Goal: Task Accomplishment & Management: Manage account settings

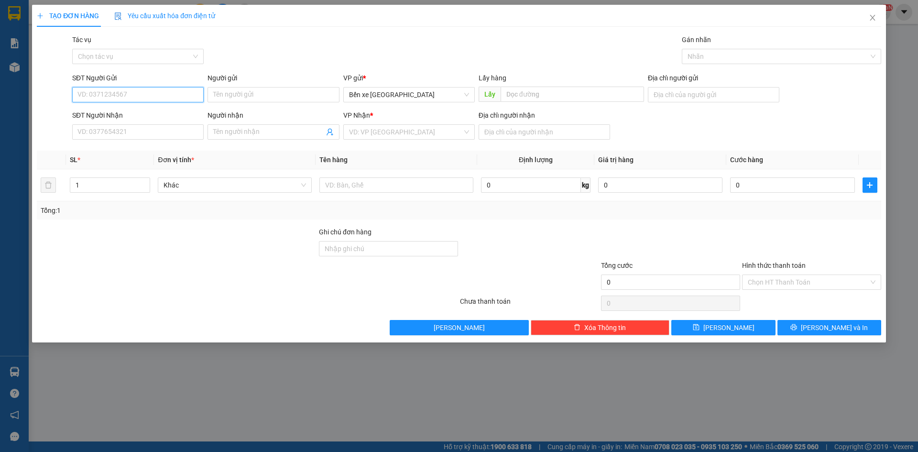
click at [185, 98] on input "SĐT Người Gửi" at bounding box center [138, 94] width 132 height 15
click at [395, 96] on span "Bến xe [GEOGRAPHIC_DATA]" at bounding box center [409, 95] width 120 height 14
type input "0334645443"
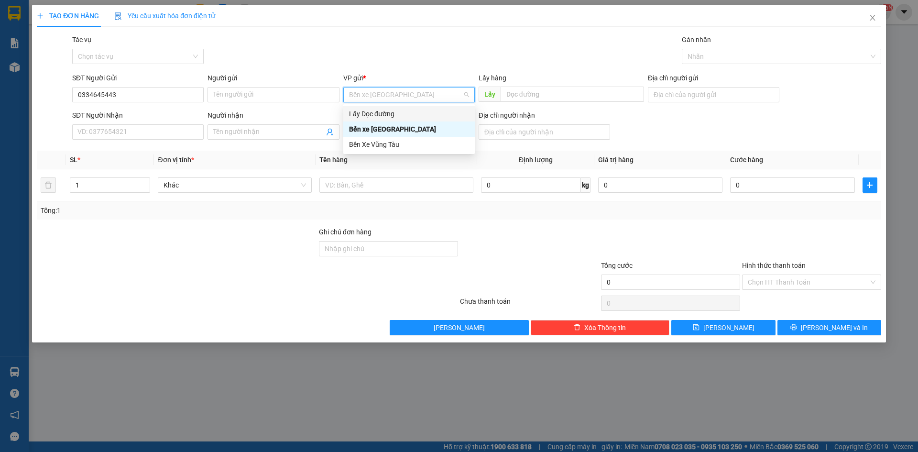
click at [395, 112] on div "Lấy Dọc đường" at bounding box center [409, 114] width 120 height 11
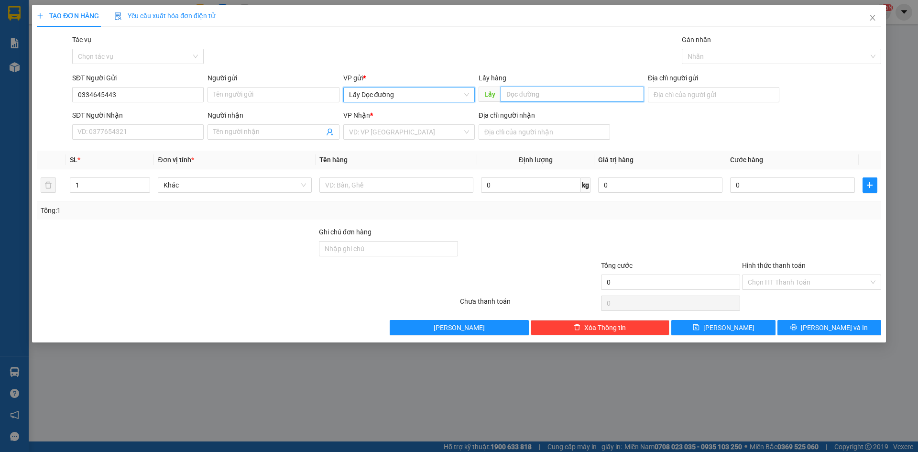
click at [542, 92] on input "text" at bounding box center [573, 94] width 144 height 15
type input "[GEOGRAPHIC_DATA]"
click at [431, 134] on input "search" at bounding box center [405, 132] width 113 height 14
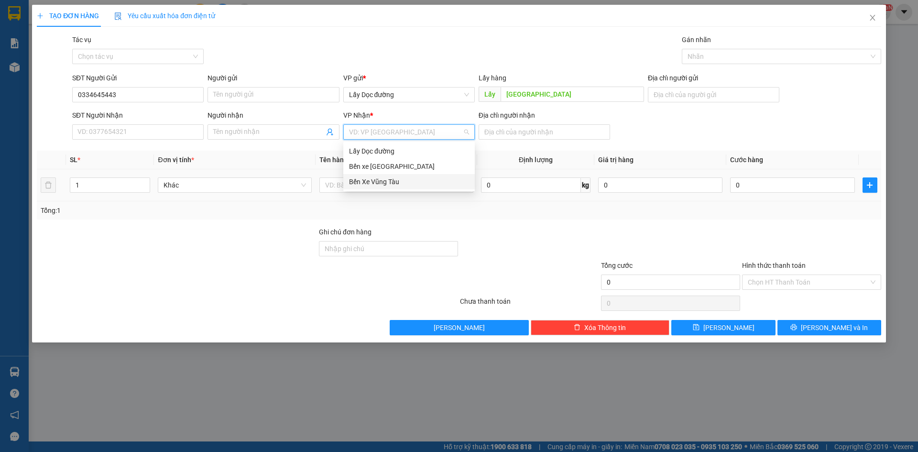
drag, startPoint x: 400, startPoint y: 188, endPoint x: 415, endPoint y: 175, distance: 19.7
click at [399, 188] on div "Bến Xe Vũng Tàu" at bounding box center [409, 181] width 132 height 15
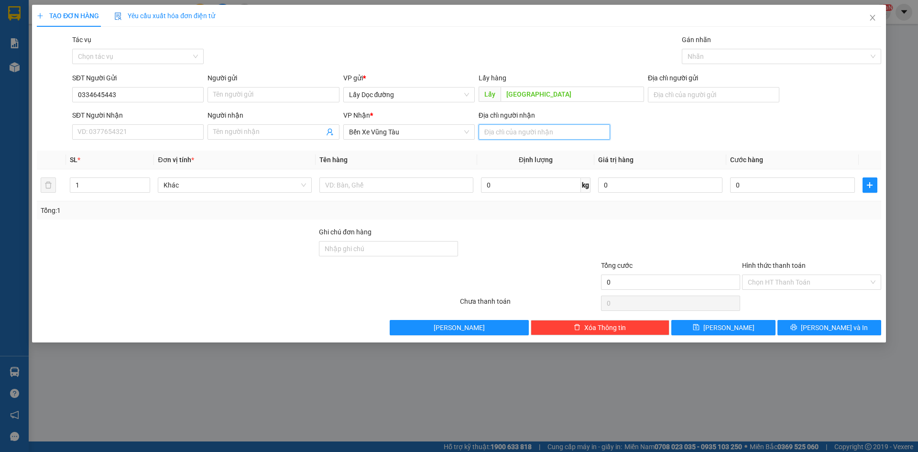
click at [551, 134] on input "Địa chỉ người nhận" at bounding box center [545, 131] width 132 height 15
type input "long hải"
click at [388, 186] on input "text" at bounding box center [397, 184] width 154 height 15
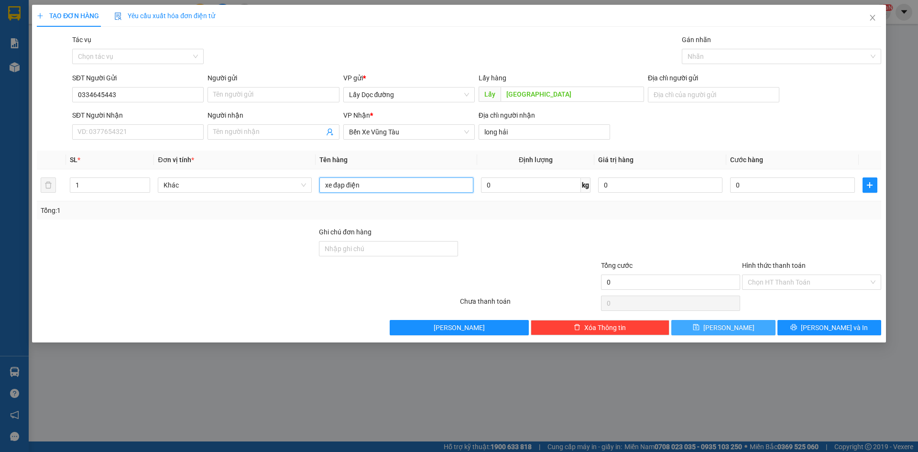
type input "xe đạp điện"
click at [732, 332] on span "[PERSON_NAME]" at bounding box center [729, 327] width 51 height 11
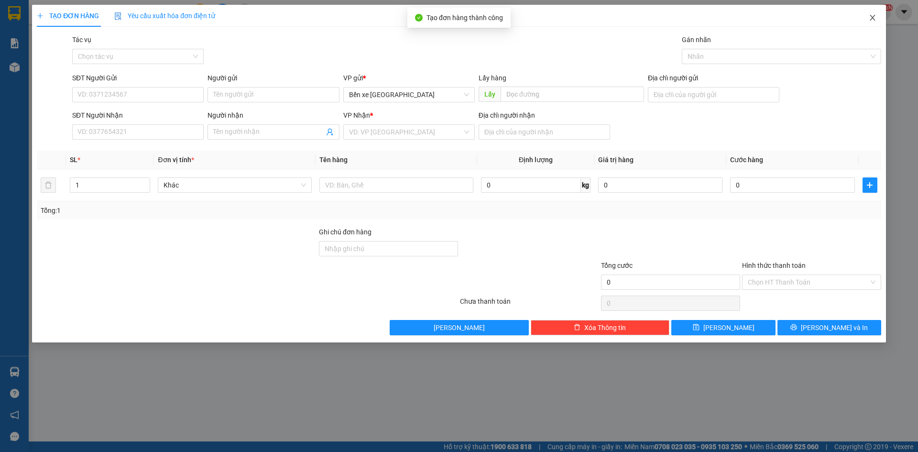
click at [875, 12] on span "Close" at bounding box center [873, 18] width 27 height 27
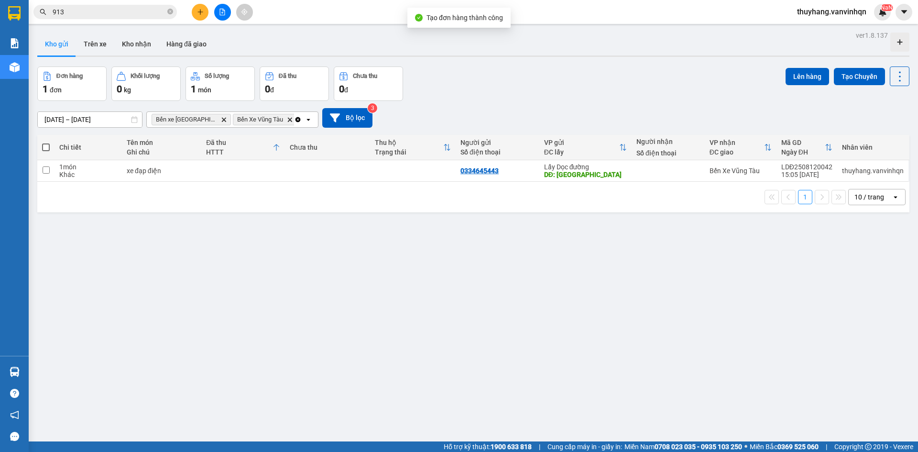
click at [227, 179] on td at bounding box center [243, 171] width 84 height 22
checkbox input "true"
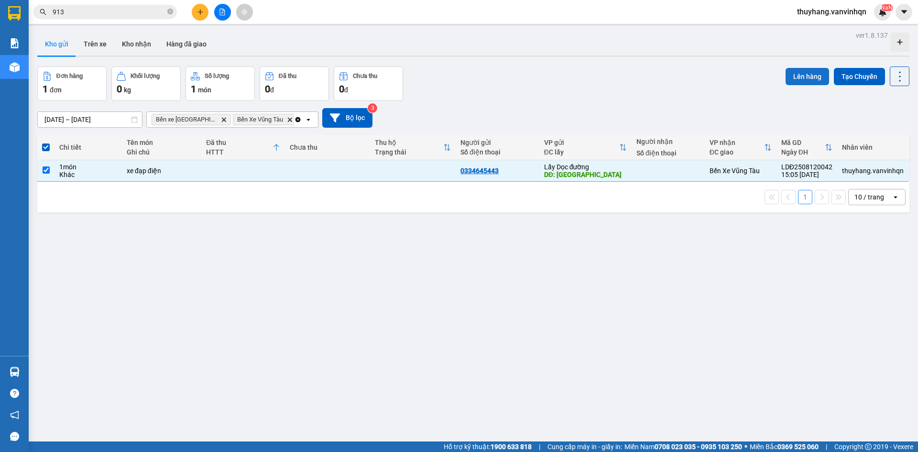
click at [805, 72] on button "Lên hàng" at bounding box center [808, 76] width 44 height 17
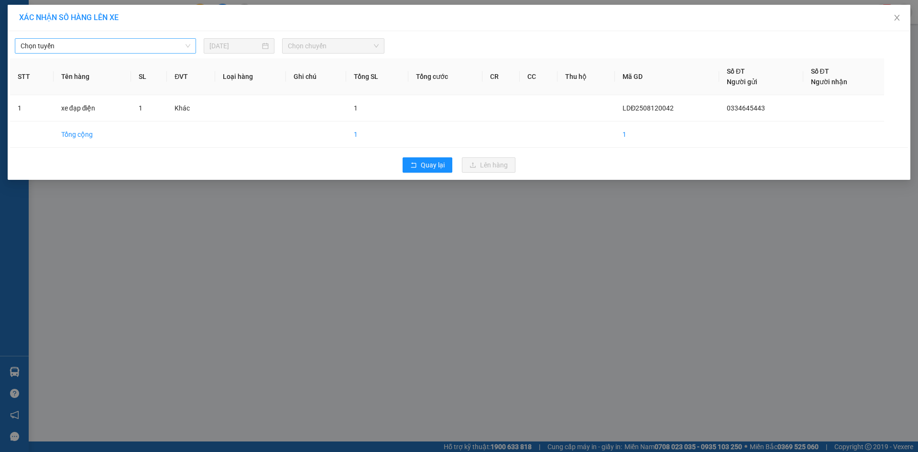
click at [70, 41] on span "Chọn tuyến" at bounding box center [106, 46] width 170 height 14
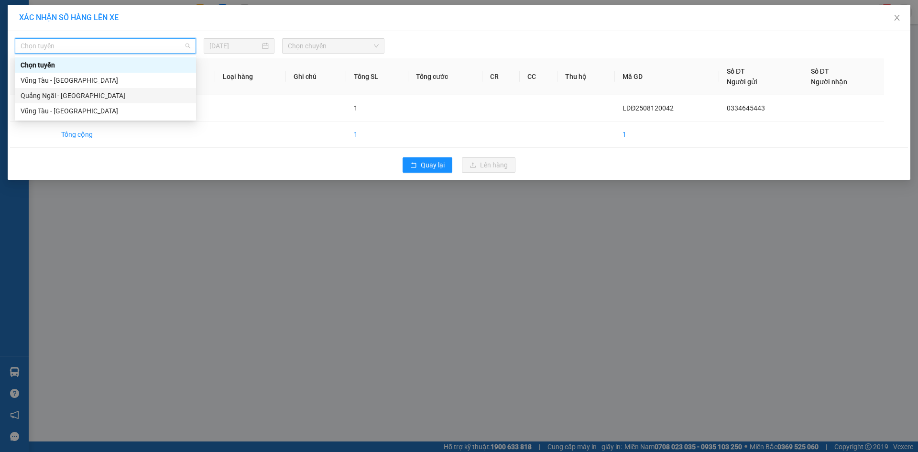
click at [86, 99] on div "Quảng Ngãi - [GEOGRAPHIC_DATA]" at bounding box center [106, 95] width 170 height 11
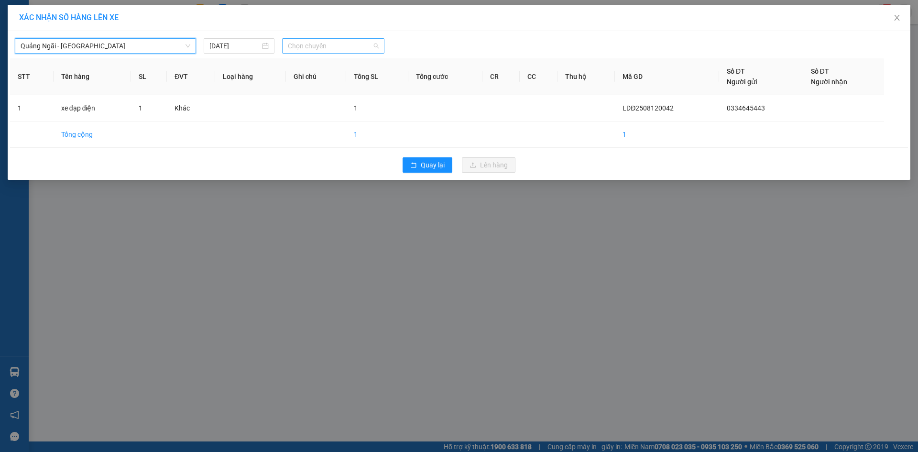
click at [328, 46] on span "Chọn chuyến" at bounding box center [333, 46] width 91 height 14
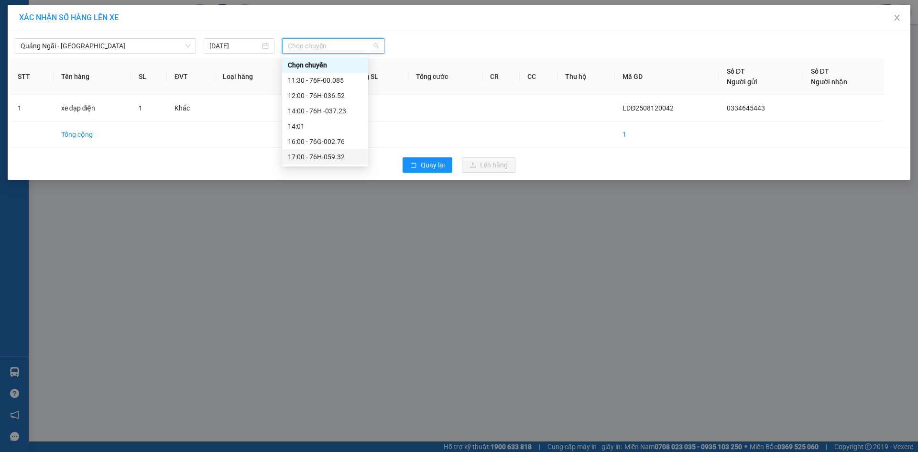
click at [353, 156] on div "17:00 - 76H-059.32" at bounding box center [325, 157] width 75 height 11
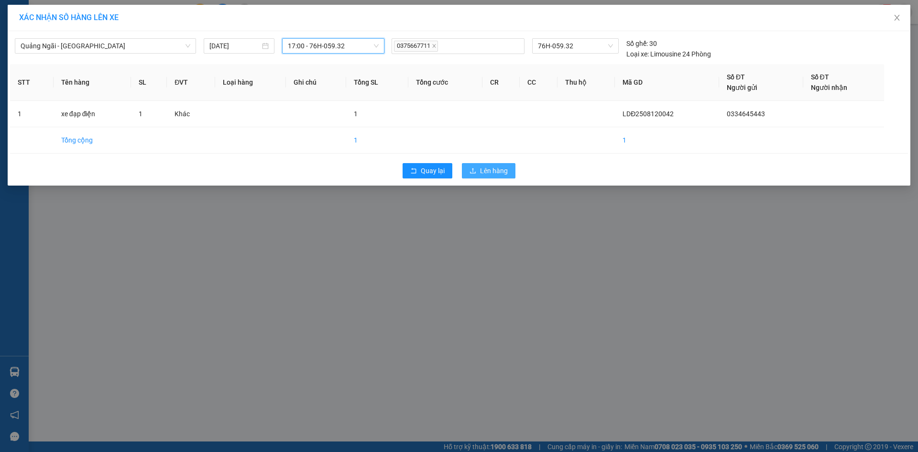
click at [488, 171] on span "Lên hàng" at bounding box center [494, 171] width 28 height 11
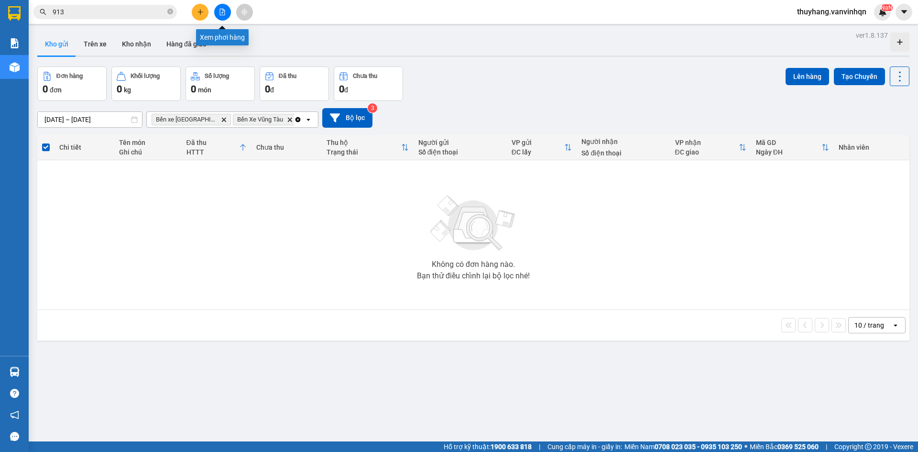
click at [223, 13] on icon "file-add" at bounding box center [222, 12] width 7 height 7
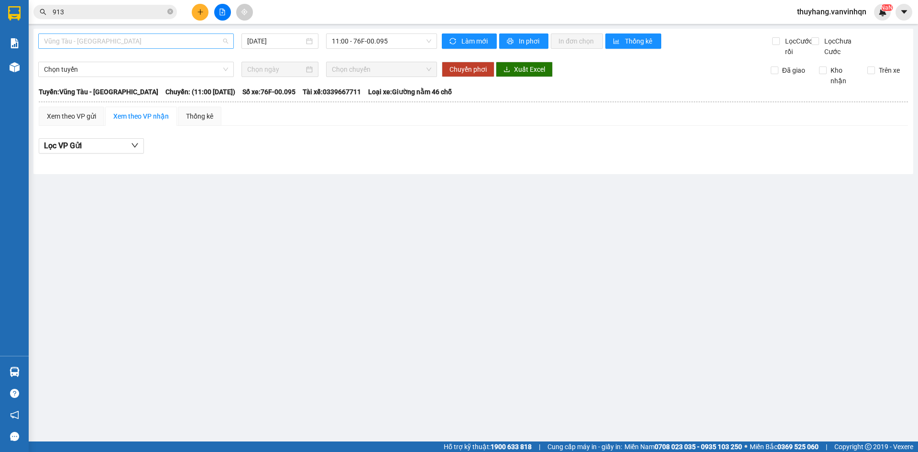
click at [97, 44] on span "Vũng Tàu - [GEOGRAPHIC_DATA]" at bounding box center [136, 41] width 184 height 14
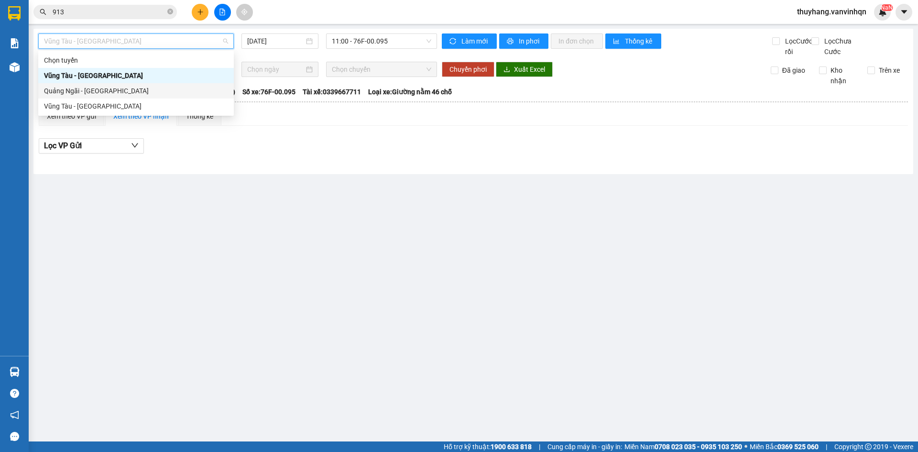
click at [100, 93] on div "Quảng Ngãi - [GEOGRAPHIC_DATA]" at bounding box center [136, 91] width 184 height 11
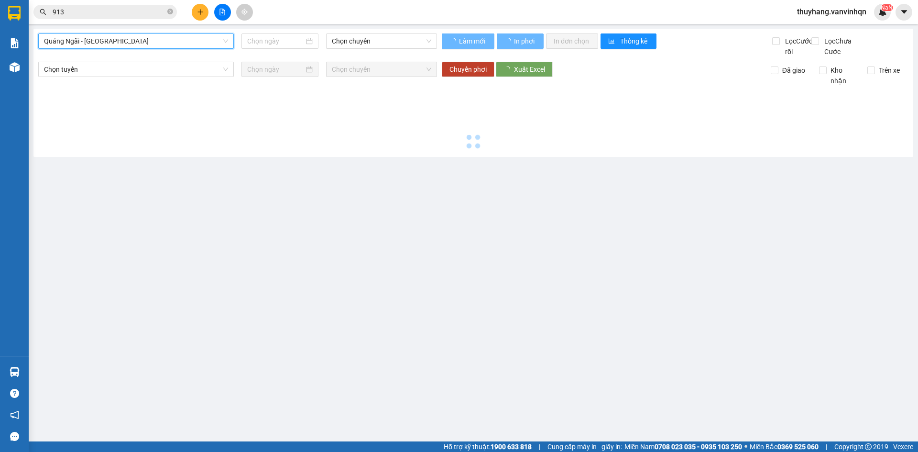
type input "[DATE]"
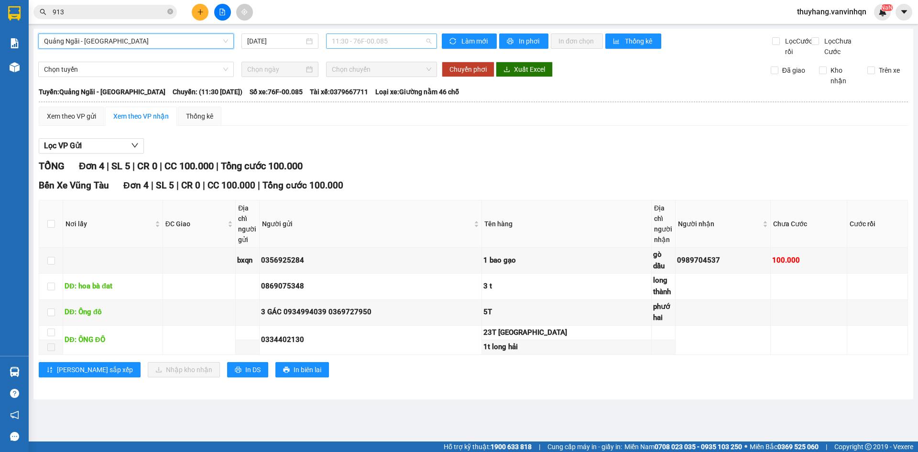
click at [376, 33] on div "11:30 - 76F-00.085" at bounding box center [381, 40] width 111 height 15
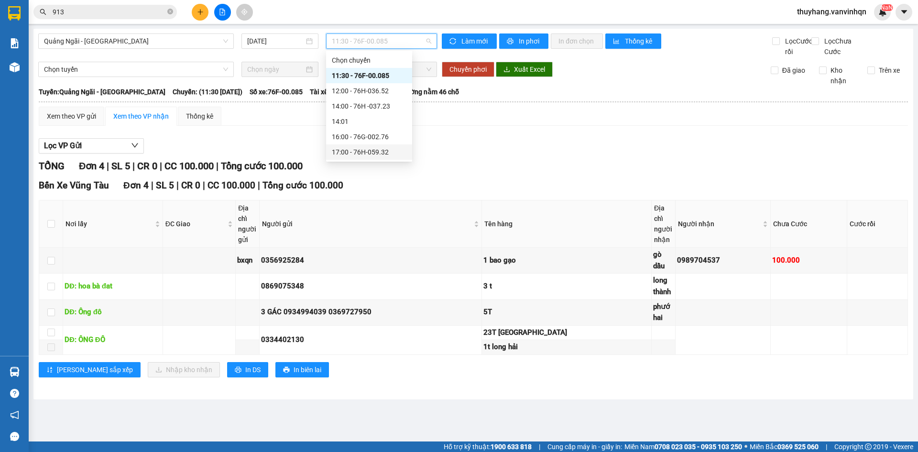
click at [390, 153] on div "17:00 - 76H-059.32" at bounding box center [369, 152] width 75 height 11
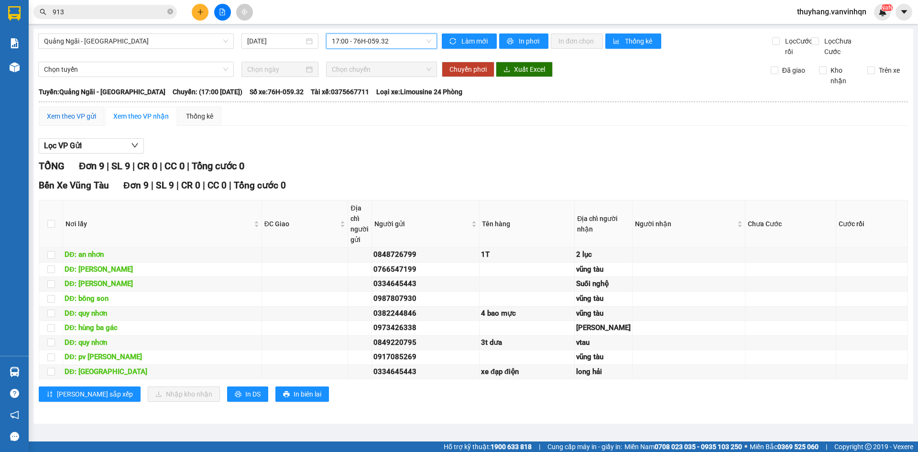
click at [77, 122] on div "Xem theo VP gửi" at bounding box center [71, 116] width 49 height 11
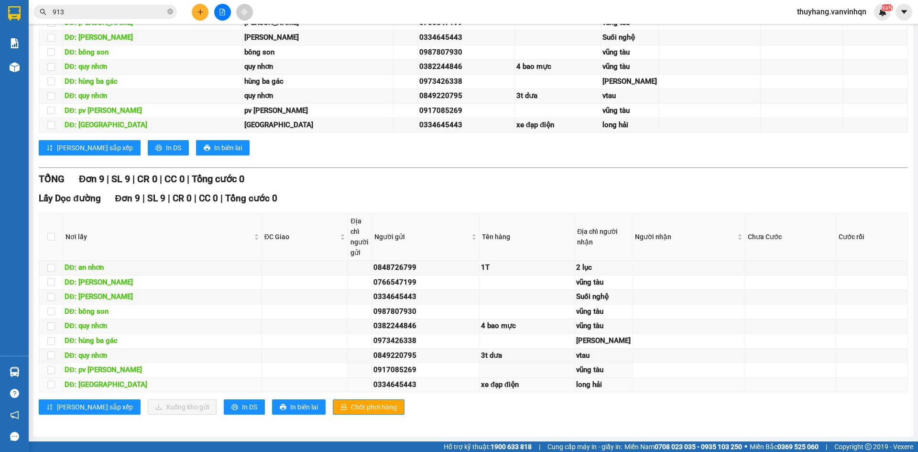
scroll to position [395, 0]
click at [55, 334] on td at bounding box center [51, 341] width 24 height 15
click at [50, 337] on input "checkbox" at bounding box center [51, 341] width 8 height 8
checkbox input "true"
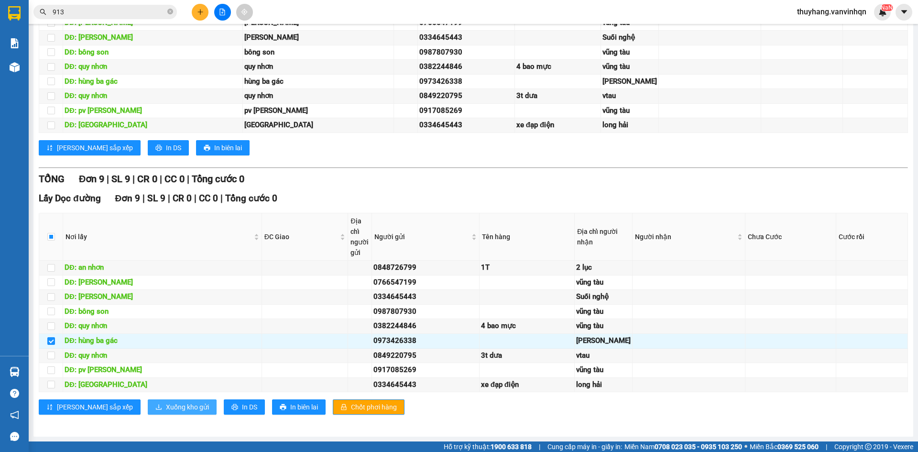
click at [166, 409] on span "Xuống kho gửi" at bounding box center [187, 407] width 43 height 11
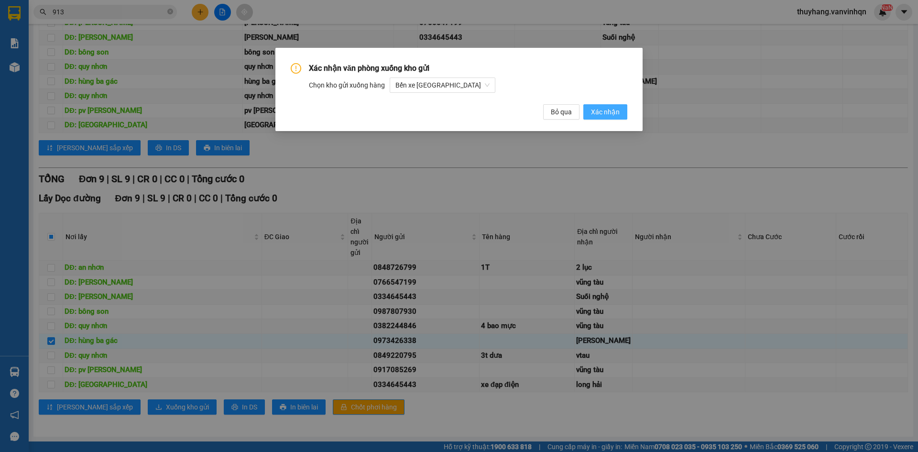
click at [596, 114] on span "Xác nhận" at bounding box center [605, 112] width 29 height 11
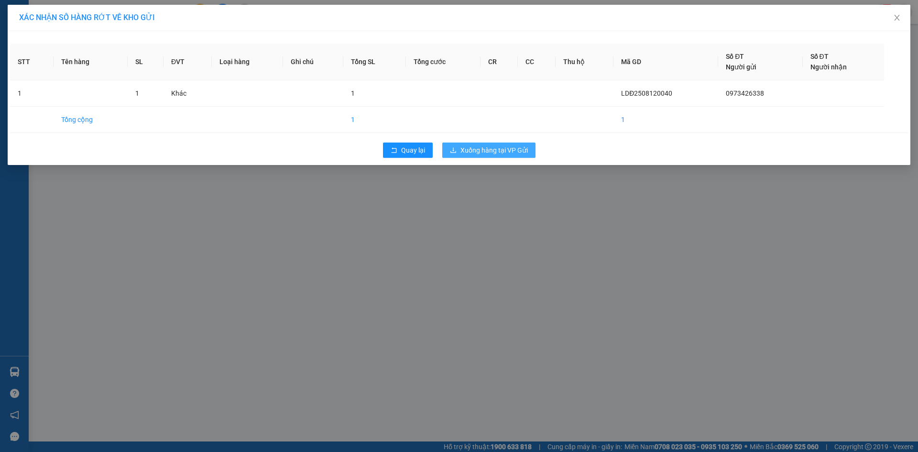
click at [489, 152] on span "Xuống hàng tại VP Gửi" at bounding box center [494, 150] width 67 height 11
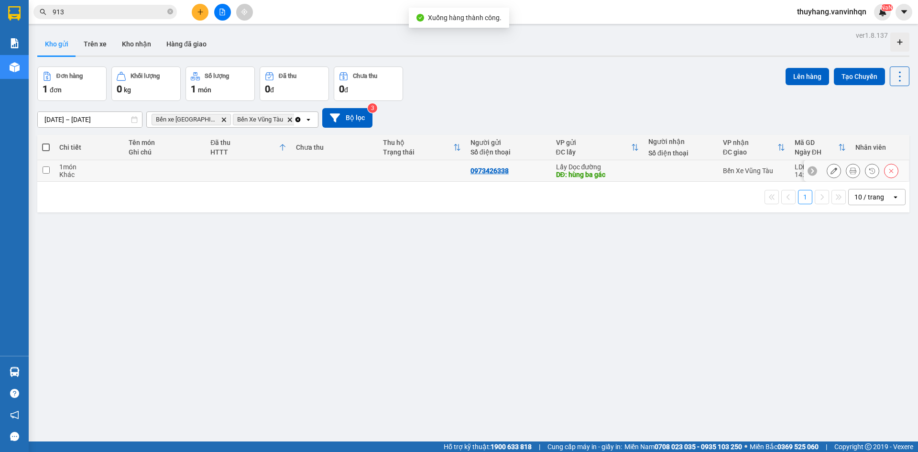
click at [310, 171] on td at bounding box center [334, 171] width 87 height 22
checkbox input "true"
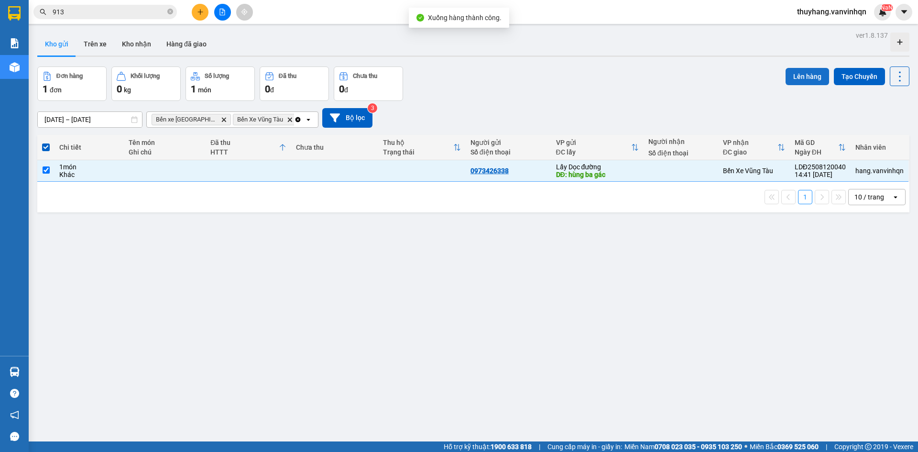
click at [802, 81] on button "Lên hàng" at bounding box center [808, 76] width 44 height 17
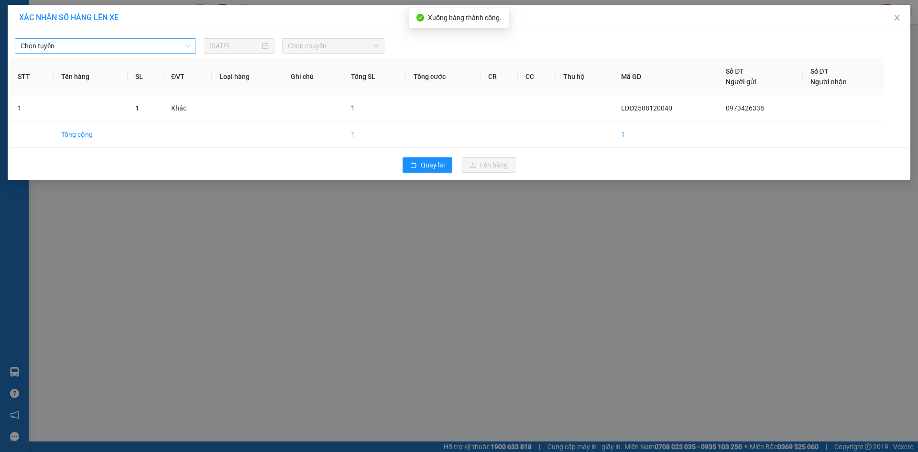
click at [128, 45] on span "Chọn tuyến" at bounding box center [106, 46] width 170 height 14
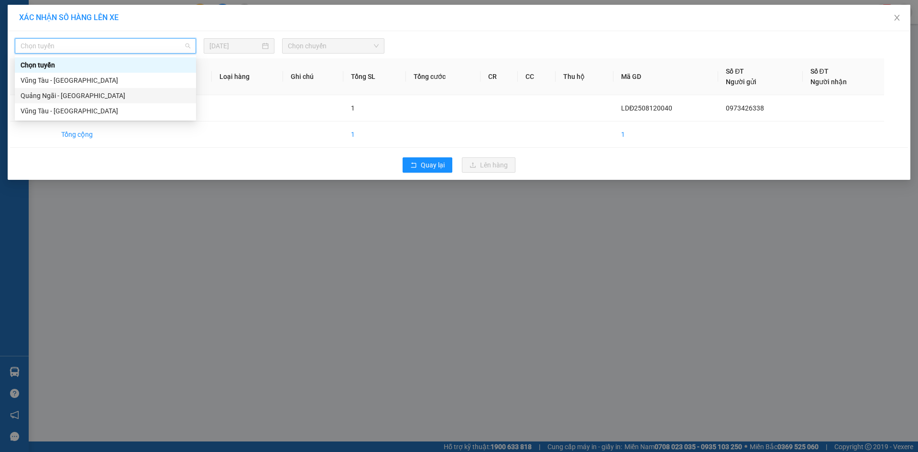
click at [99, 95] on div "Quảng Ngãi - [GEOGRAPHIC_DATA]" at bounding box center [106, 95] width 170 height 11
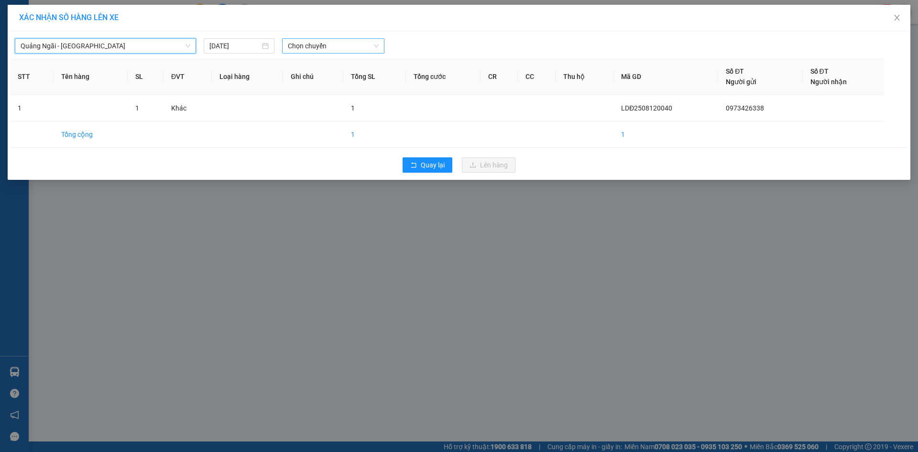
click at [324, 44] on span "Chọn chuyến" at bounding box center [333, 46] width 91 height 14
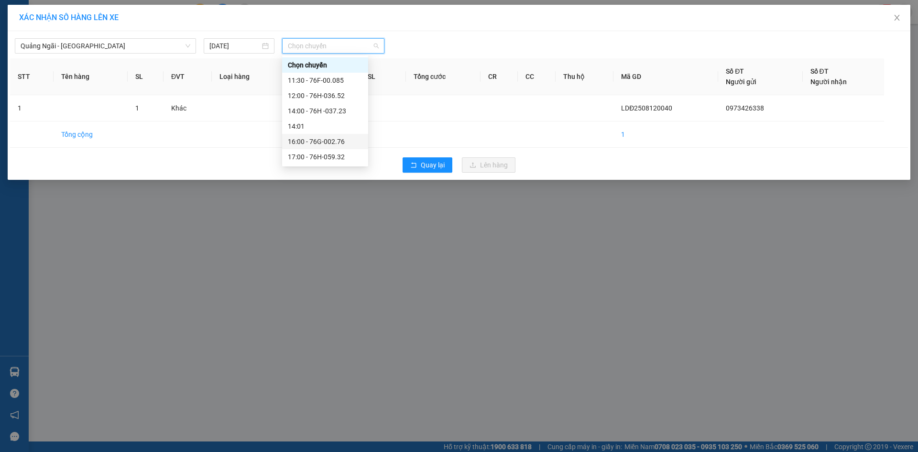
click at [335, 141] on div "16:00 - 76G-002.76" at bounding box center [325, 141] width 75 height 11
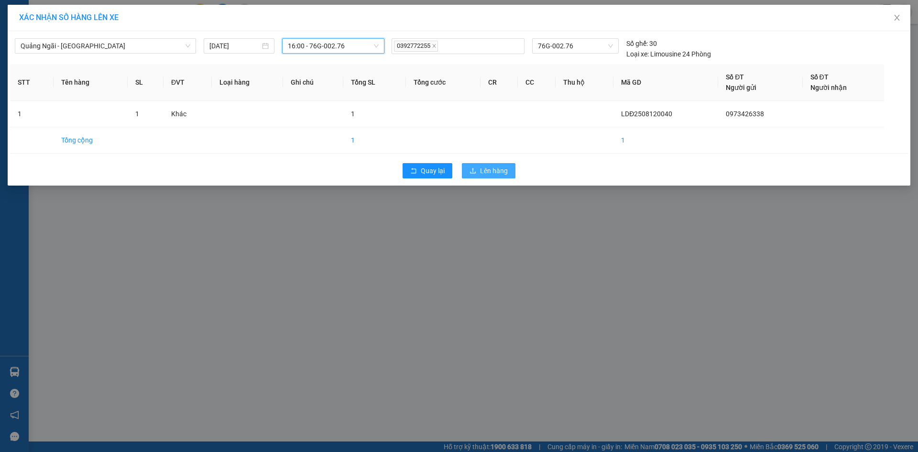
click at [478, 172] on button "Lên hàng" at bounding box center [489, 170] width 54 height 15
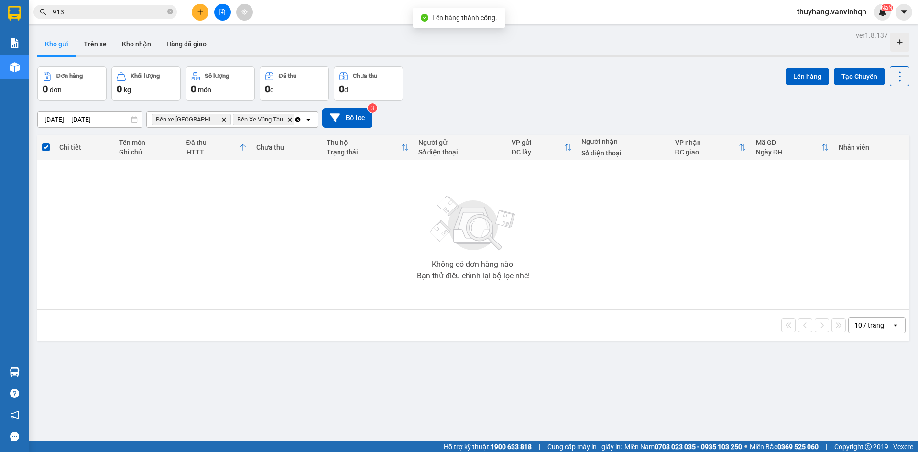
click at [223, 10] on icon "file-add" at bounding box center [222, 12] width 5 height 7
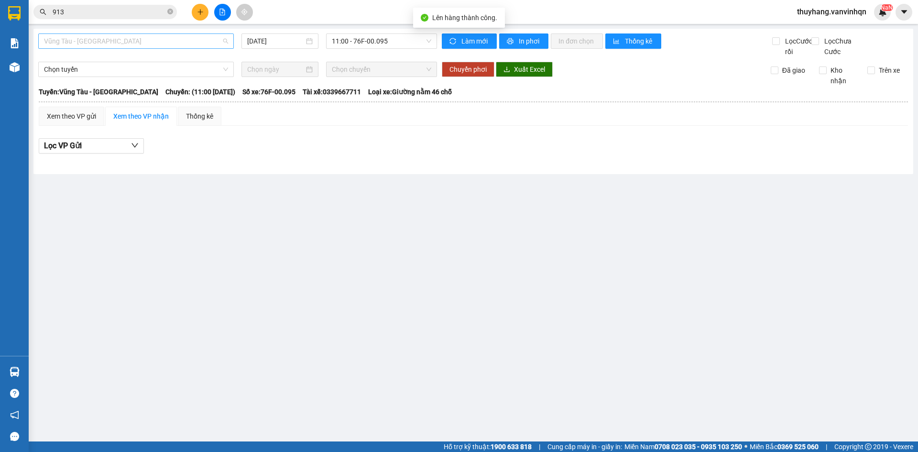
click at [139, 46] on span "Vũng Tàu - [GEOGRAPHIC_DATA]" at bounding box center [136, 41] width 184 height 14
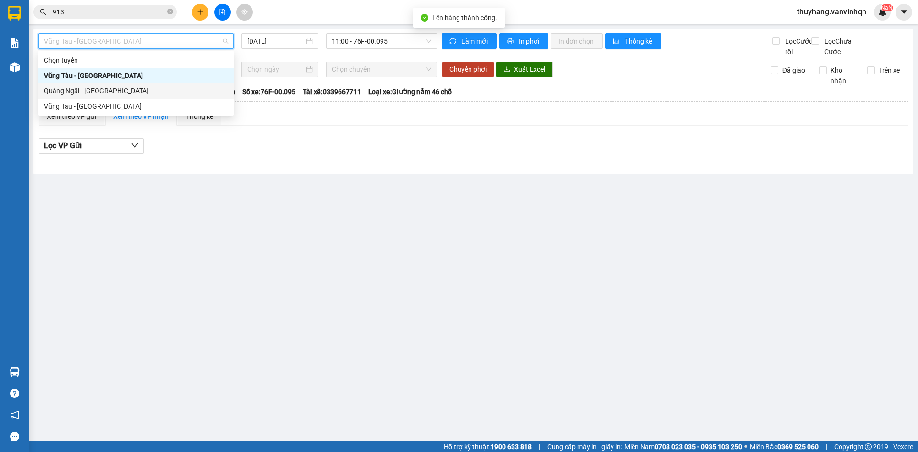
click at [133, 94] on div "Quảng Ngãi - [GEOGRAPHIC_DATA]" at bounding box center [136, 91] width 184 height 11
type input "[DATE]"
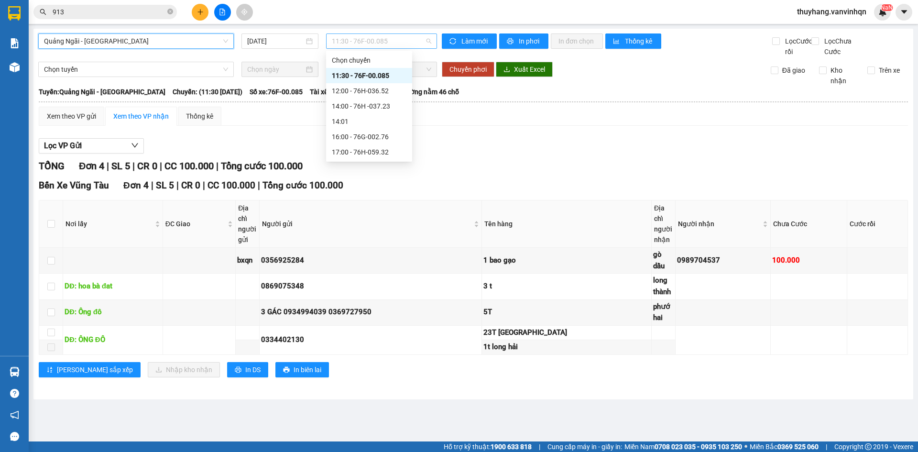
click at [384, 36] on span "11:30 - 76F-00.085" at bounding box center [381, 41] width 99 height 14
click at [389, 138] on div "16:00 - 76G-002.76" at bounding box center [369, 137] width 75 height 11
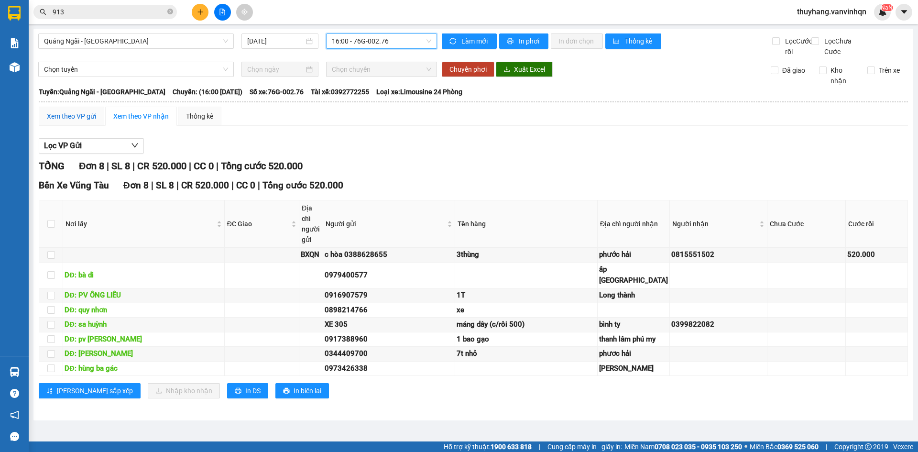
click at [80, 122] on div "Xem theo VP gửi" at bounding box center [71, 116] width 49 height 11
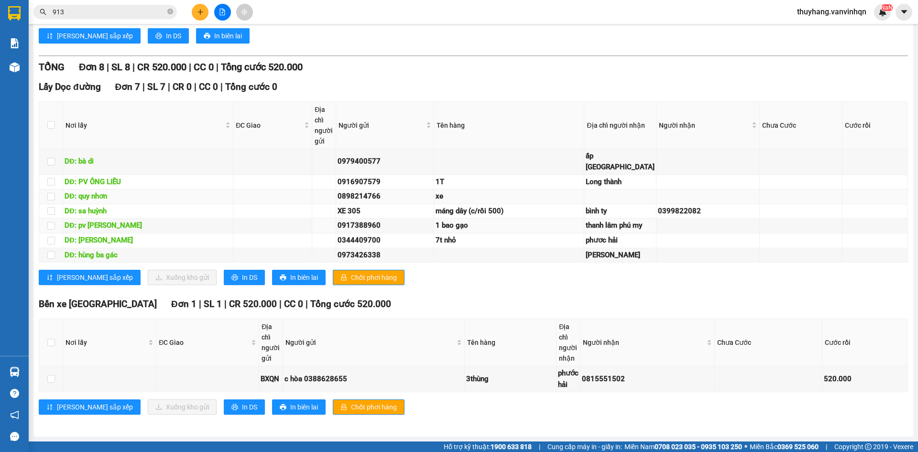
scroll to position [416, 0]
click at [50, 200] on input "checkbox" at bounding box center [51, 197] width 8 height 8
checkbox input "true"
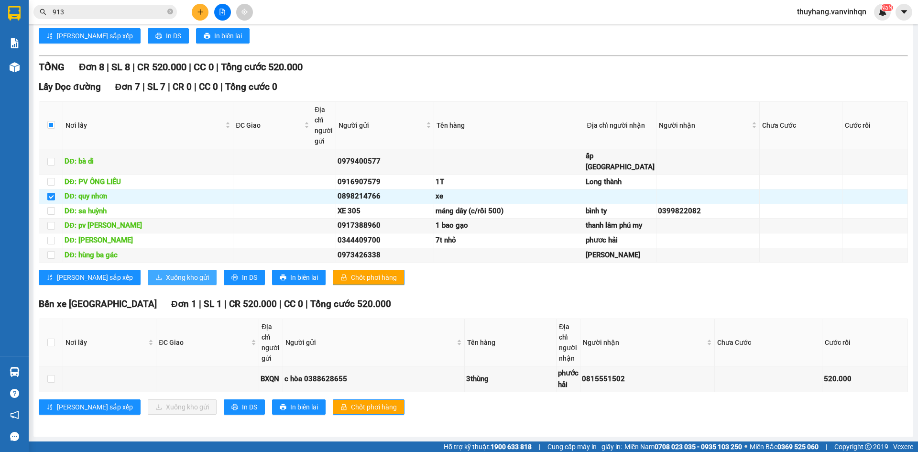
click at [166, 283] on span "Xuống kho gửi" at bounding box center [187, 277] width 43 height 11
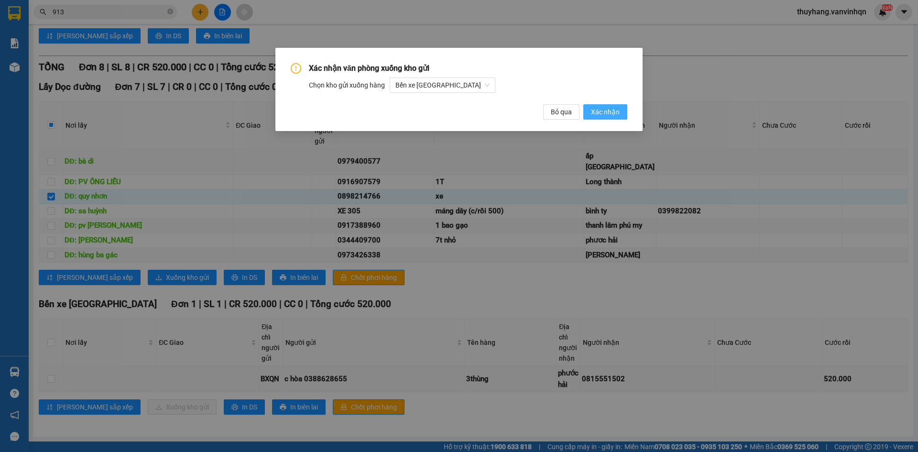
click at [599, 113] on span "Xác nhận" at bounding box center [605, 112] width 29 height 11
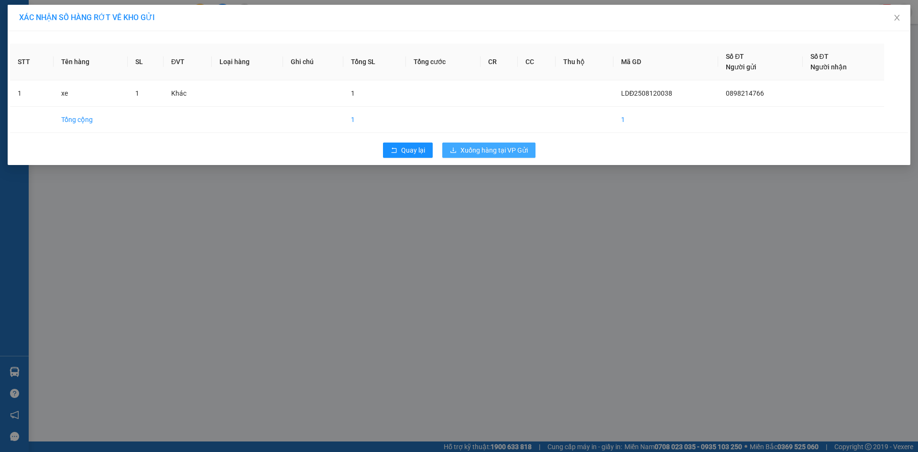
click at [524, 151] on span "Xuống hàng tại VP Gửi" at bounding box center [494, 150] width 67 height 11
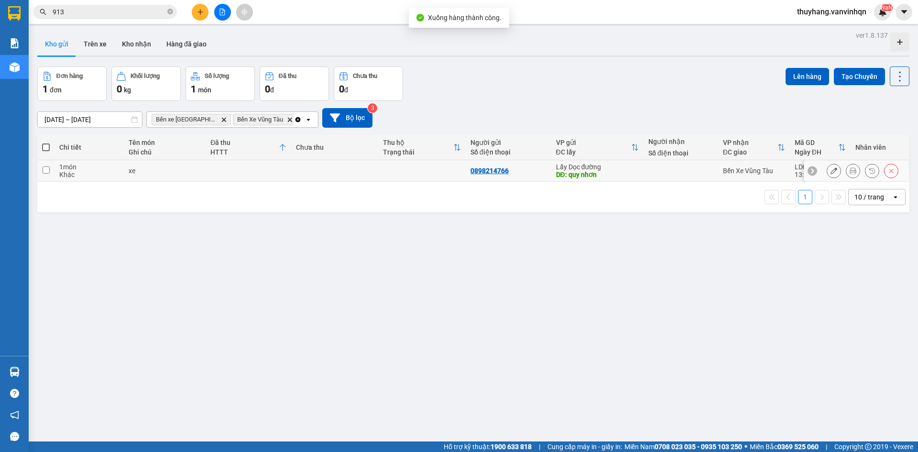
click at [361, 164] on td at bounding box center [334, 171] width 87 height 22
checkbox input "true"
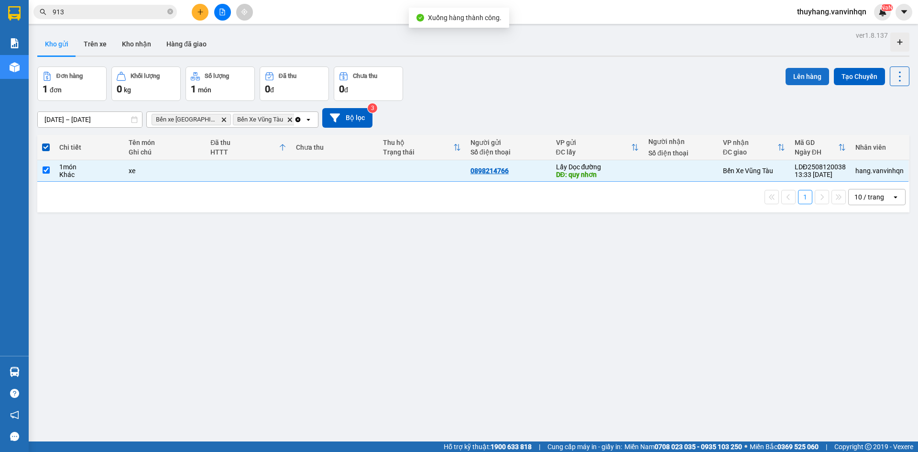
click at [792, 75] on button "Lên hàng" at bounding box center [808, 76] width 44 height 17
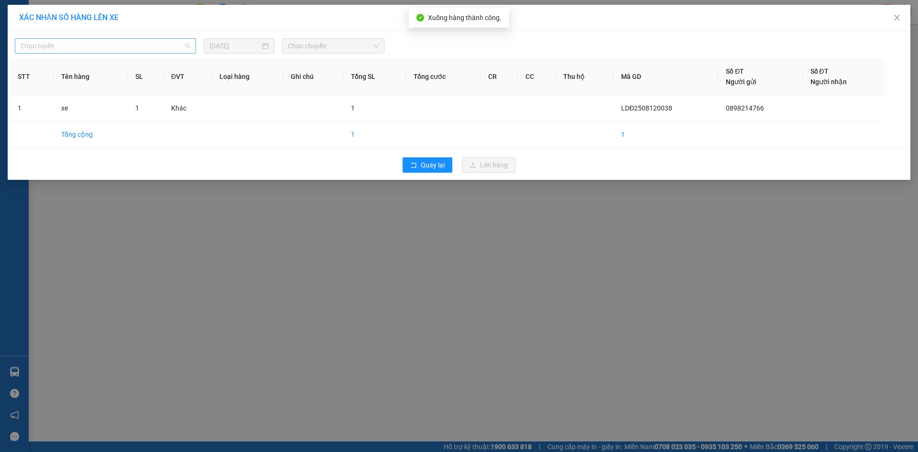
click at [146, 42] on span "Chọn tuyến" at bounding box center [106, 46] width 170 height 14
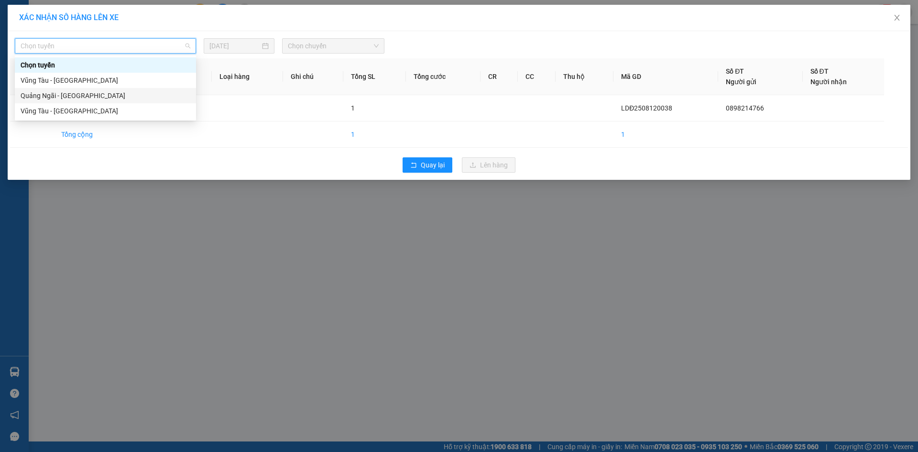
click at [120, 95] on div "Quảng Ngãi - [GEOGRAPHIC_DATA]" at bounding box center [106, 95] width 170 height 11
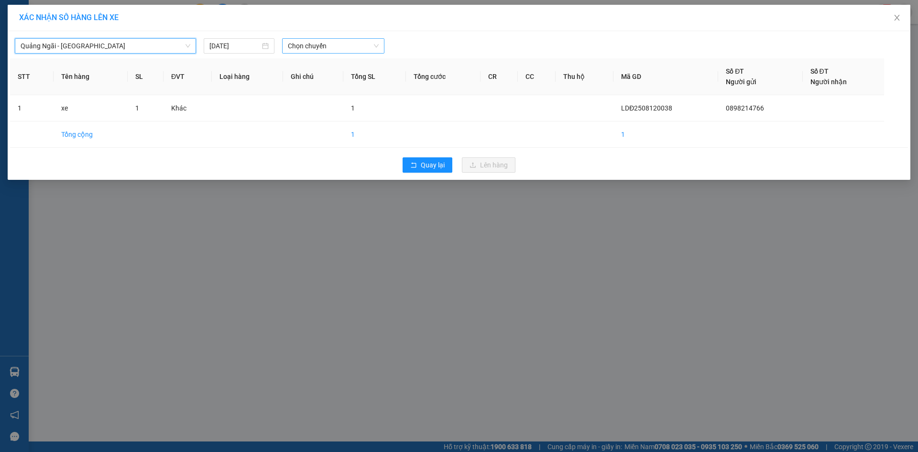
click at [341, 45] on span "Chọn chuyến" at bounding box center [333, 46] width 91 height 14
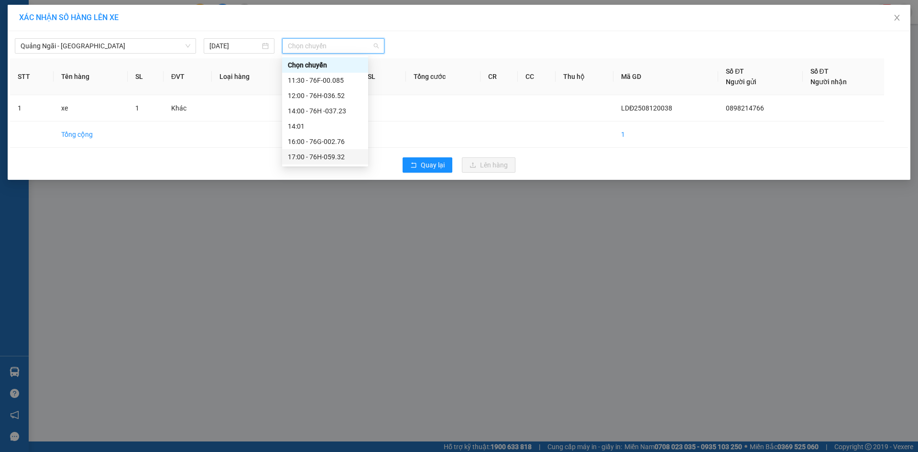
drag, startPoint x: 342, startPoint y: 156, endPoint x: 365, endPoint y: 155, distance: 23.0
click at [343, 156] on div "17:00 - 76H-059.32" at bounding box center [325, 157] width 75 height 11
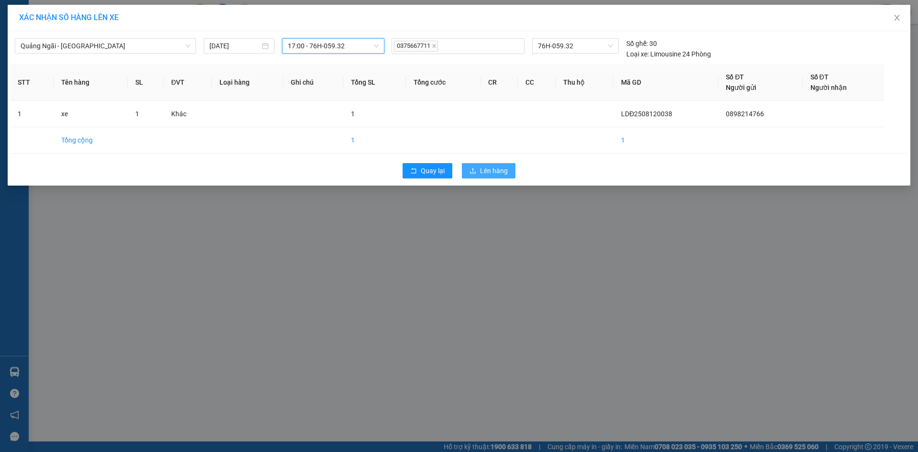
click at [506, 168] on span "Lên hàng" at bounding box center [494, 171] width 28 height 11
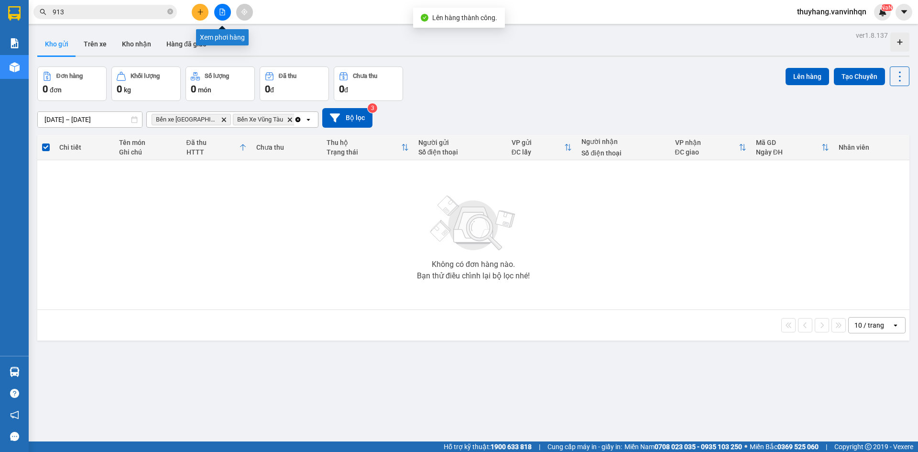
click at [225, 13] on icon "file-add" at bounding box center [222, 12] width 7 height 7
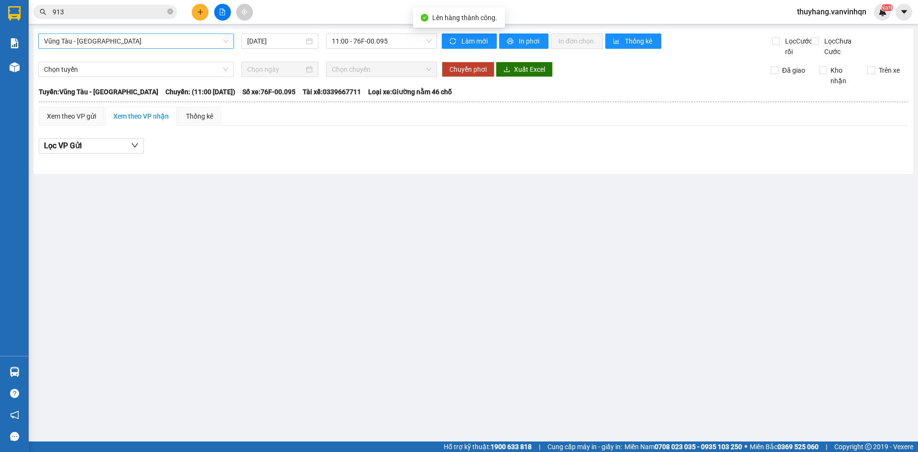
click at [136, 41] on span "Vũng Tàu - [GEOGRAPHIC_DATA]" at bounding box center [136, 41] width 184 height 14
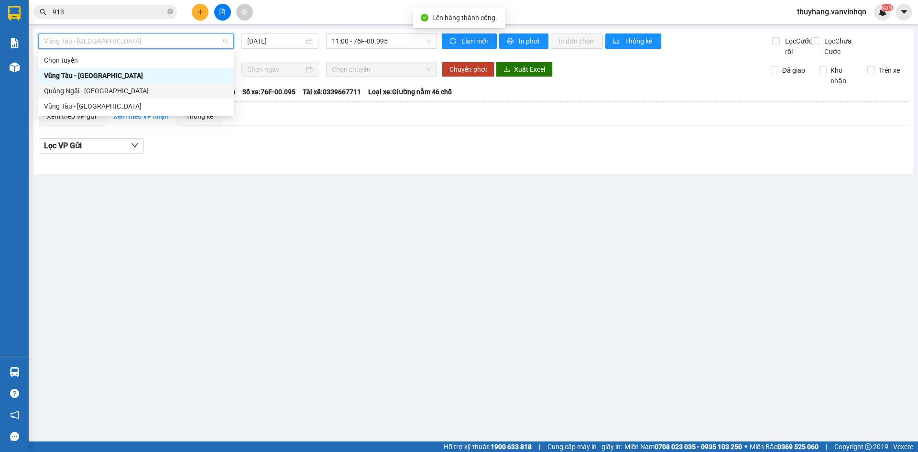
click at [132, 93] on div "Quảng Ngãi - [GEOGRAPHIC_DATA]" at bounding box center [136, 91] width 184 height 11
type input "[DATE]"
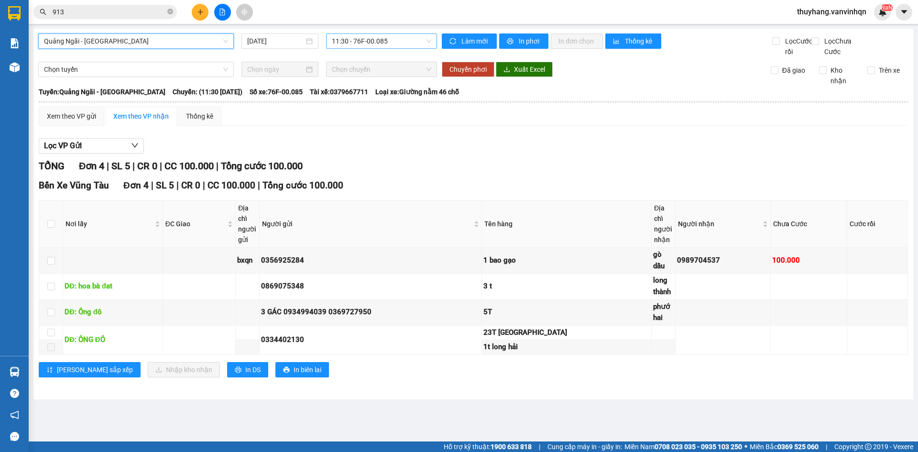
click at [399, 42] on span "11:30 - 76F-00.085" at bounding box center [381, 41] width 99 height 14
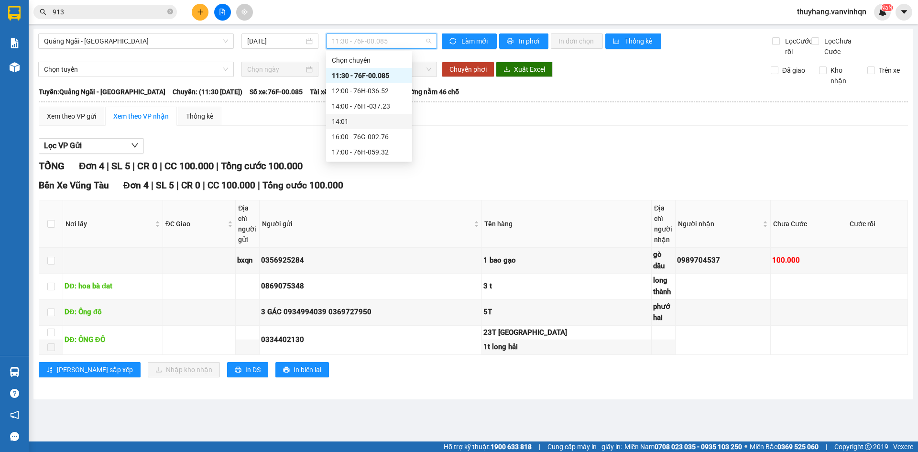
click at [387, 133] on div "16:00 - 76G-002.76" at bounding box center [369, 137] width 75 height 11
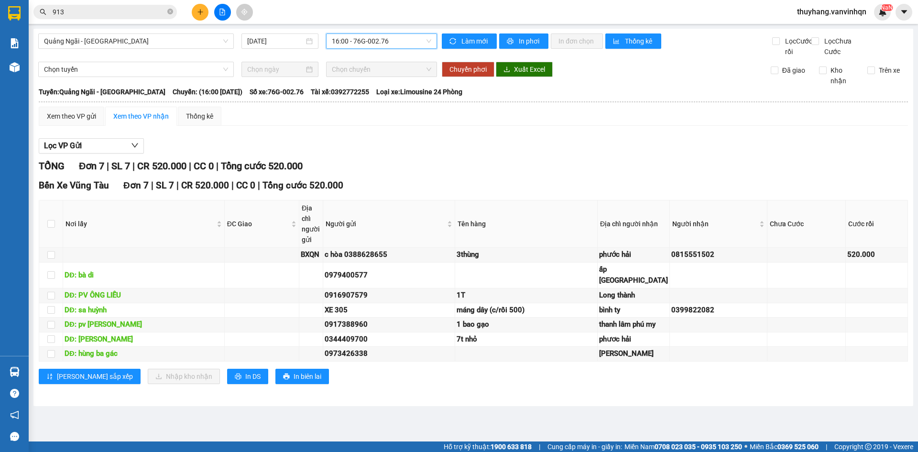
click at [367, 36] on span "16:00 - 76G-002.76" at bounding box center [381, 41] width 99 height 14
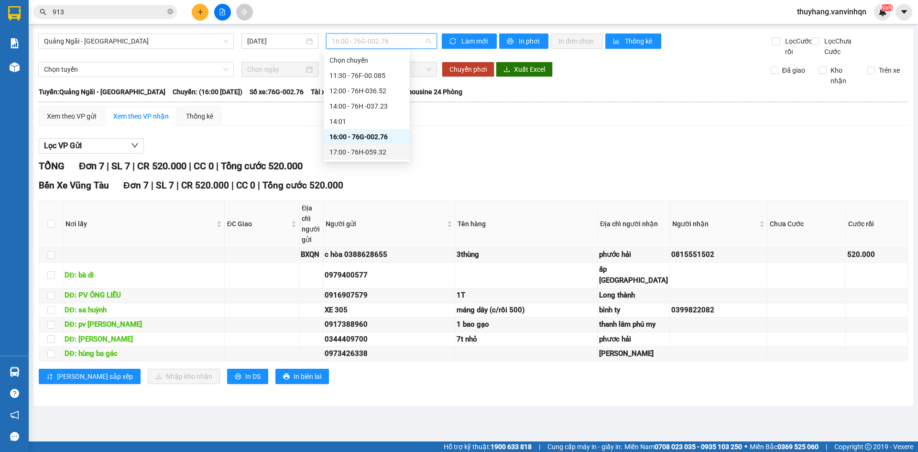
click at [376, 149] on div "17:00 - 76H-059.32" at bounding box center [367, 152] width 75 height 11
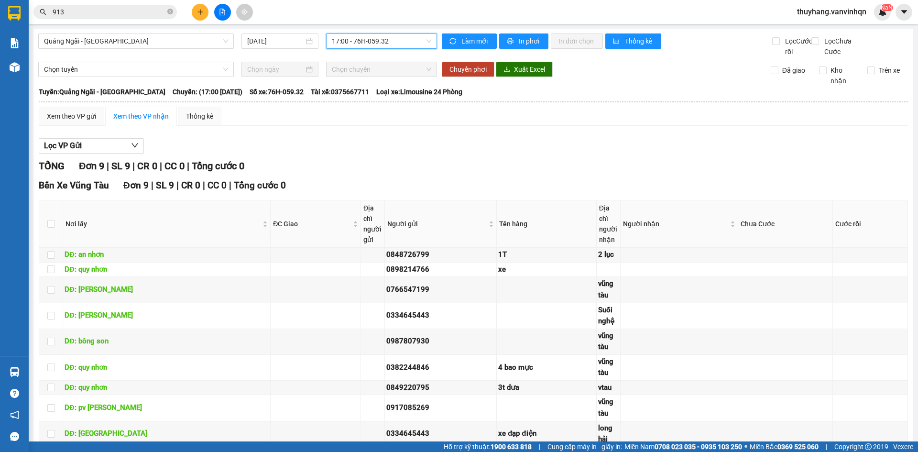
click at [376, 41] on span "17:00 - 76H-059.32" at bounding box center [381, 41] width 99 height 14
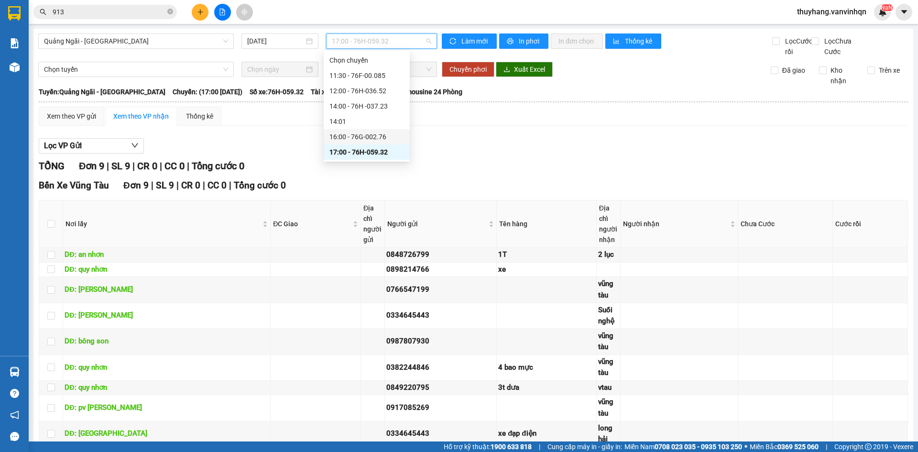
click at [376, 136] on div "16:00 - 76G-002.76" at bounding box center [367, 137] width 75 height 11
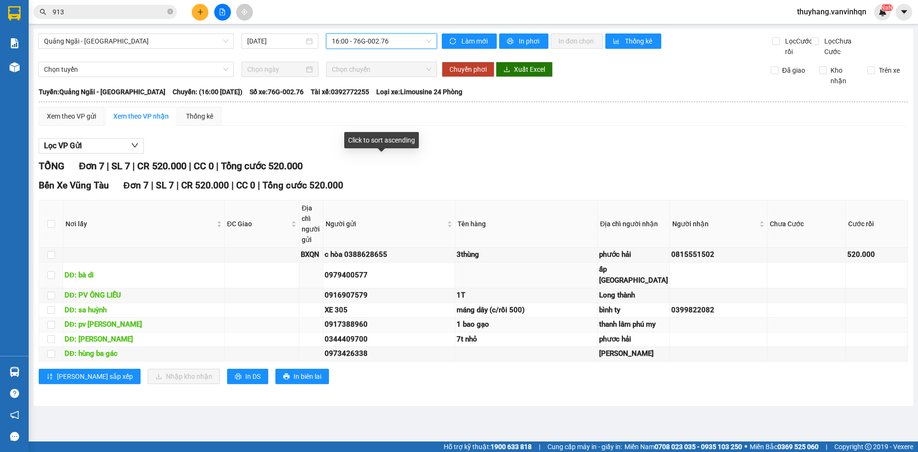
scroll to position [81, 0]
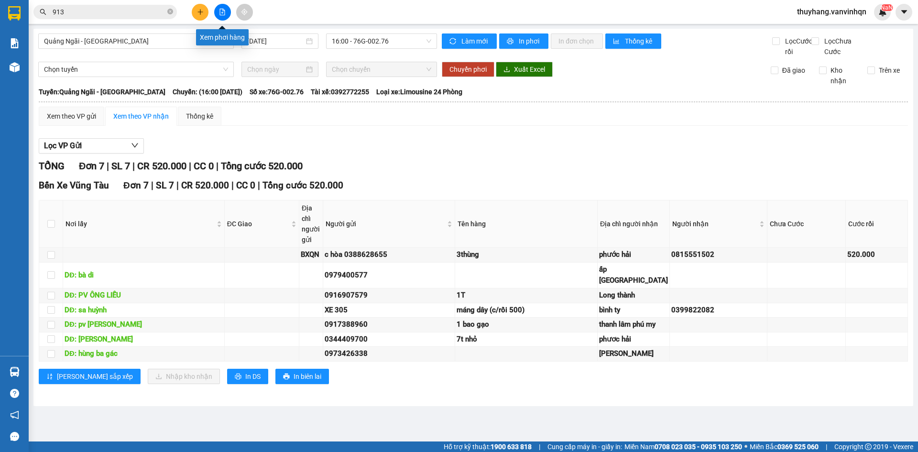
click at [225, 15] on button at bounding box center [222, 12] width 17 height 17
click at [409, 35] on span "16:00 - 76G-002.76" at bounding box center [381, 41] width 99 height 14
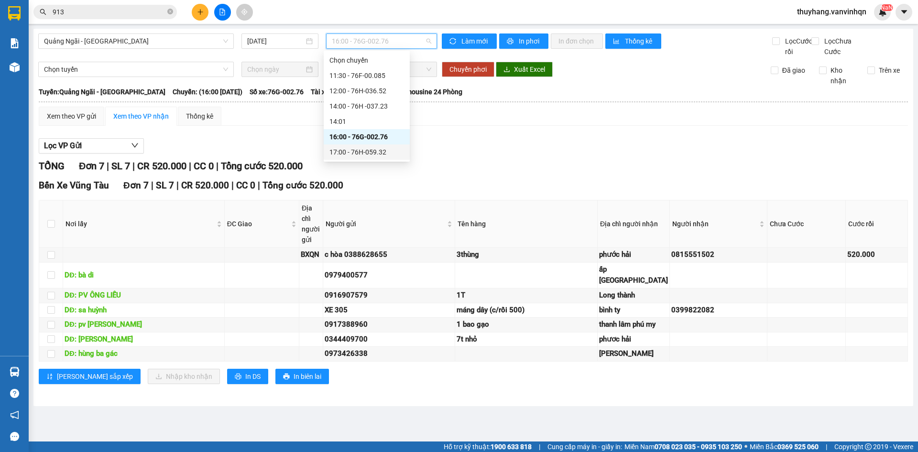
click at [398, 157] on div "17:00 - 76H-059.32" at bounding box center [367, 152] width 75 height 11
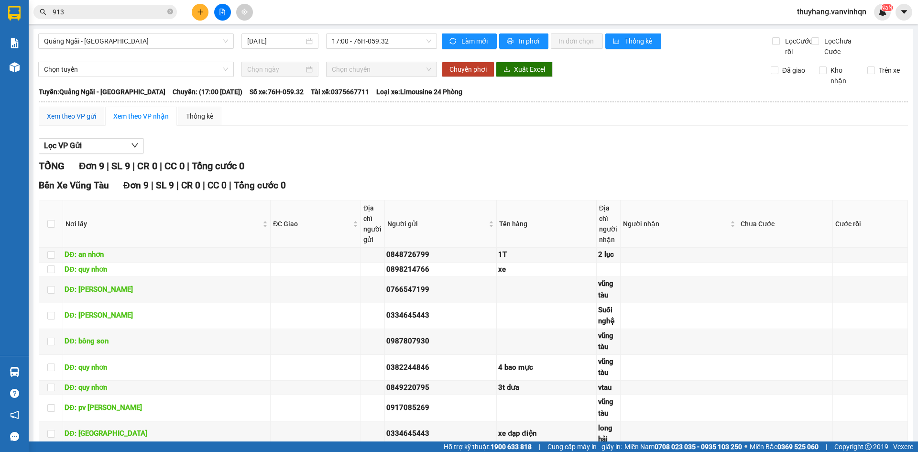
click at [60, 122] on div "Xem theo VP gửi" at bounding box center [71, 116] width 49 height 11
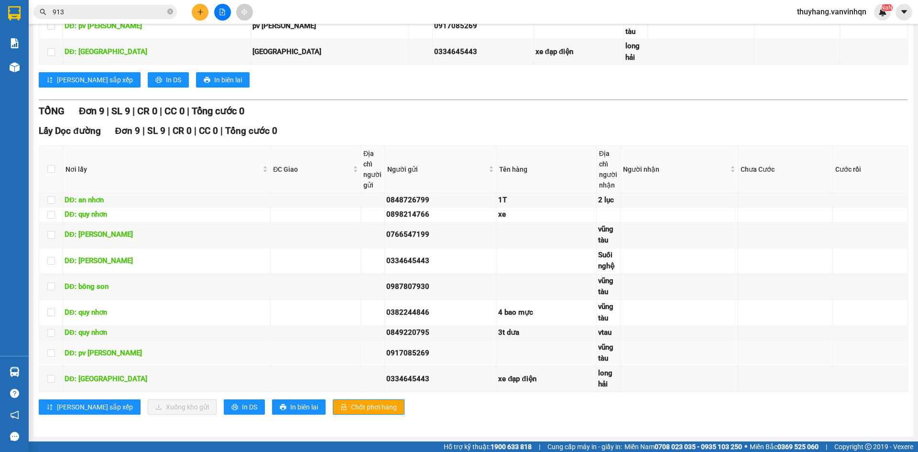
scroll to position [373, 0]
click at [53, 382] on input "checkbox" at bounding box center [51, 379] width 8 height 8
checkbox input "true"
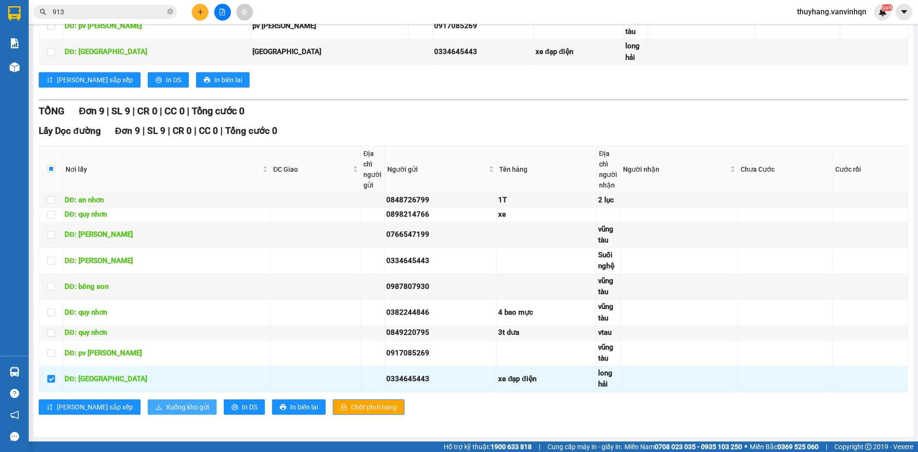
click at [167, 407] on span "Xuống kho gửi" at bounding box center [187, 407] width 43 height 11
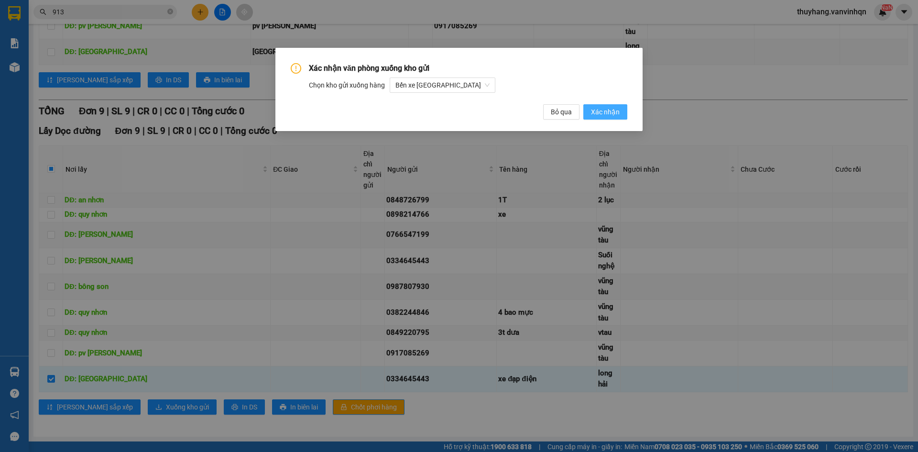
click at [597, 113] on span "Xác nhận" at bounding box center [605, 112] width 29 height 11
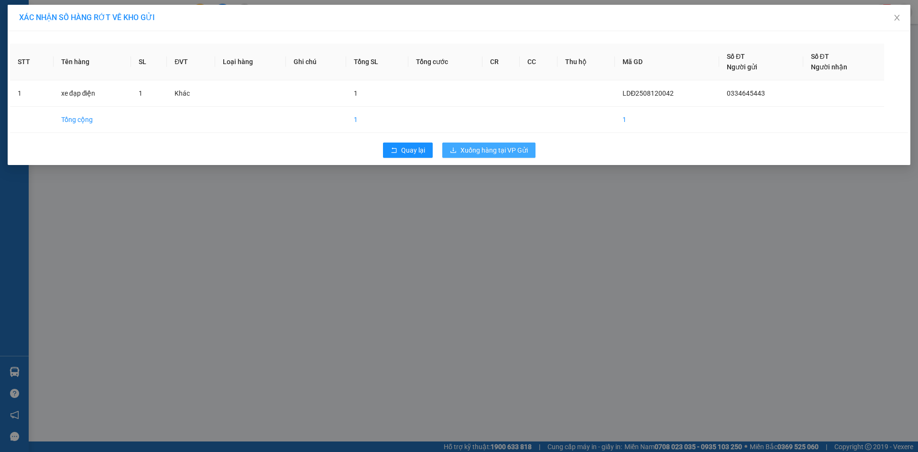
click at [467, 151] on span "Xuống hàng tại VP Gửi" at bounding box center [494, 150] width 67 height 11
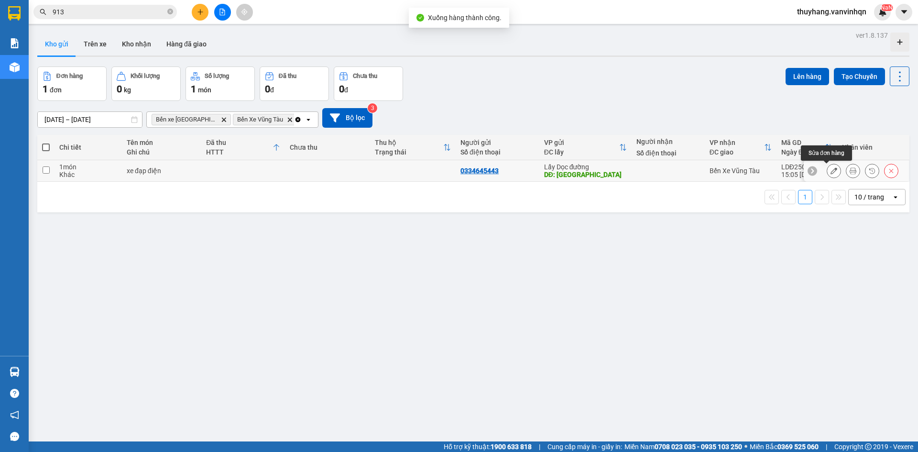
click at [831, 174] on icon at bounding box center [834, 170] width 7 height 7
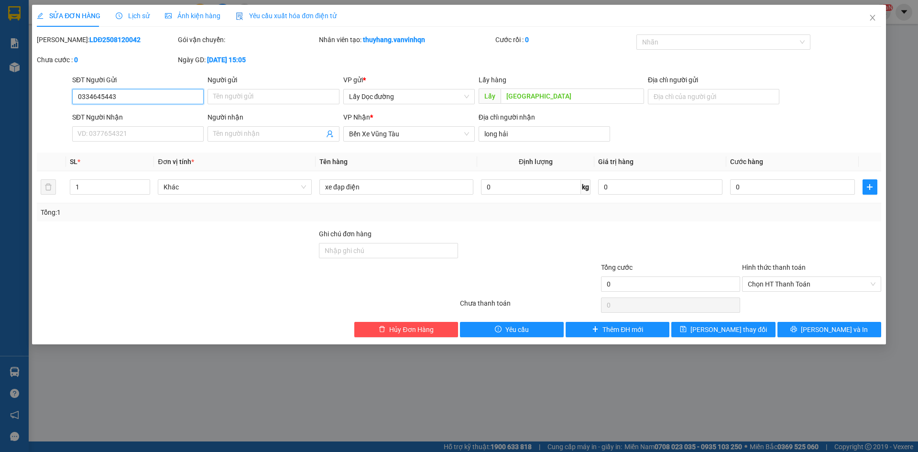
drag, startPoint x: 129, startPoint y: 103, endPoint x: 0, endPoint y: 98, distance: 128.8
click at [0, 98] on div "SỬA ĐƠN HÀNG Lịch sử Ảnh kiện hàng Yêu cầu xuất hóa đơn điện tử Total Paid Fee …" at bounding box center [459, 226] width 918 height 452
type input "0945011922"
click at [708, 332] on button "[PERSON_NAME] thay đổi" at bounding box center [724, 329] width 104 height 15
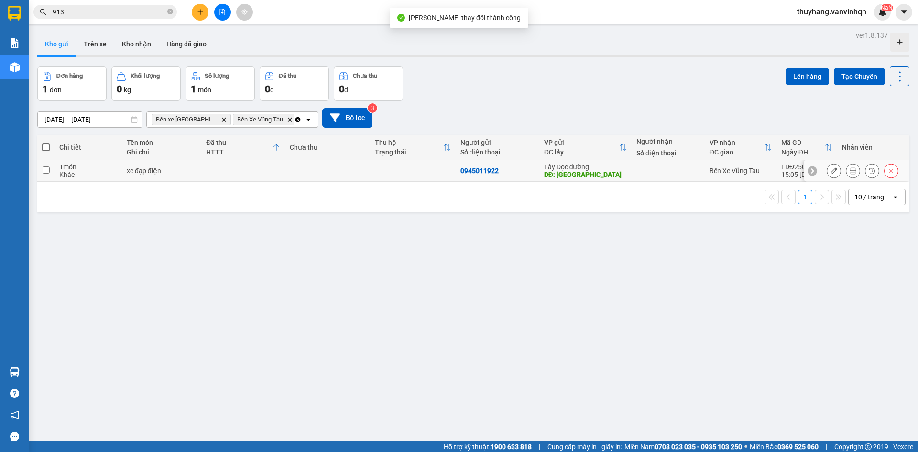
click at [529, 169] on div "0945011922" at bounding box center [498, 171] width 74 height 8
checkbox input "true"
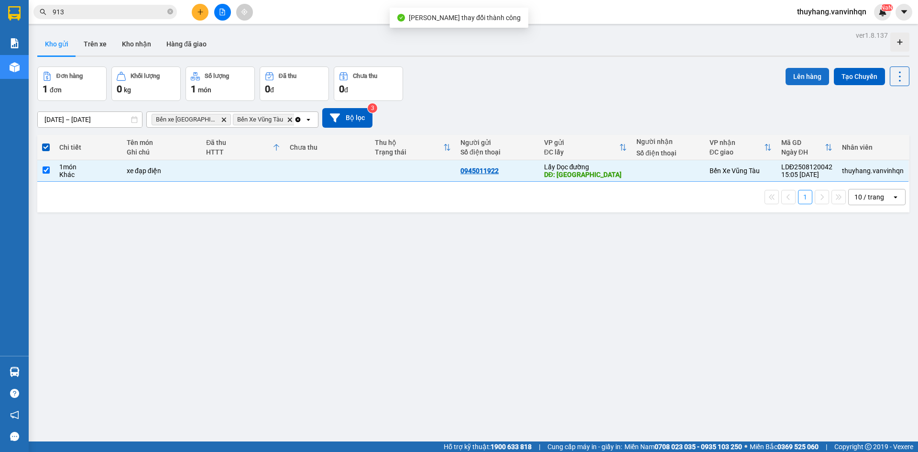
click at [817, 72] on button "Lên hàng" at bounding box center [808, 76] width 44 height 17
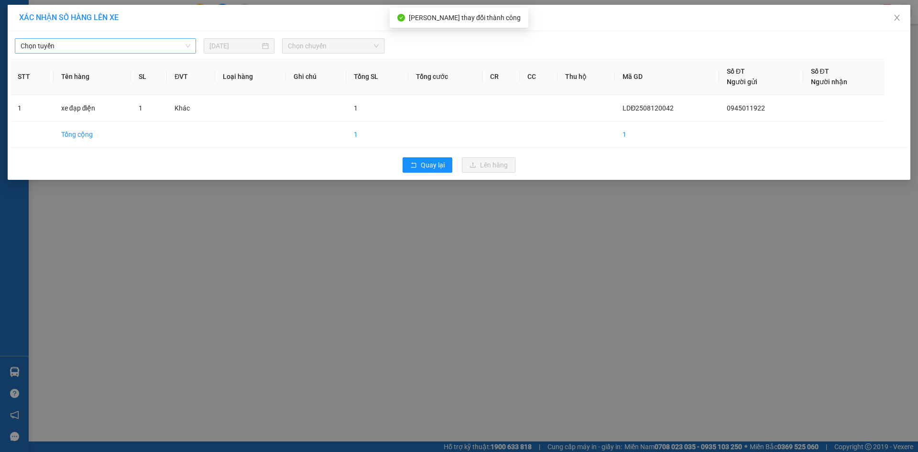
click at [68, 45] on span "Chọn tuyến" at bounding box center [106, 46] width 170 height 14
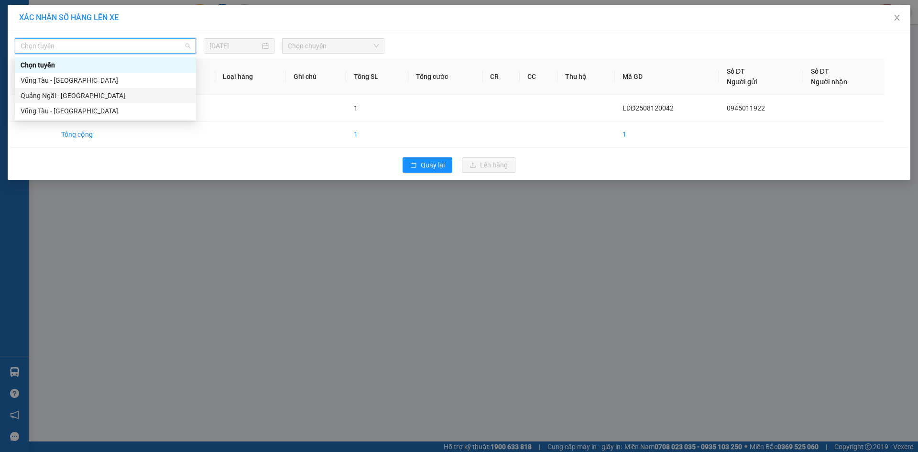
click at [87, 99] on div "Quảng Ngãi - [GEOGRAPHIC_DATA]" at bounding box center [106, 95] width 170 height 11
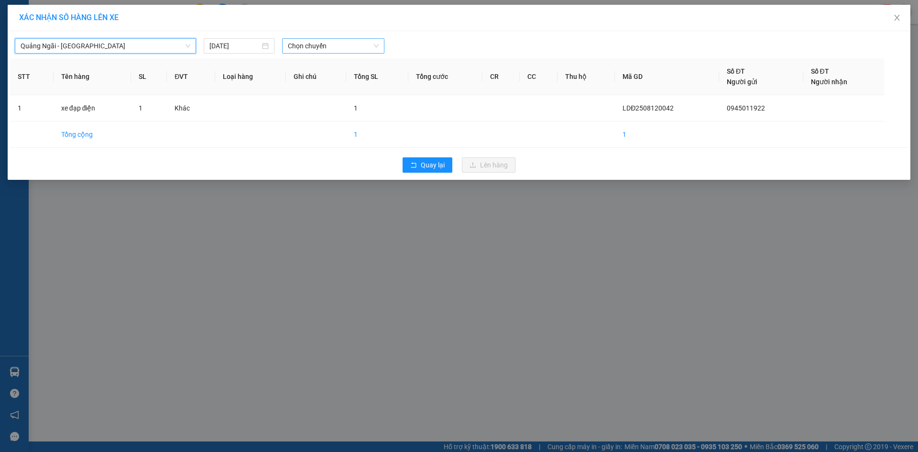
click at [340, 40] on span "Chọn chuyến" at bounding box center [333, 46] width 91 height 14
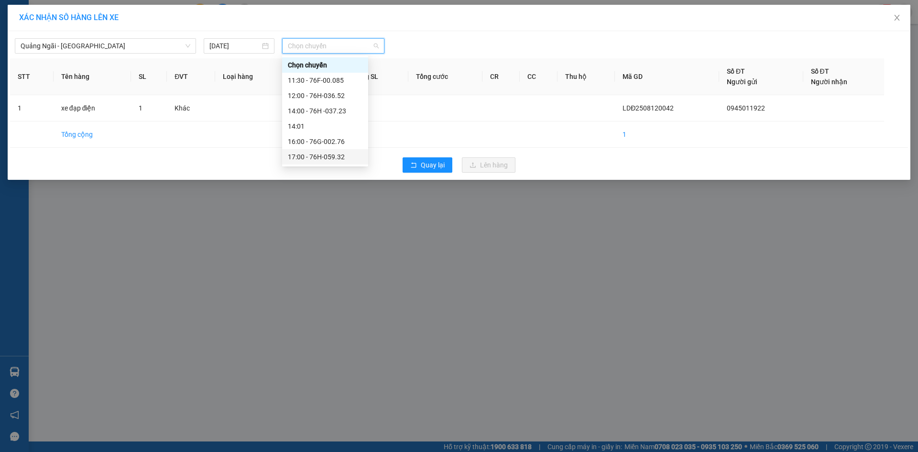
click at [351, 155] on div "17:00 - 76H-059.32" at bounding box center [325, 157] width 75 height 11
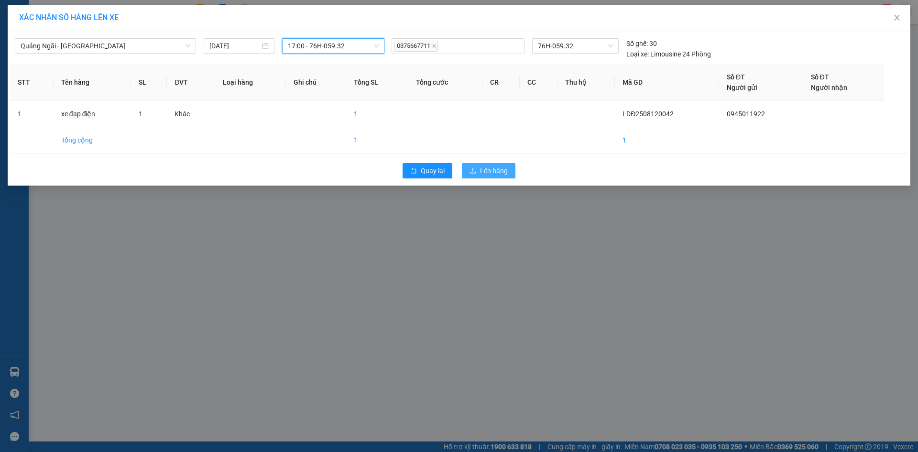
click at [482, 172] on span "Lên hàng" at bounding box center [494, 171] width 28 height 11
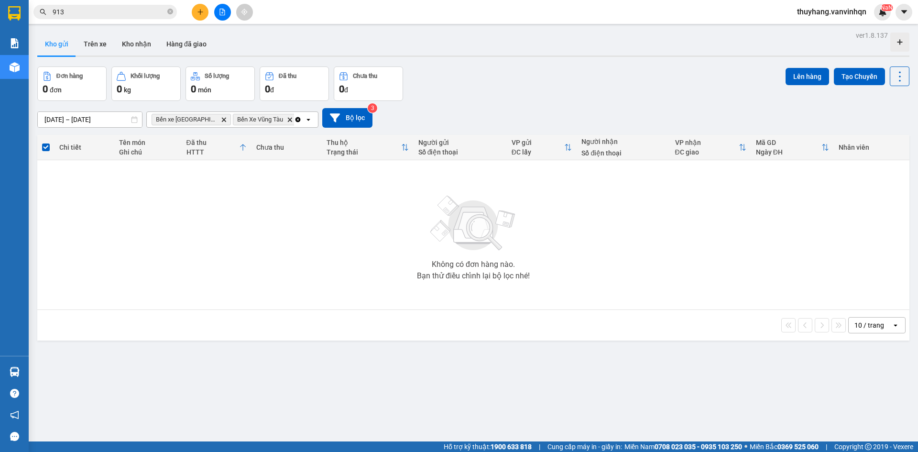
click at [225, 13] on icon "file-add" at bounding box center [222, 12] width 5 height 7
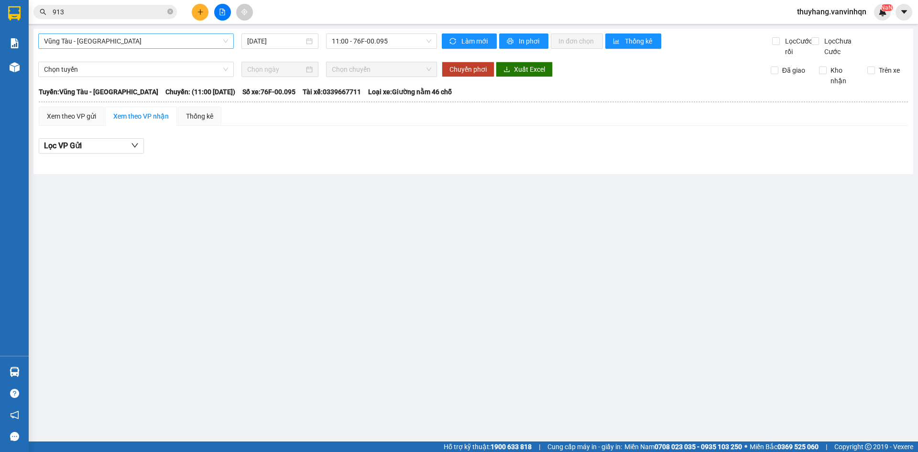
click at [120, 43] on span "Vũng Tàu - [GEOGRAPHIC_DATA]" at bounding box center [136, 41] width 184 height 14
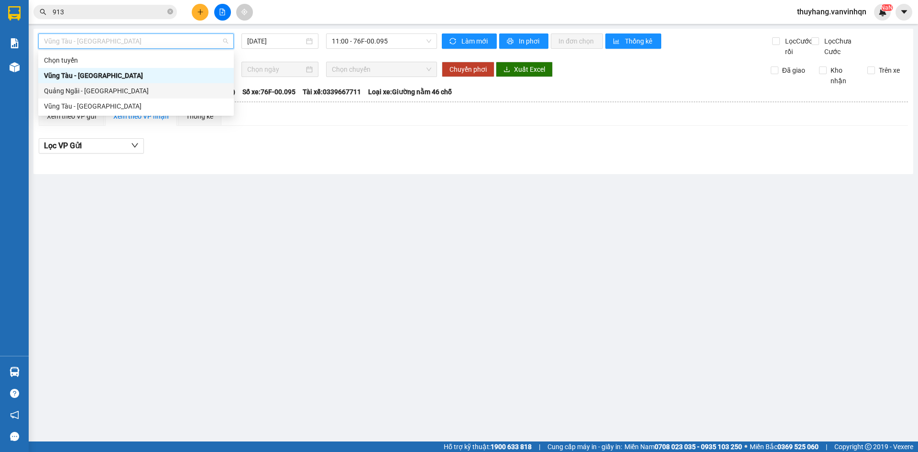
click at [121, 94] on div "Quảng Ngãi - [GEOGRAPHIC_DATA]" at bounding box center [136, 91] width 184 height 11
type input "[DATE]"
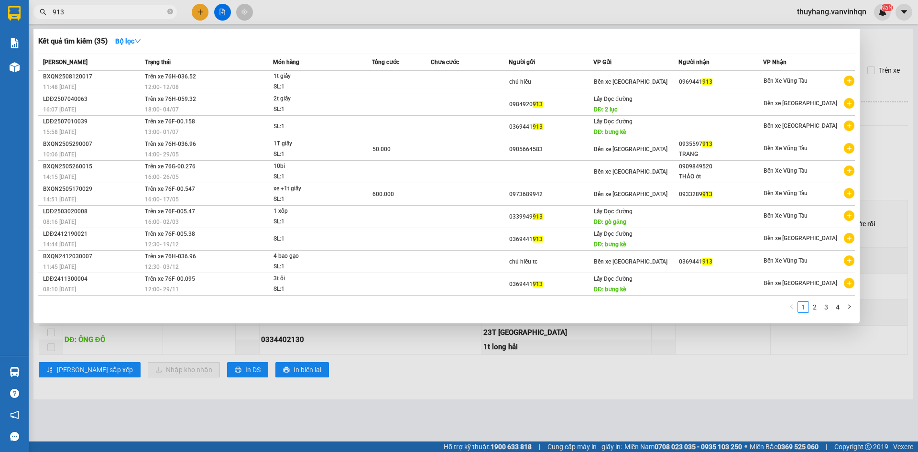
click at [158, 8] on input "913" at bounding box center [109, 12] width 113 height 11
type input "9"
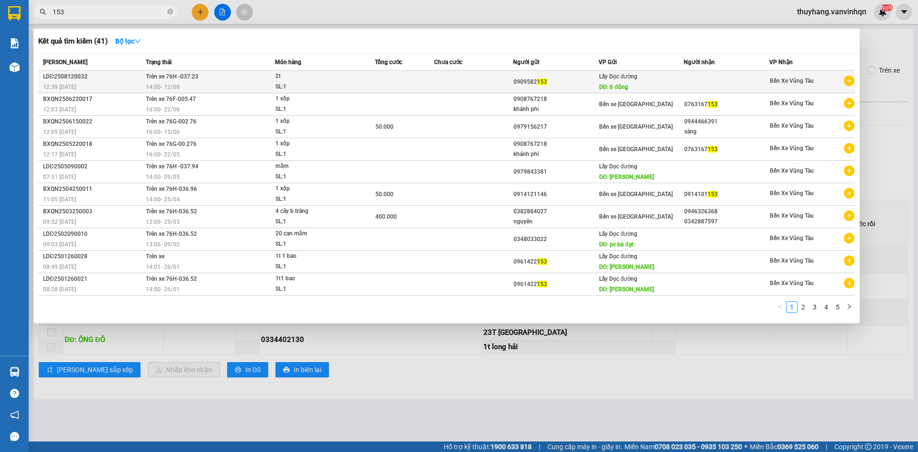
type input "153"
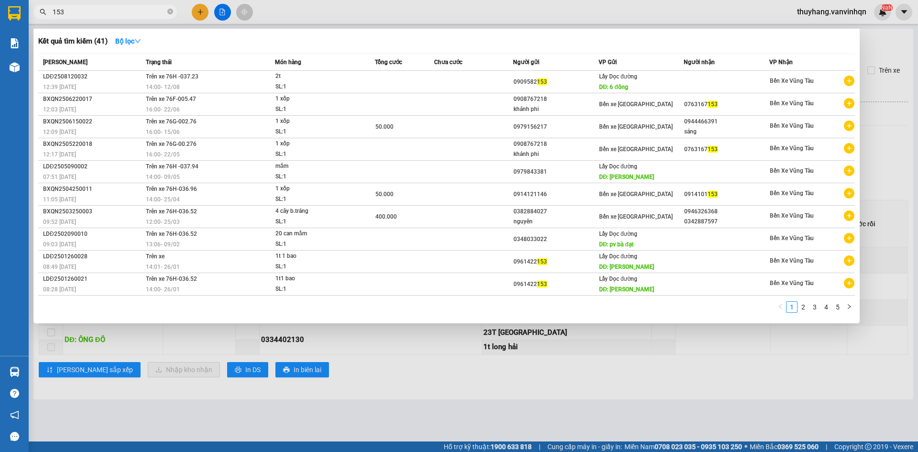
click at [428, 89] on td at bounding box center [404, 82] width 59 height 22
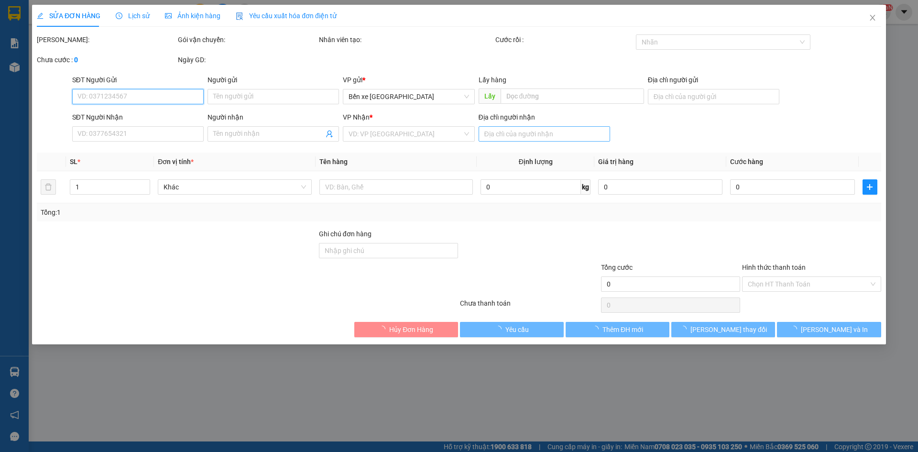
type input "0909582153"
type input "6 đông"
type input "long hải"
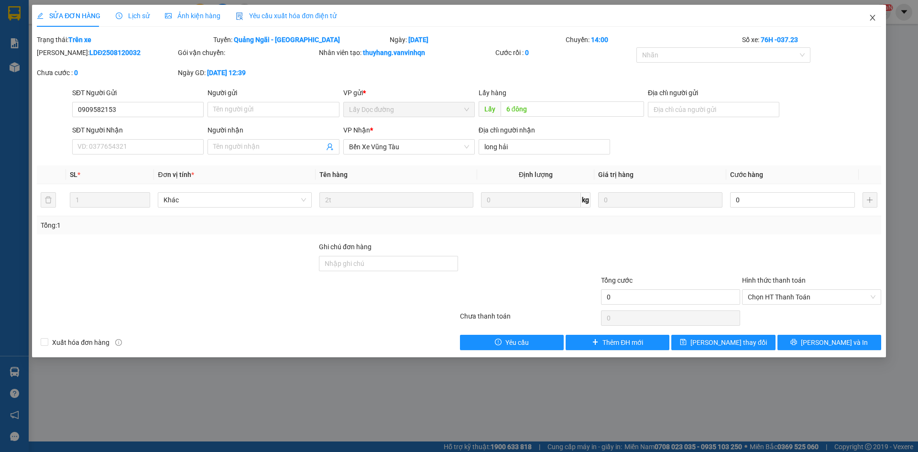
click at [880, 15] on span "Close" at bounding box center [873, 18] width 27 height 27
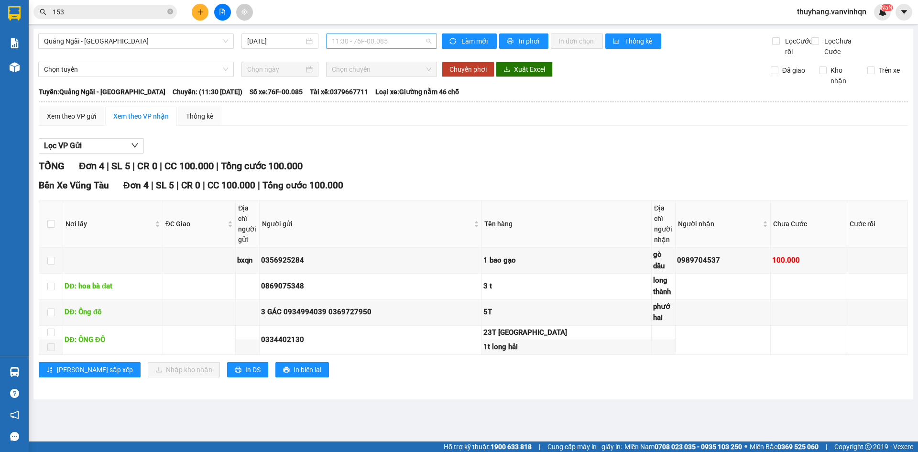
click at [386, 41] on span "11:30 - 76F-00.085" at bounding box center [381, 41] width 99 height 14
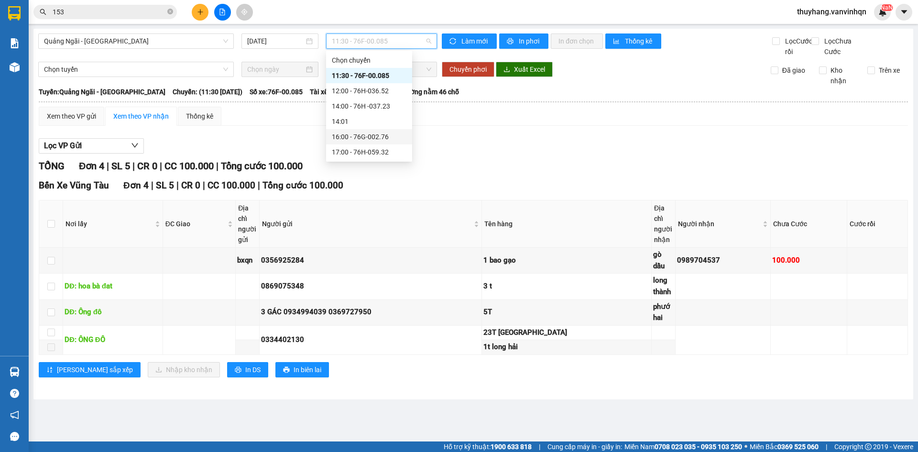
click at [387, 140] on div "16:00 - 76G-002.76" at bounding box center [369, 137] width 75 height 11
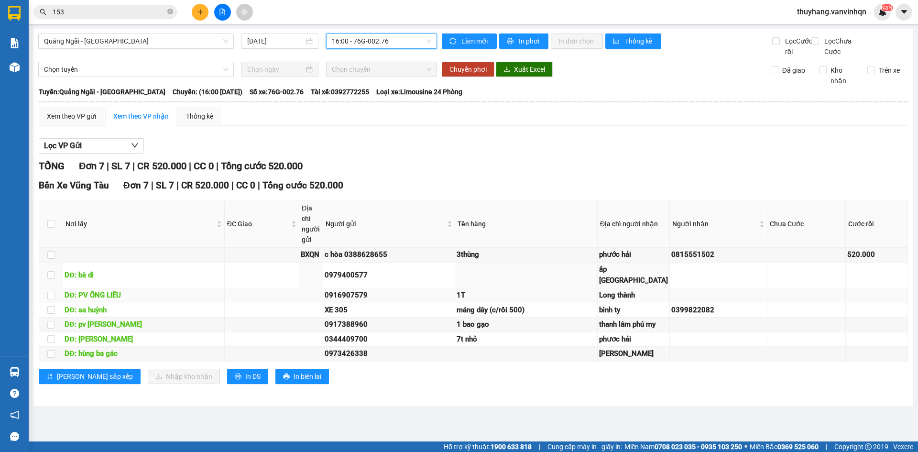
scroll to position [81, 0]
click at [71, 111] on div "Xem theo VP gửi" at bounding box center [71, 116] width 49 height 11
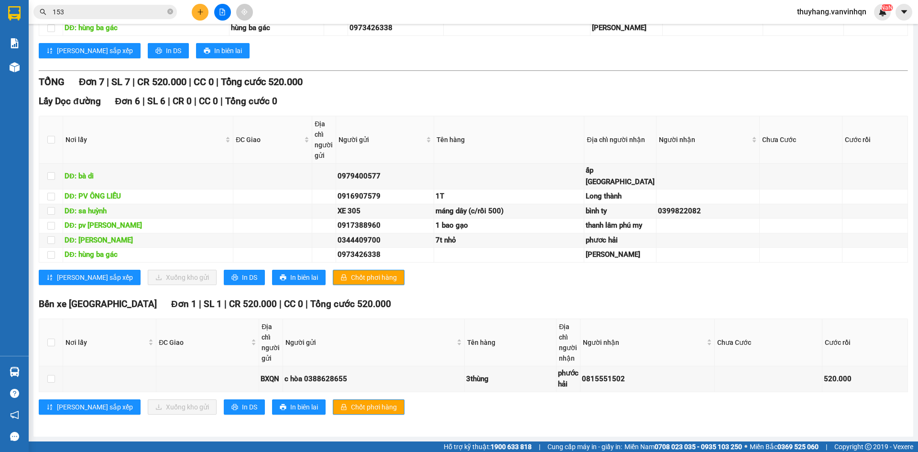
scroll to position [482, 0]
click at [49, 251] on input "checkbox" at bounding box center [51, 255] width 8 height 8
checkbox input "true"
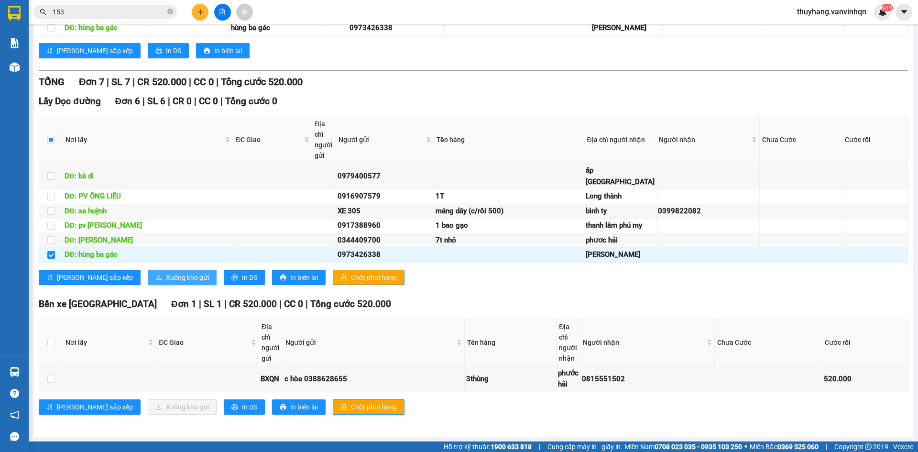
click at [166, 280] on span "Xuống kho gửi" at bounding box center [187, 277] width 43 height 11
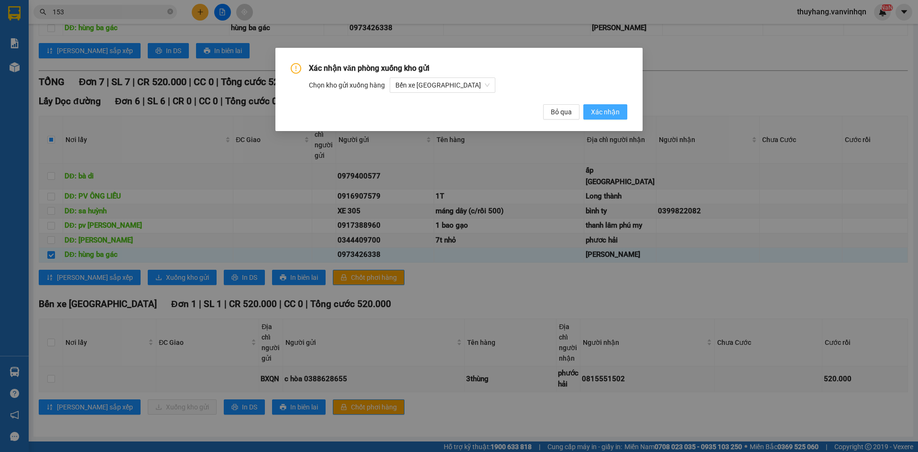
click at [608, 116] on span "Xác nhận" at bounding box center [605, 112] width 29 height 11
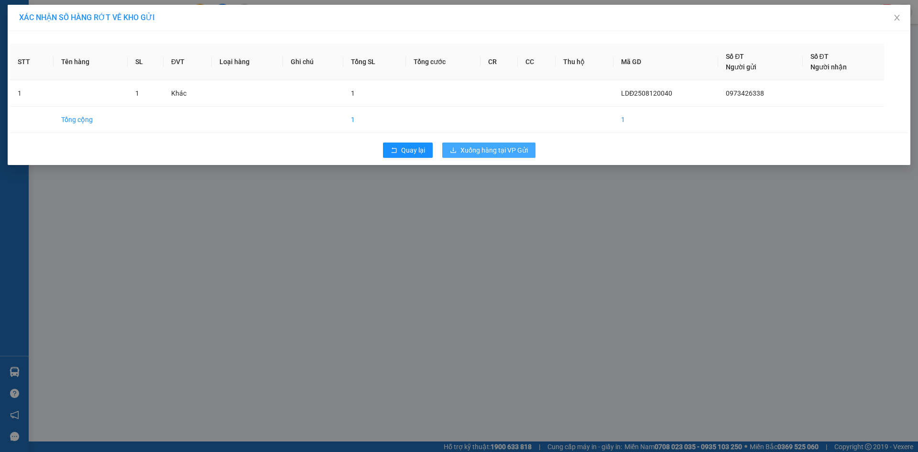
click at [503, 152] on span "Xuống hàng tại VP Gửi" at bounding box center [494, 150] width 67 height 11
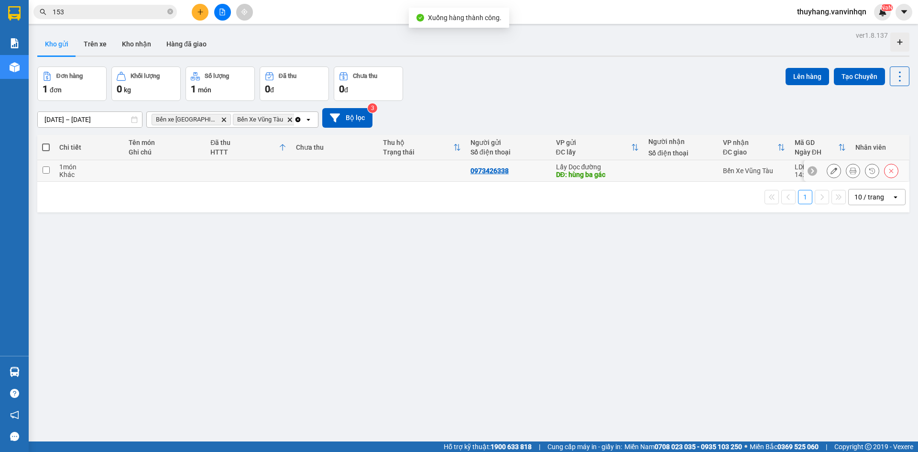
click at [830, 170] on button at bounding box center [834, 171] width 13 height 17
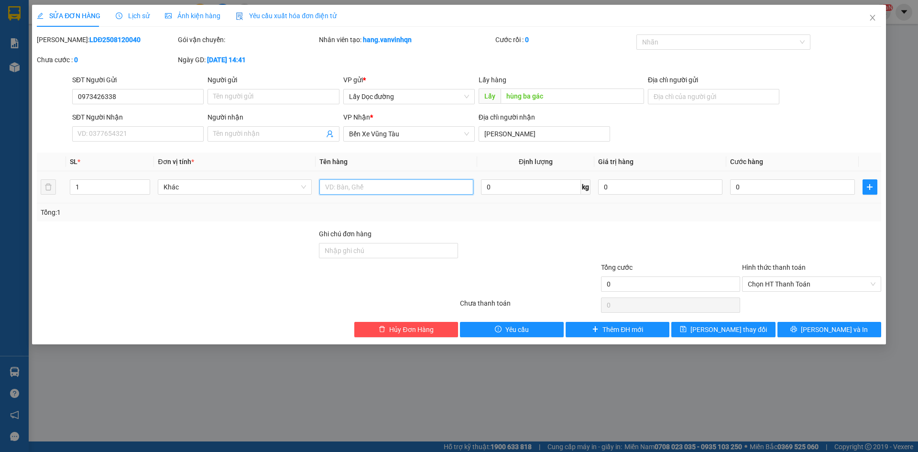
click at [332, 186] on input "text" at bounding box center [397, 186] width 154 height 15
type input "11t"
click at [696, 330] on button "[PERSON_NAME] thay đổi" at bounding box center [724, 329] width 104 height 15
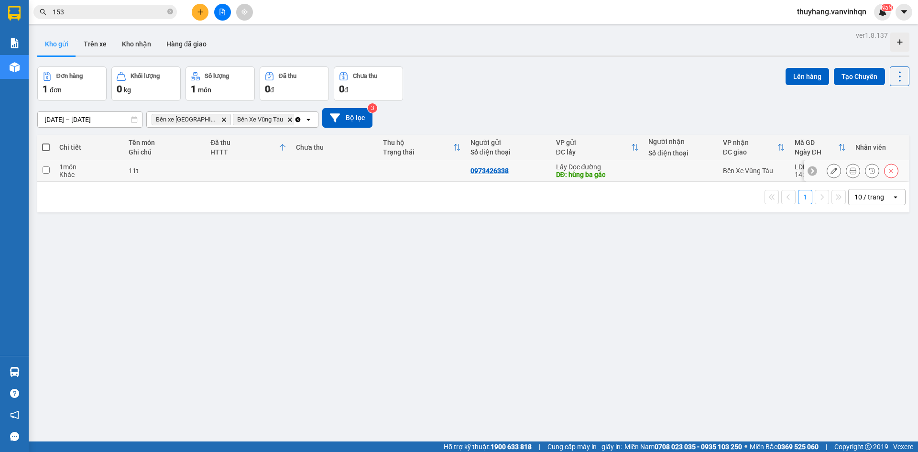
click at [152, 177] on td "11t" at bounding box center [165, 171] width 82 height 22
checkbox input "true"
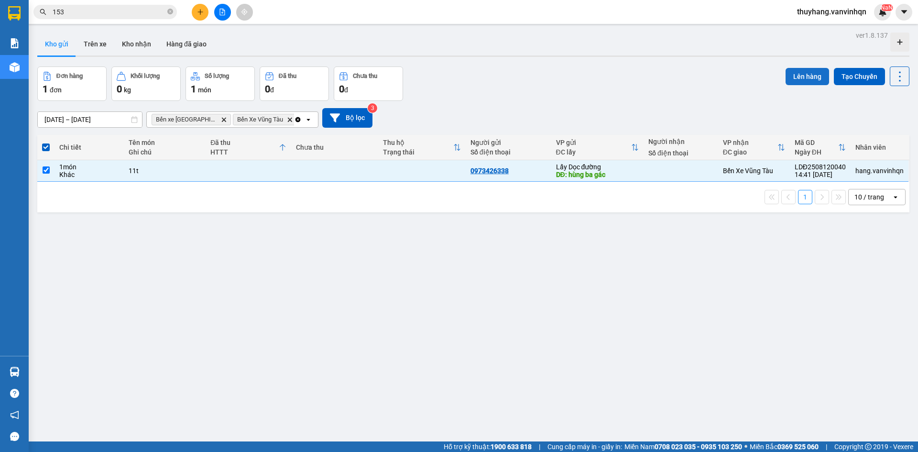
click at [808, 73] on button "Lên hàng" at bounding box center [808, 76] width 44 height 17
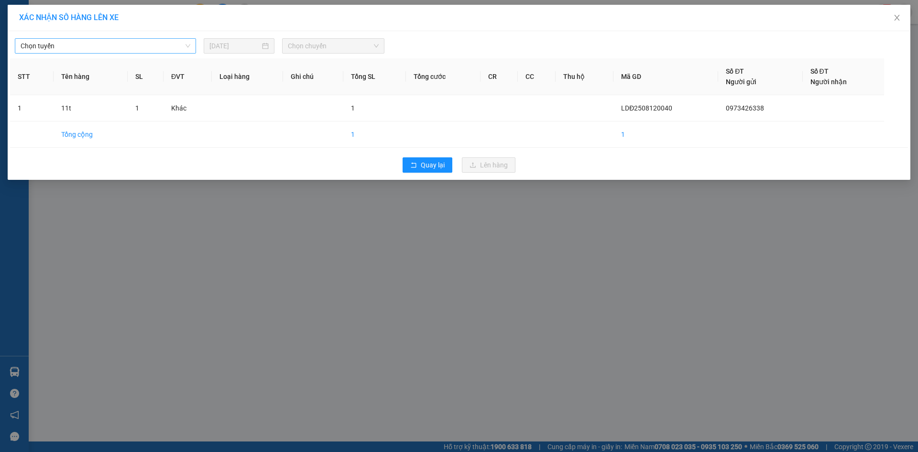
click at [163, 50] on span "Chọn tuyến" at bounding box center [106, 46] width 170 height 14
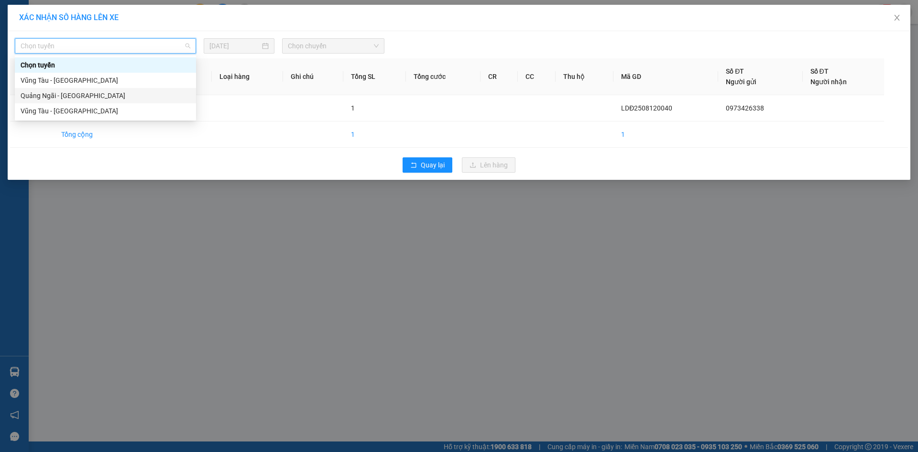
click at [156, 92] on div "Quảng Ngãi - [GEOGRAPHIC_DATA]" at bounding box center [106, 95] width 170 height 11
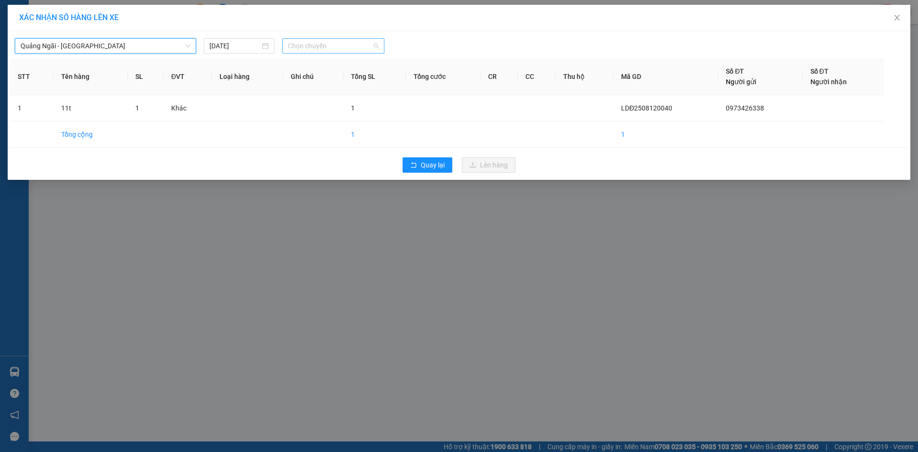
drag, startPoint x: 307, startPoint y: 40, endPoint x: 316, endPoint y: 53, distance: 16.5
click at [307, 40] on span "Chọn chuyến" at bounding box center [333, 46] width 91 height 14
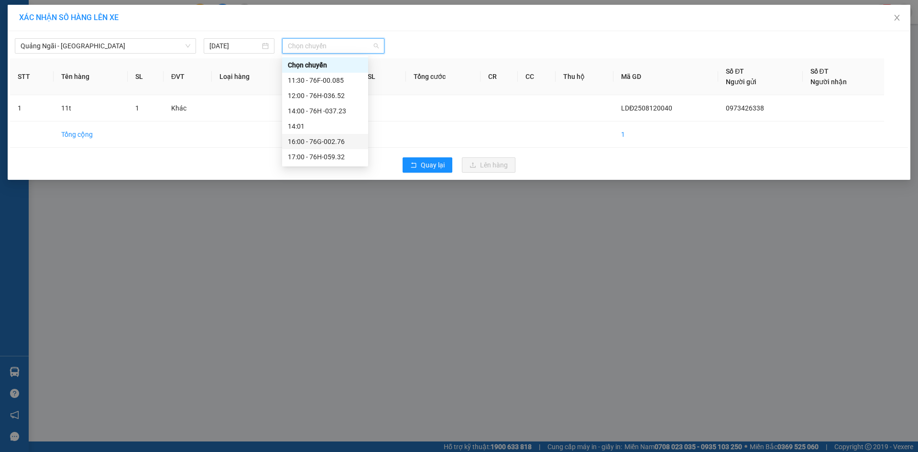
click at [349, 143] on div "16:00 - 76G-002.76" at bounding box center [325, 141] width 75 height 11
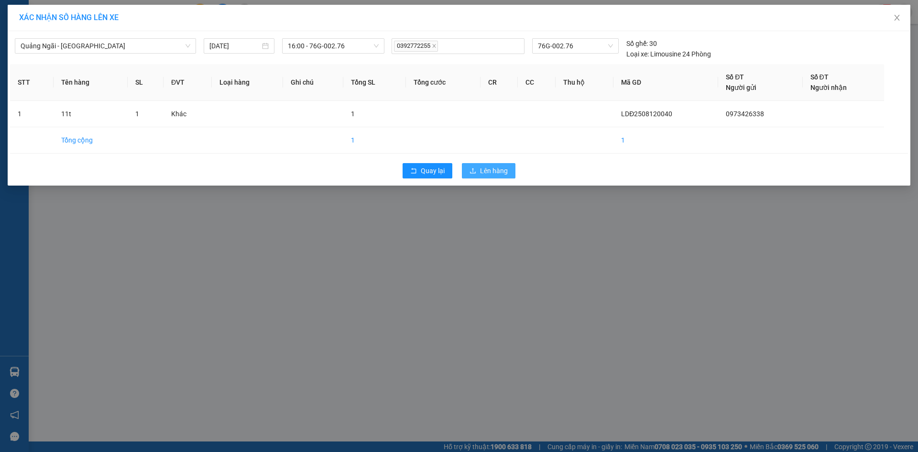
click at [487, 172] on span "Lên hàng" at bounding box center [494, 171] width 28 height 11
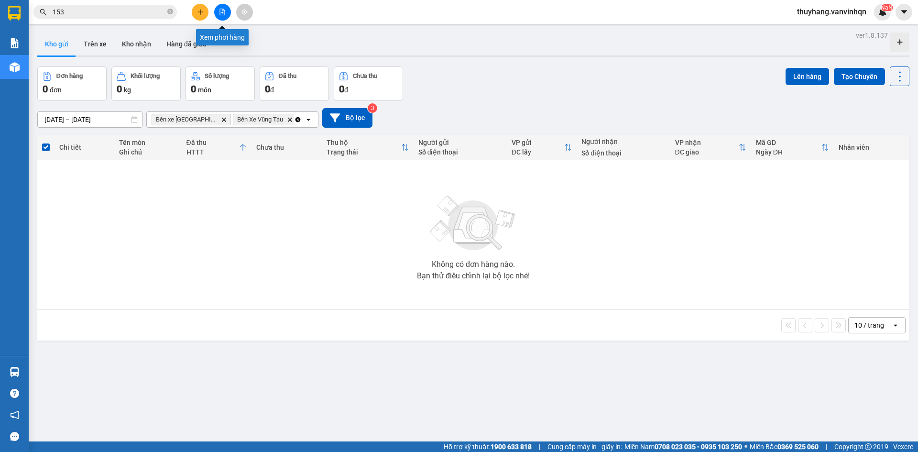
click at [222, 11] on icon "file-add" at bounding box center [222, 12] width 7 height 7
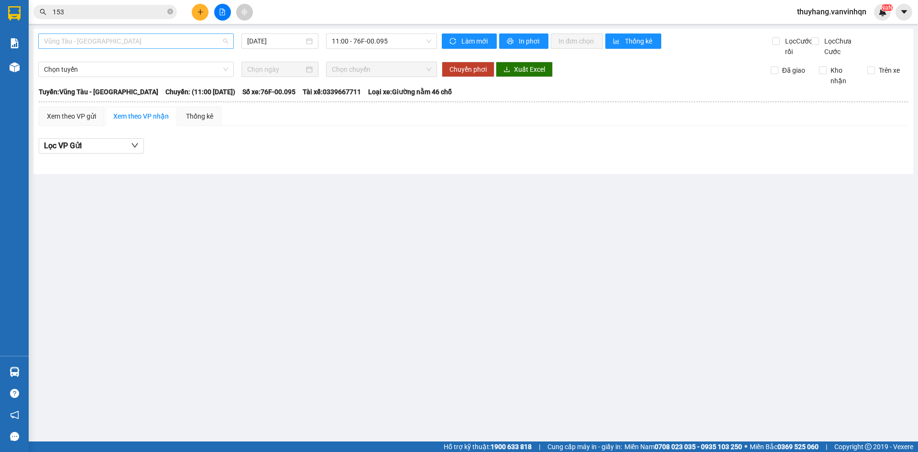
click at [137, 38] on span "Vũng Tàu - [GEOGRAPHIC_DATA]" at bounding box center [136, 41] width 184 height 14
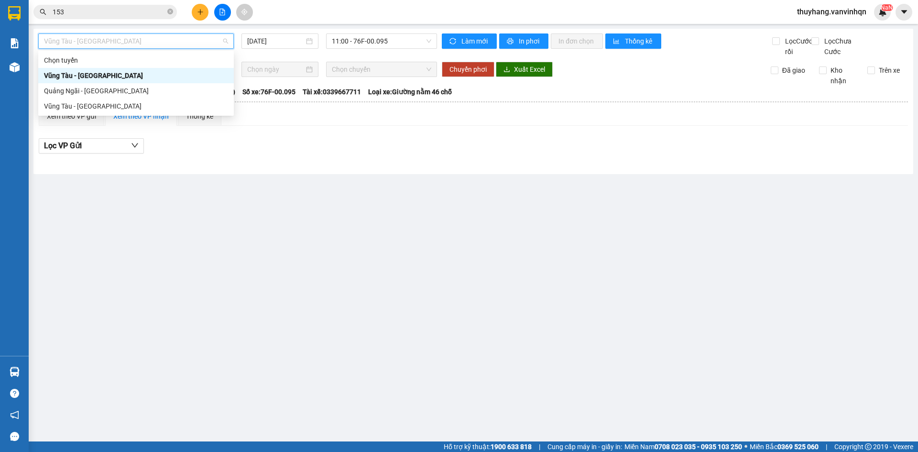
click at [133, 93] on div "Quảng Ngãi - [GEOGRAPHIC_DATA]" at bounding box center [136, 91] width 184 height 11
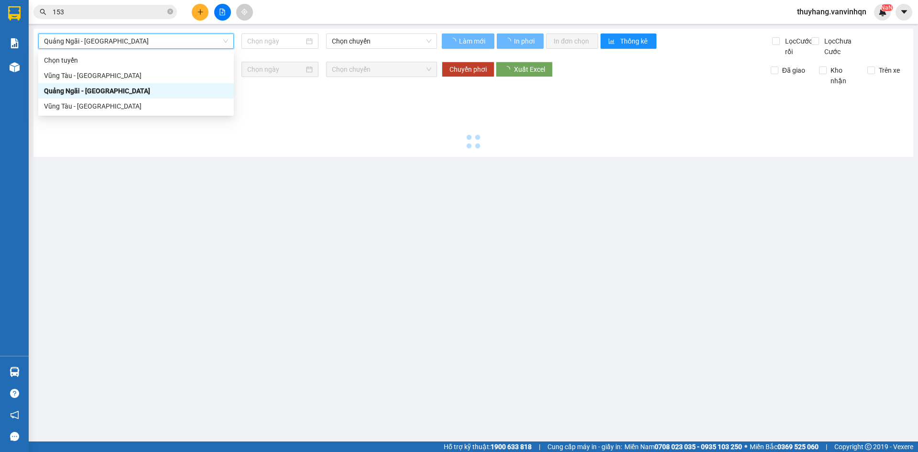
type input "[DATE]"
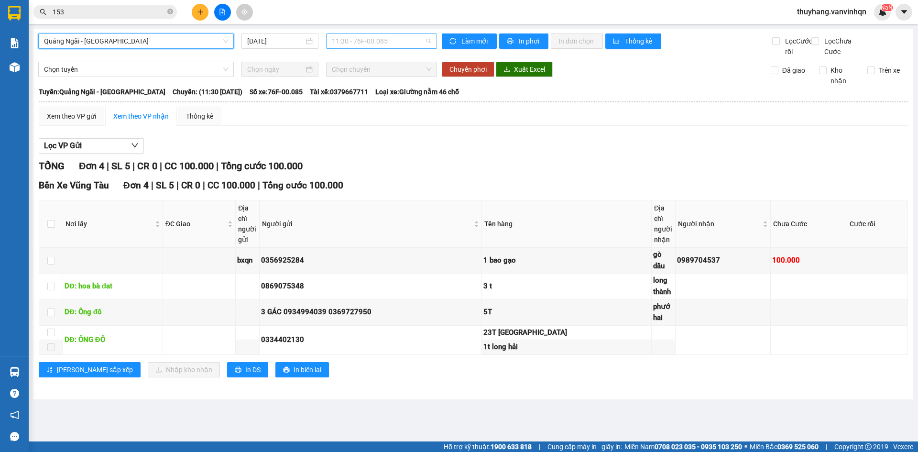
click at [392, 41] on span "11:30 - 76F-00.085" at bounding box center [381, 41] width 99 height 14
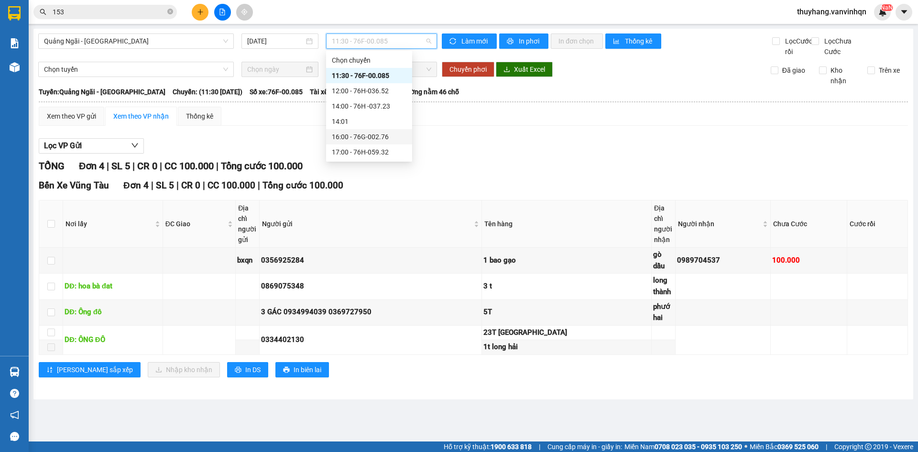
click at [387, 136] on div "16:00 - 76G-002.76" at bounding box center [369, 137] width 75 height 11
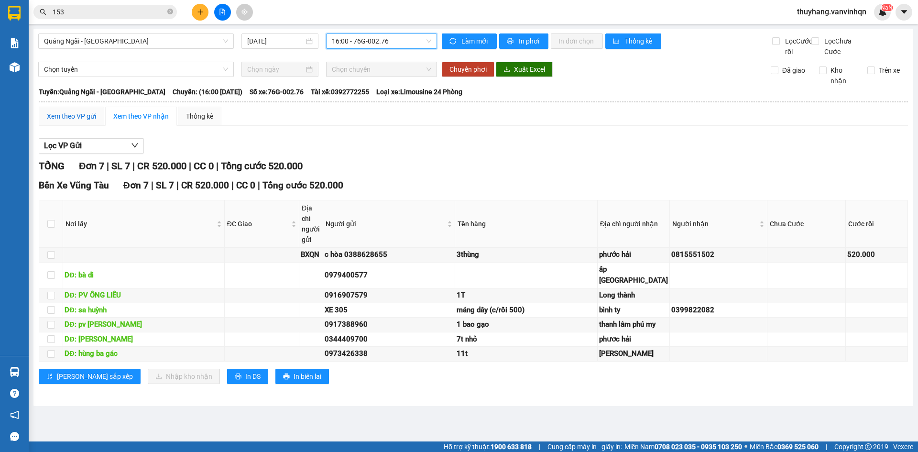
click at [86, 122] on div "Xem theo VP gửi" at bounding box center [71, 116] width 49 height 11
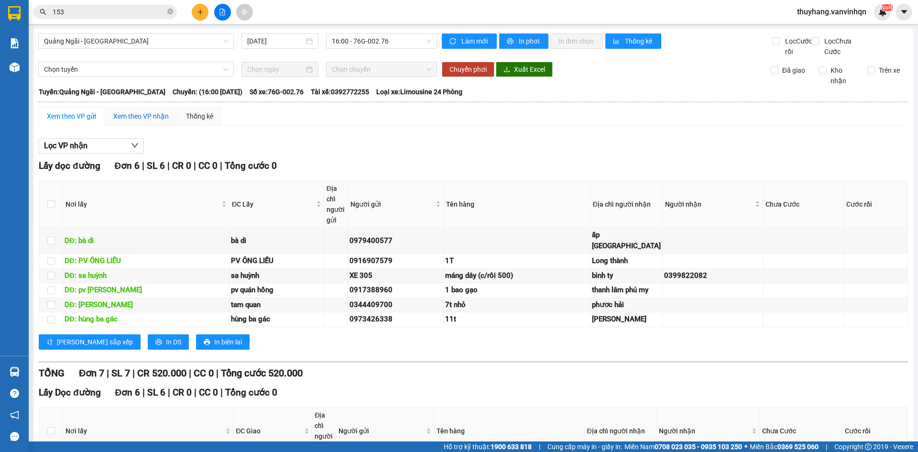
click at [154, 122] on div "Xem theo VP nhận" at bounding box center [140, 116] width 55 height 11
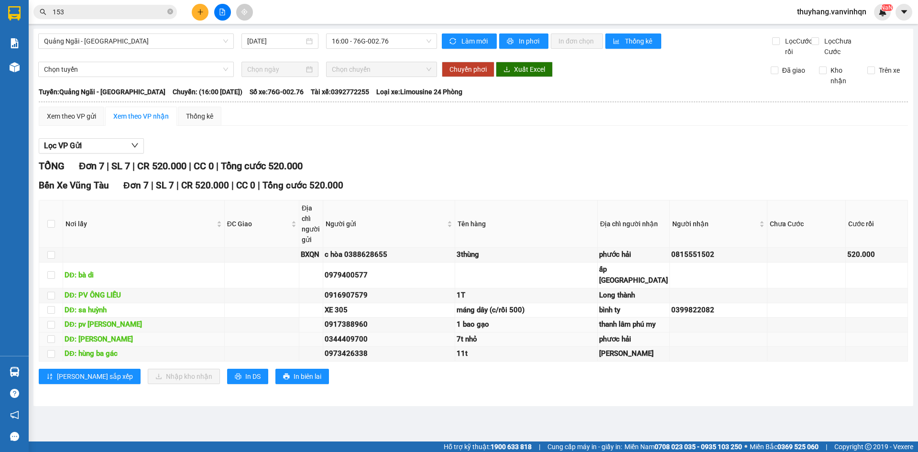
scroll to position [81, 0]
click at [245, 382] on span "In DS" at bounding box center [252, 376] width 15 height 11
click at [380, 39] on span "16:00 - 76G-002.76" at bounding box center [381, 41] width 99 height 14
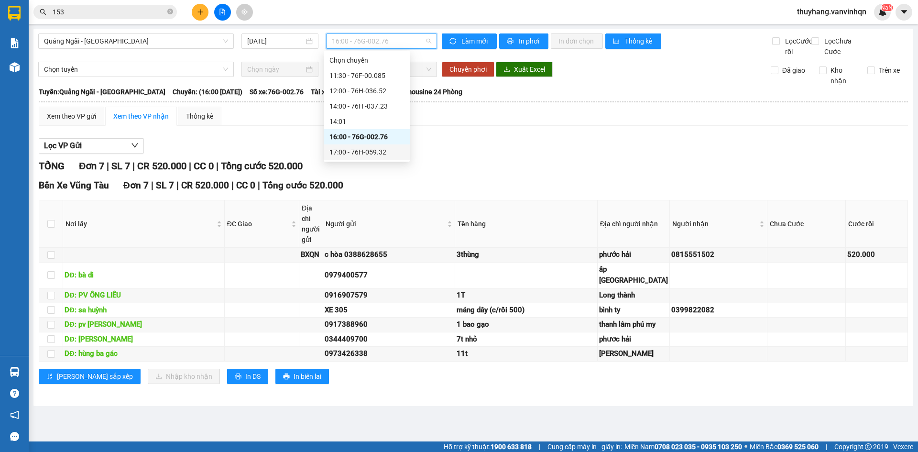
scroll to position [81, 0]
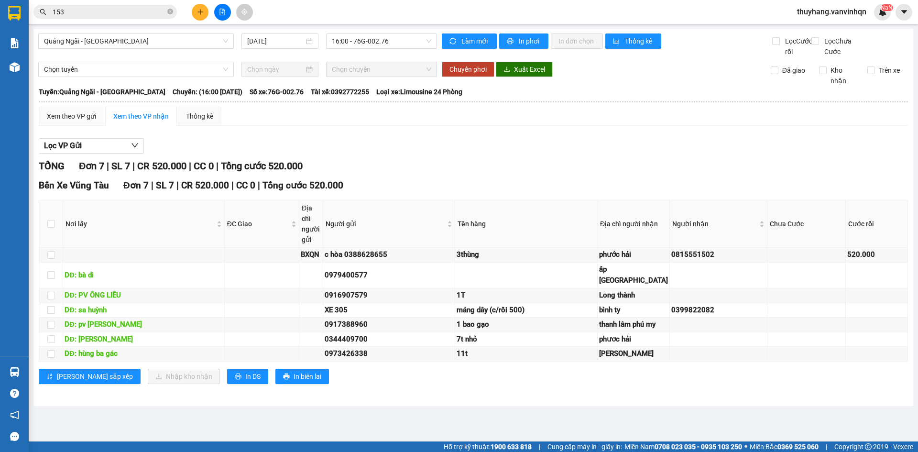
click at [508, 138] on div "Lọc VP Gửi" at bounding box center [474, 146] width 870 height 16
click at [293, 107] on div "Xem theo VP gửi Xem theo VP nhận Thống kê Lọc VP nhận Lấy dọc đường Đơn 6 | SL …" at bounding box center [474, 251] width 870 height 289
click at [444, 133] on div "Lọc VP Gửi TỔNG Đơn 7 | SL 7 | CR 520.000 | CC 0 | Tổng cước 520.000 Bến Xe Vũ…" at bounding box center [474, 264] width 870 height 263
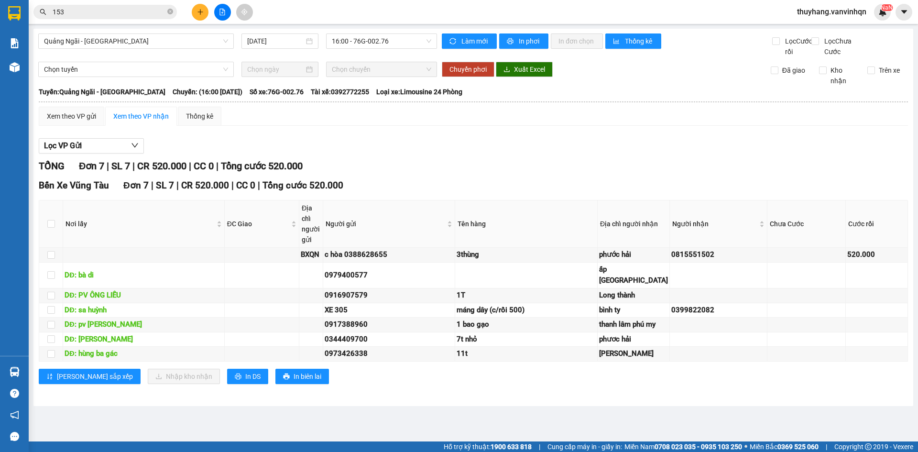
click at [444, 133] on div "Lọc VP Gửi TỔNG Đơn 7 | SL 7 | CR 520.000 | CC 0 | Tổng cước 520.000 Bến Xe Vũ…" at bounding box center [474, 264] width 870 height 263
click at [474, 140] on div "Xem theo VP gửi Xem theo VP nhận Thống kê Lọc VP nhận Lấy dọc đường Đơn 6 | SL …" at bounding box center [474, 251] width 870 height 289
click at [474, 141] on div "Xem theo VP gửi Xem theo VP nhận Thống kê Lọc VP nhận Lấy dọc đường Đơn 6 | SL …" at bounding box center [474, 251] width 870 height 289
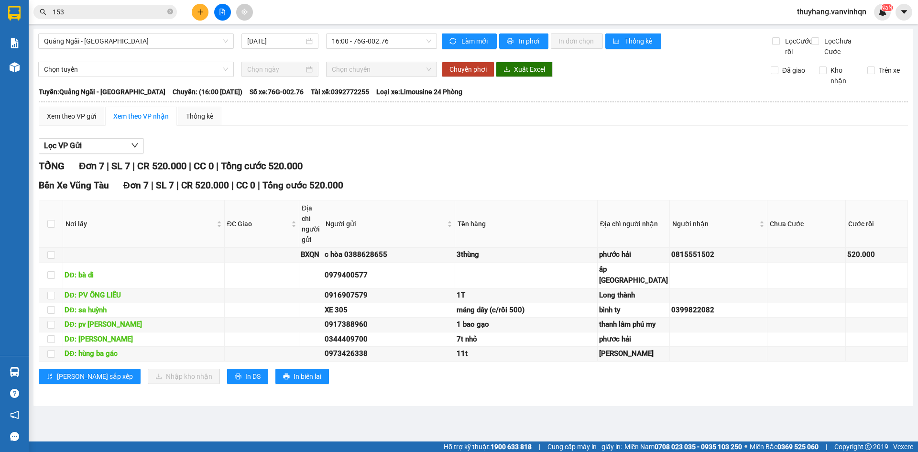
click at [482, 154] on div "Lọc VP Gửi" at bounding box center [474, 146] width 870 height 16
click at [488, 172] on div "TỔNG Đơn 7 | SL 7 | CR 520.000 | CC 0 | Tổng cước 520.000" at bounding box center [474, 166] width 870 height 15
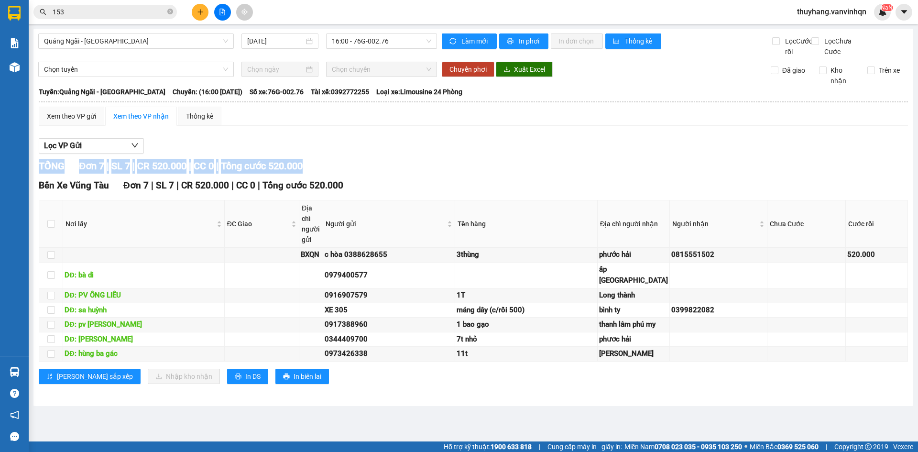
click at [488, 172] on div "TỔNG Đơn 7 | SL 7 | CR 520.000 | CC 0 | Tổng cước 520.000" at bounding box center [474, 166] width 870 height 15
click at [563, 384] on div "[PERSON_NAME] sắp xếp Nhập kho nhận In DS In biên lai" at bounding box center [474, 376] width 870 height 15
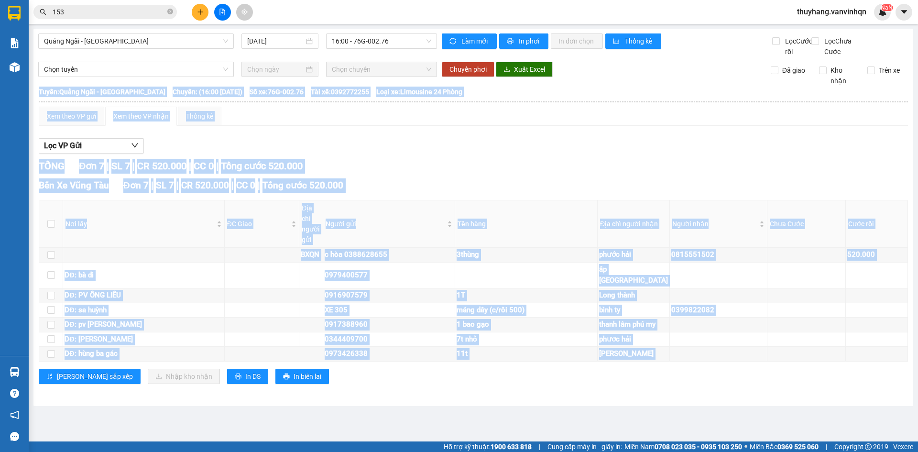
click at [563, 384] on div "[PERSON_NAME] sắp xếp Nhập kho nhận In DS In biên lai" at bounding box center [474, 376] width 870 height 15
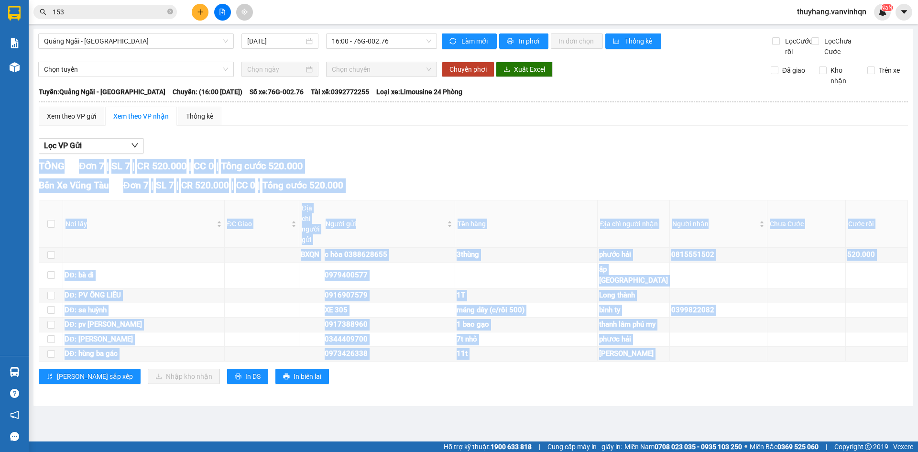
click at [562, 384] on div "[PERSON_NAME] sắp xếp Nhập kho nhận In DS In biên lai" at bounding box center [474, 376] width 870 height 15
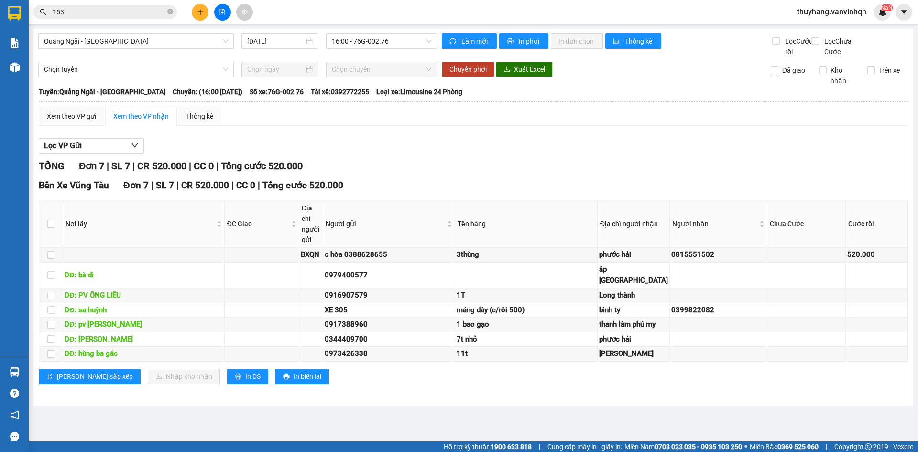
click at [464, 138] on div "Lọc VP Gửi" at bounding box center [474, 146] width 870 height 16
click at [628, 391] on div "Bến Xe Vũng Tàu Đơn 7 | SL 7 | CR 520.000 | CC 0 | Tổng cước 520.000 Nơi lấy ĐC…" at bounding box center [474, 284] width 870 height 212
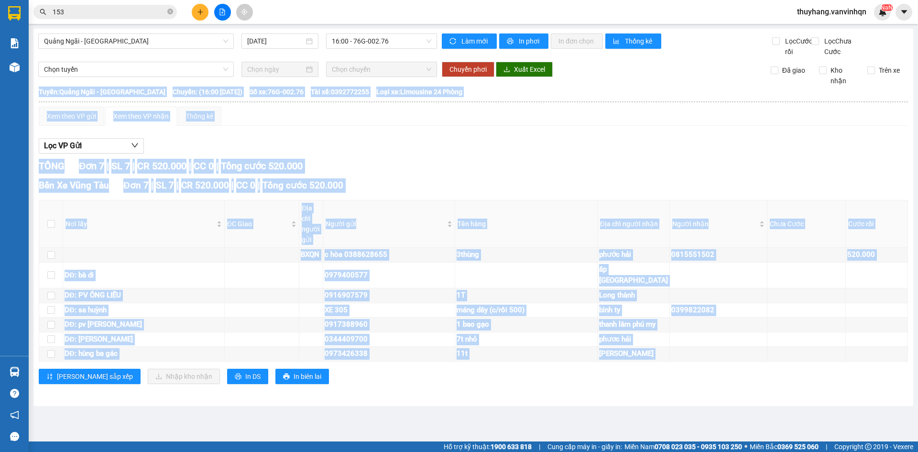
click at [628, 391] on div "Bến Xe Vũng Tàu Đơn 7 | SL 7 | CR 520.000 | CC 0 | Tổng cước 520.000 Nơi lấy ĐC…" at bounding box center [474, 284] width 870 height 212
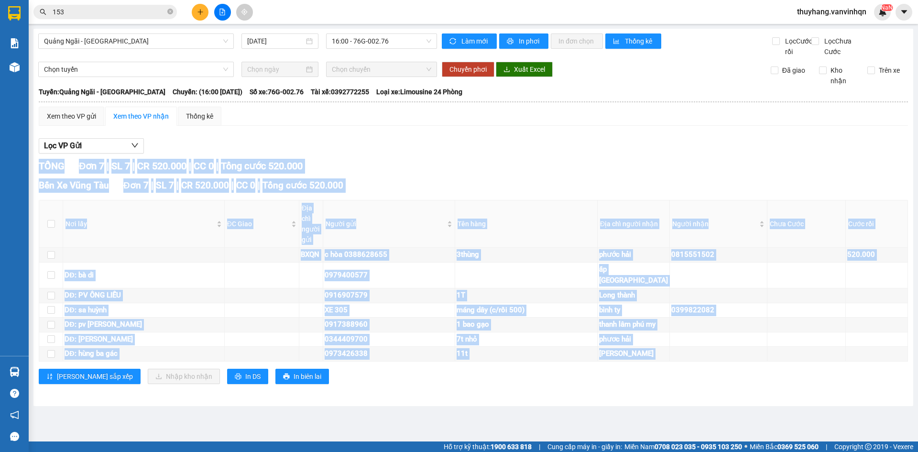
click at [628, 391] on div "Bến Xe Vũng Tàu Đơn 7 | SL 7 | CR 520.000 | CC 0 | Tổng cước 520.000 Nơi lấy ĐC…" at bounding box center [474, 284] width 870 height 212
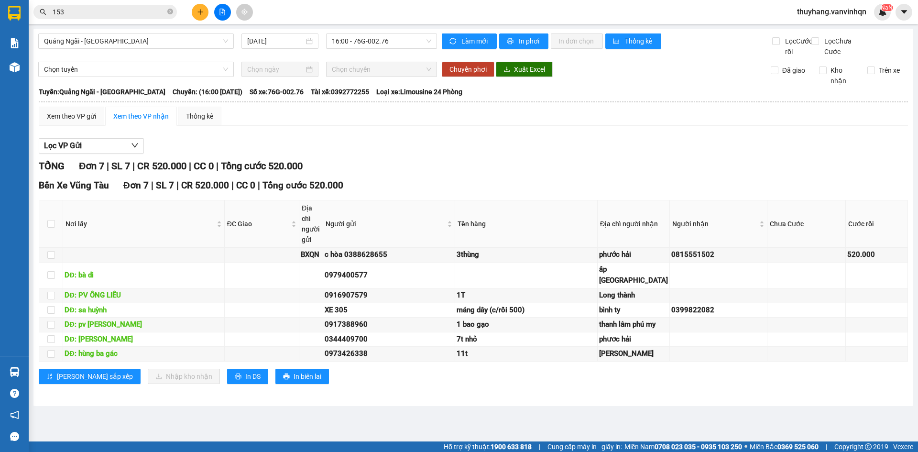
click at [448, 138] on div "Lọc VP Gửi" at bounding box center [474, 146] width 870 height 16
click at [199, 13] on icon "plus" at bounding box center [200, 12] width 7 height 7
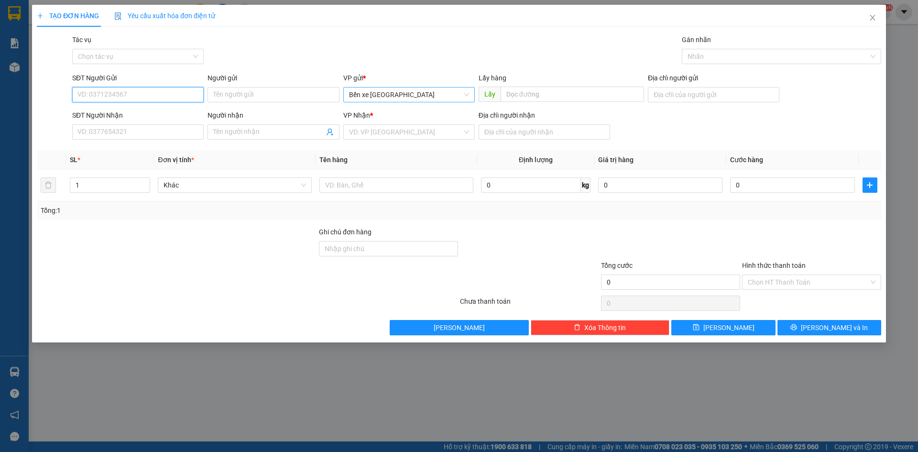
click at [391, 93] on span "Bến xe [GEOGRAPHIC_DATA]" at bounding box center [409, 95] width 120 height 14
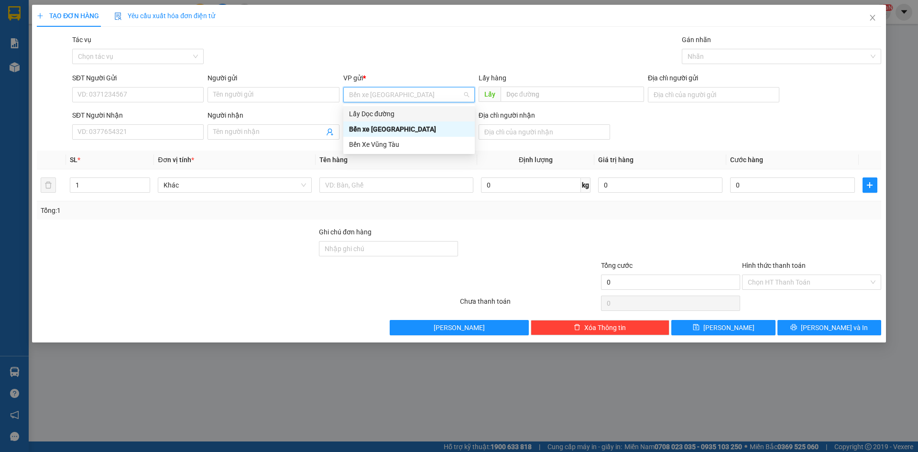
click at [383, 115] on div "Lấy Dọc đường" at bounding box center [409, 114] width 120 height 11
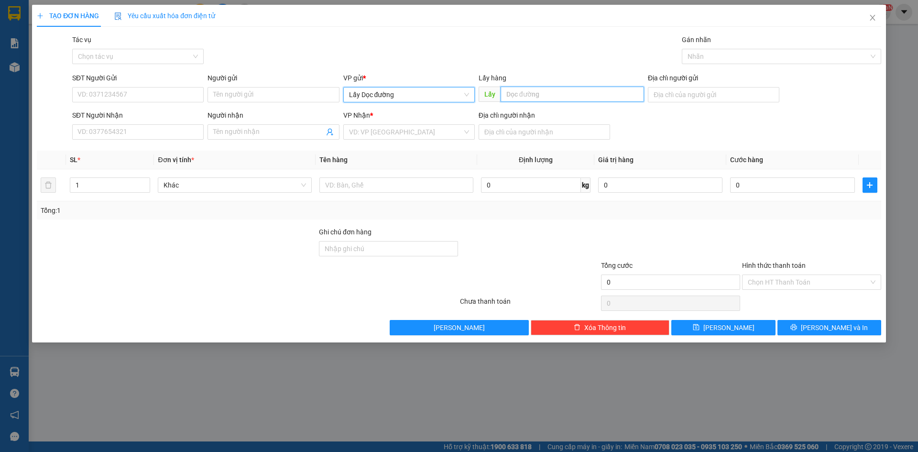
click at [565, 100] on input "text" at bounding box center [573, 94] width 144 height 15
type input "cx [PERSON_NAME]"
click at [431, 132] on input "search" at bounding box center [405, 132] width 113 height 14
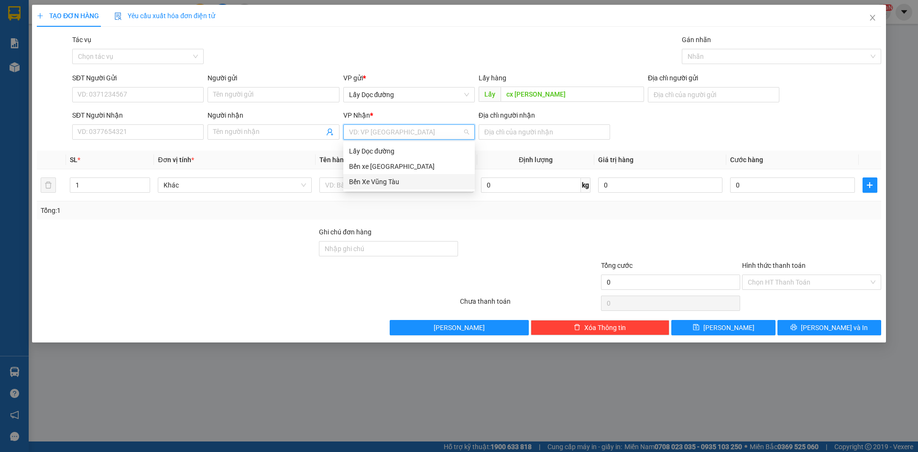
click at [389, 180] on div "Bến Xe Vũng Tàu" at bounding box center [409, 182] width 120 height 11
click at [543, 140] on div "Địa chỉ người nhận" at bounding box center [545, 126] width 132 height 33
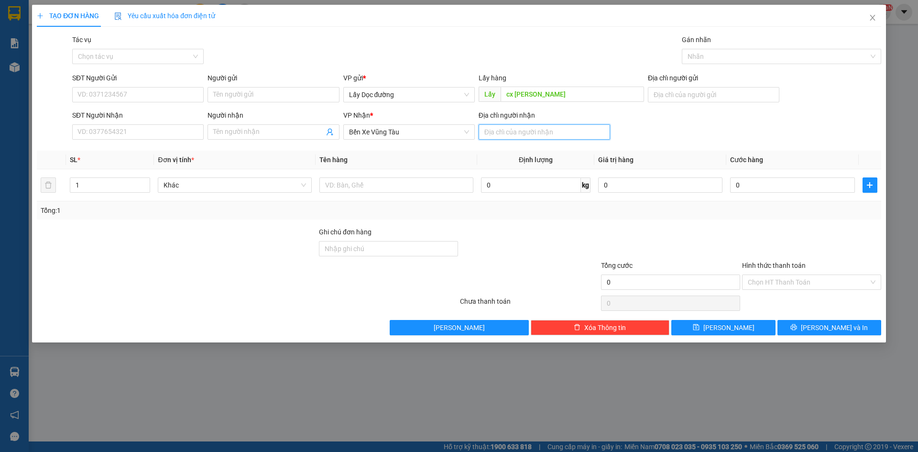
click at [543, 133] on input "Địa chỉ người nhận" at bounding box center [545, 131] width 132 height 15
type input "vũng tàu"
click at [133, 93] on input "SĐT Người Gửi" at bounding box center [138, 94] width 132 height 15
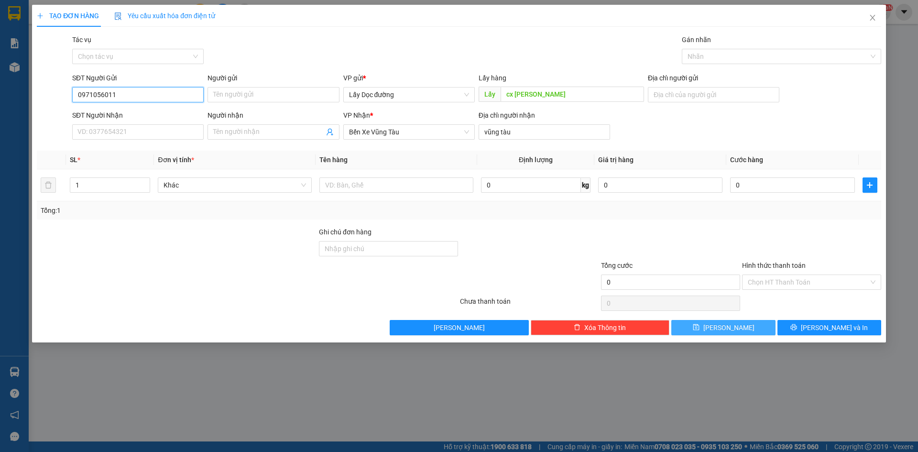
type input "0971056011"
click at [735, 324] on button "[PERSON_NAME]" at bounding box center [724, 327] width 104 height 15
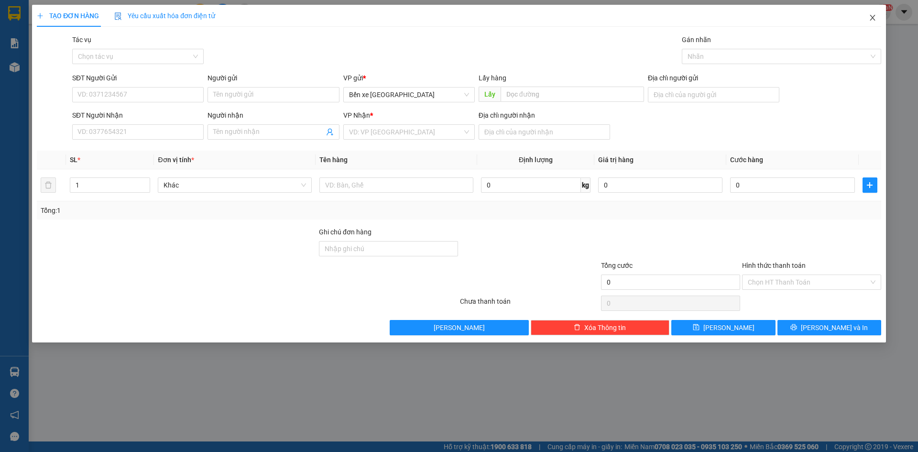
click at [872, 19] on icon "close" at bounding box center [873, 18] width 8 height 8
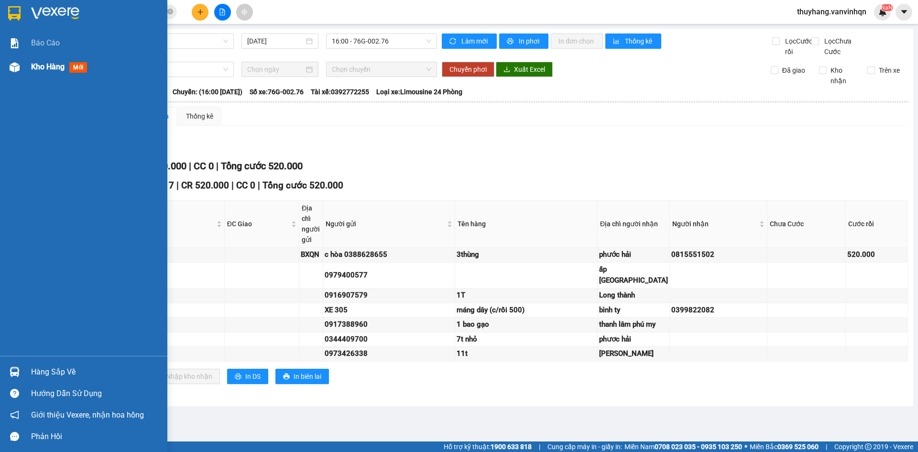
click at [41, 64] on span "Kho hàng" at bounding box center [47, 66] width 33 height 9
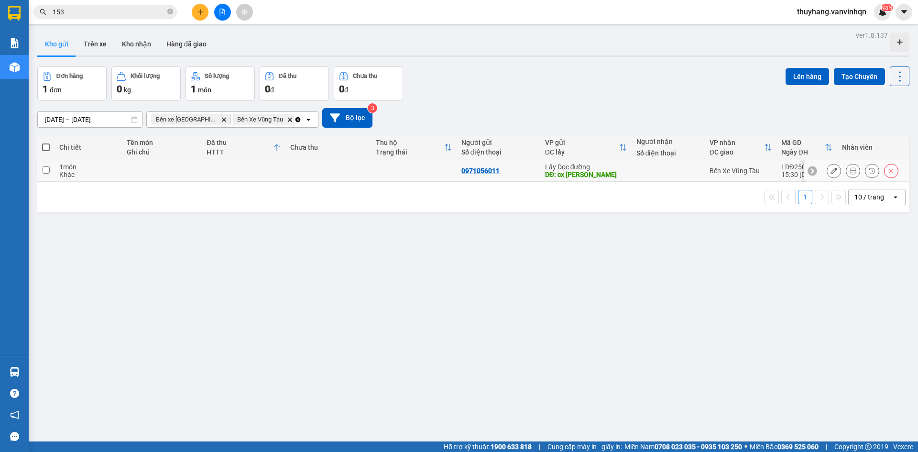
click at [203, 170] on td at bounding box center [244, 171] width 84 height 22
checkbox input "true"
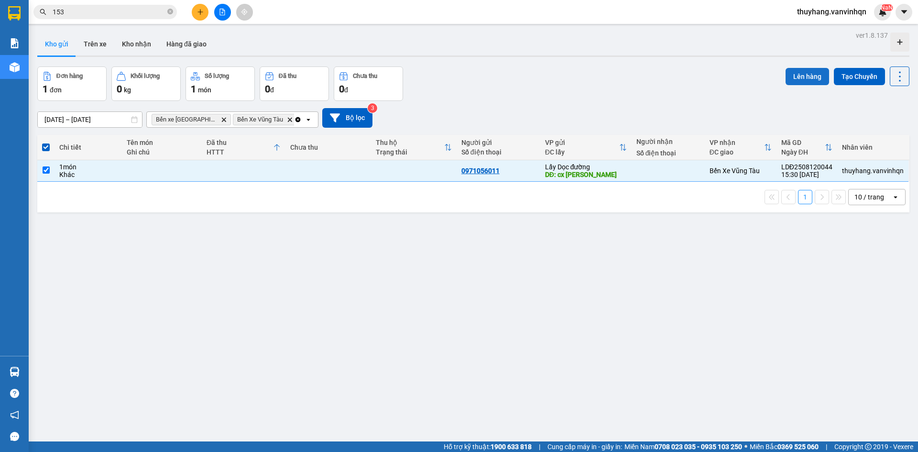
click at [800, 71] on button "Lên hàng" at bounding box center [808, 76] width 44 height 17
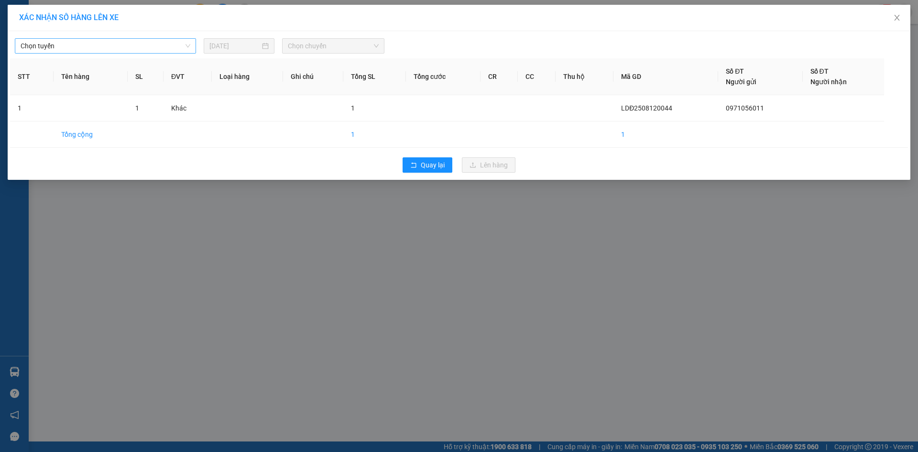
click at [56, 48] on span "Chọn tuyến" at bounding box center [106, 46] width 170 height 14
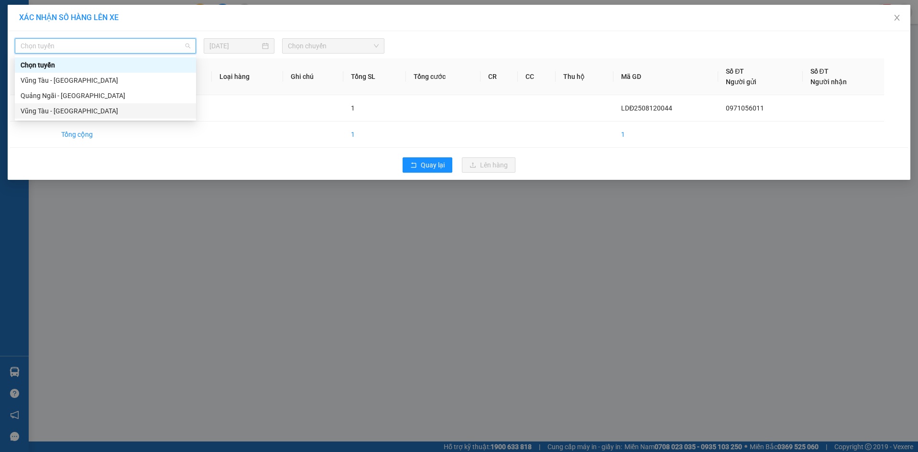
click at [91, 109] on div "Vũng Tàu - [GEOGRAPHIC_DATA]" at bounding box center [106, 111] width 170 height 11
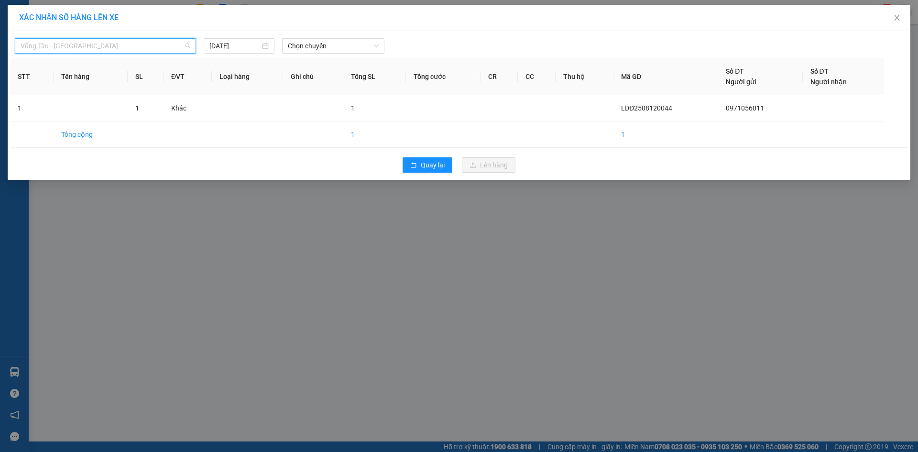
click at [130, 49] on span "Vũng Tàu - [GEOGRAPHIC_DATA]" at bounding box center [106, 46] width 170 height 14
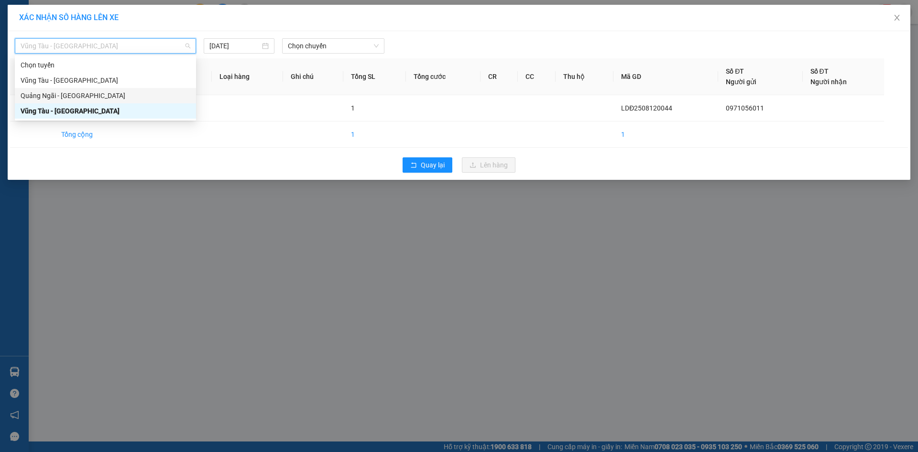
click at [126, 94] on div "Quảng Ngãi - [GEOGRAPHIC_DATA]" at bounding box center [106, 95] width 170 height 11
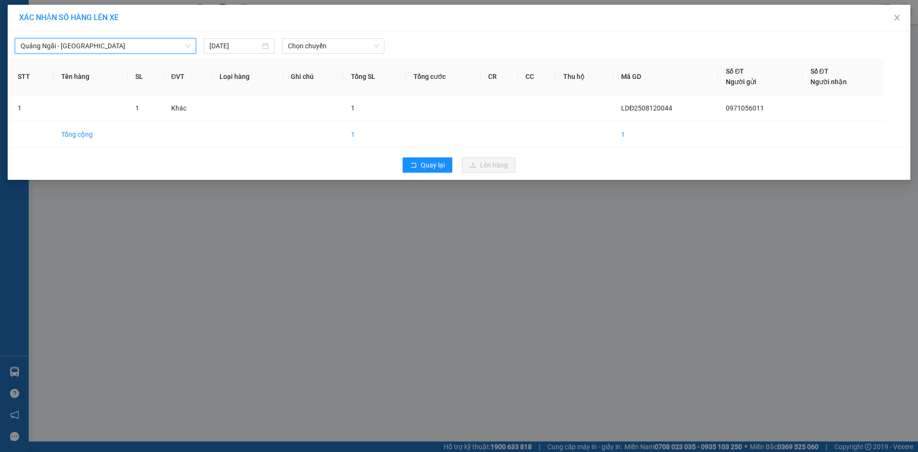
click at [121, 44] on span "Quảng Ngãi - [GEOGRAPHIC_DATA]" at bounding box center [106, 46] width 170 height 14
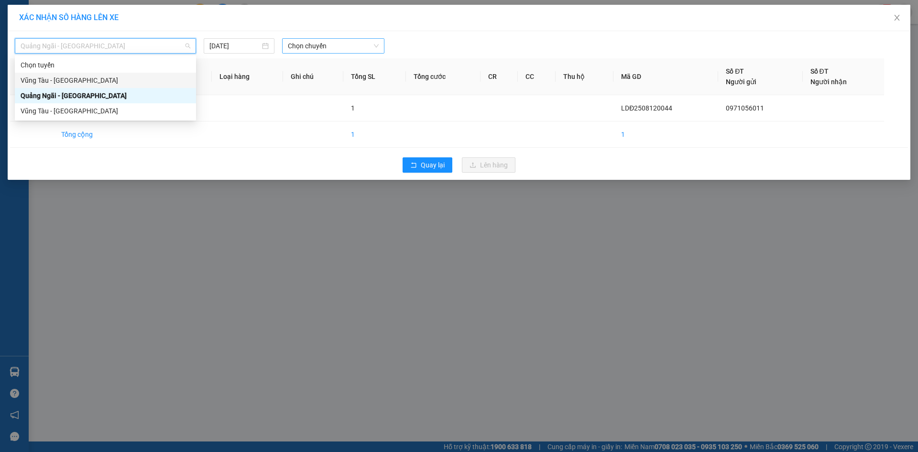
click at [365, 44] on span "Chọn chuyến" at bounding box center [333, 46] width 91 height 14
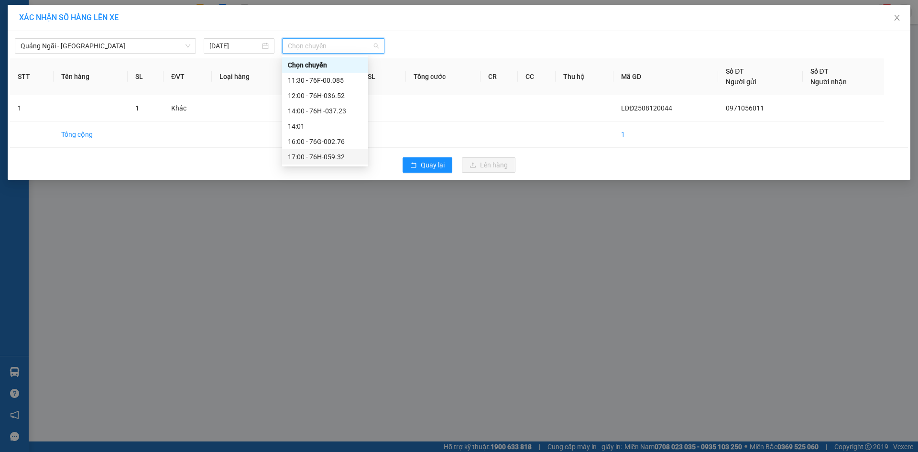
click at [344, 161] on div "17:00 - 76H-059.32" at bounding box center [325, 157] width 75 height 11
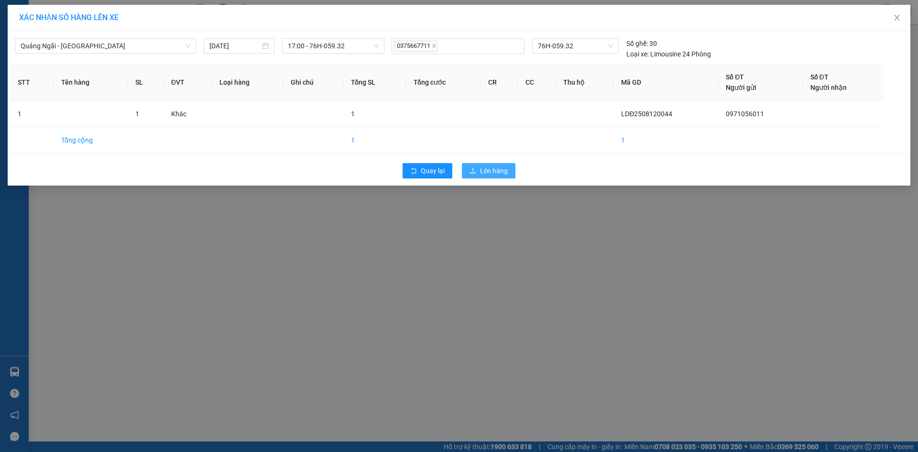
click at [482, 167] on span "Lên hàng" at bounding box center [494, 171] width 28 height 11
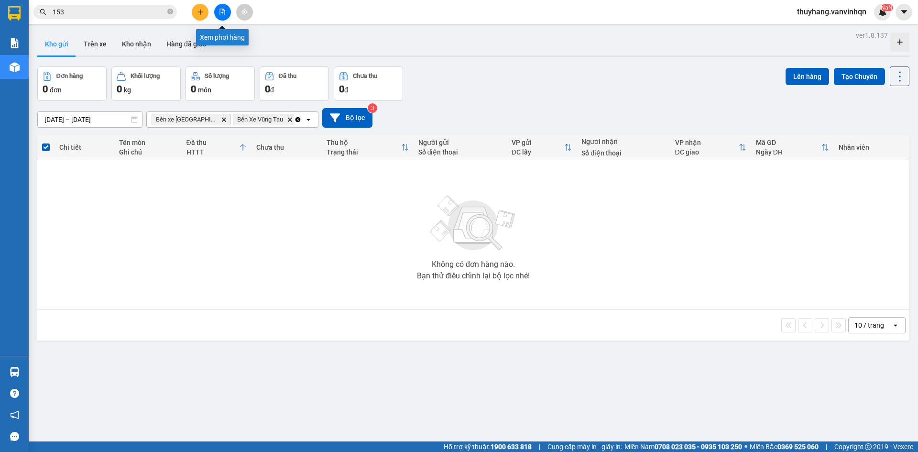
click at [221, 11] on icon "file-add" at bounding box center [222, 12] width 7 height 7
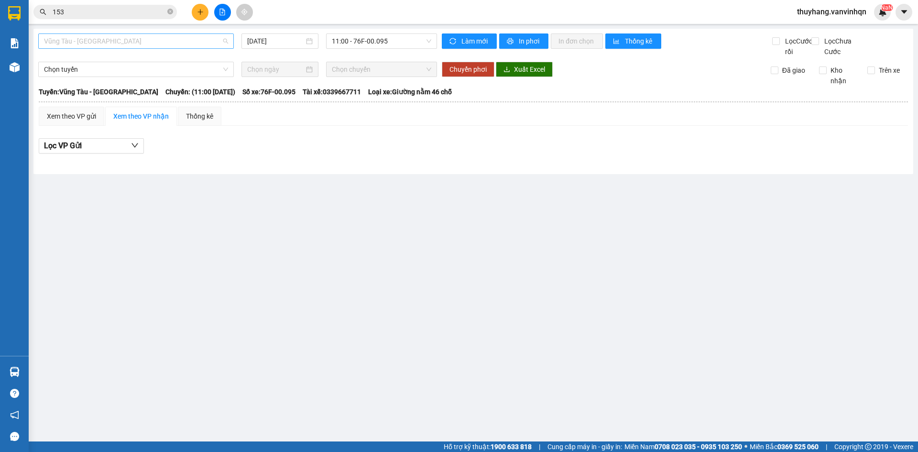
click at [188, 45] on span "Vũng Tàu - [GEOGRAPHIC_DATA]" at bounding box center [136, 41] width 184 height 14
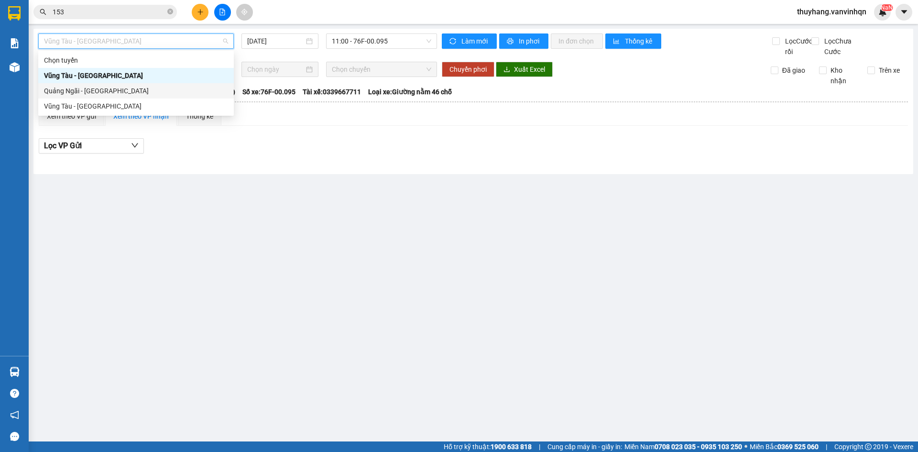
drag, startPoint x: 185, startPoint y: 93, endPoint x: 191, endPoint y: 85, distance: 10.0
click at [185, 93] on div "Quảng Ngãi - [GEOGRAPHIC_DATA]" at bounding box center [136, 91] width 184 height 11
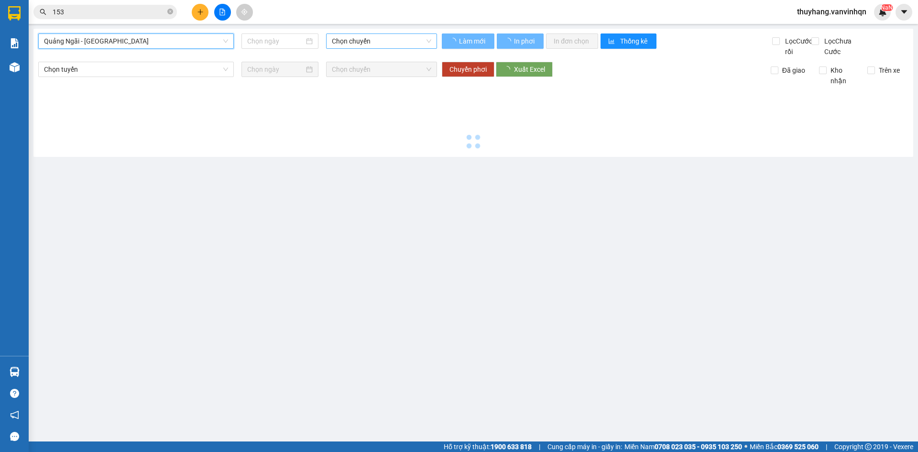
type input "[DATE]"
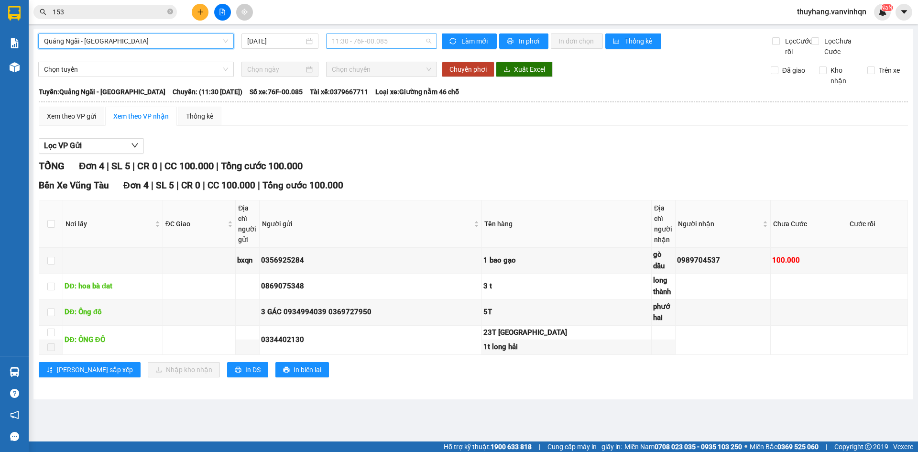
click at [372, 34] on span "11:30 - 76F-00.085" at bounding box center [381, 41] width 99 height 14
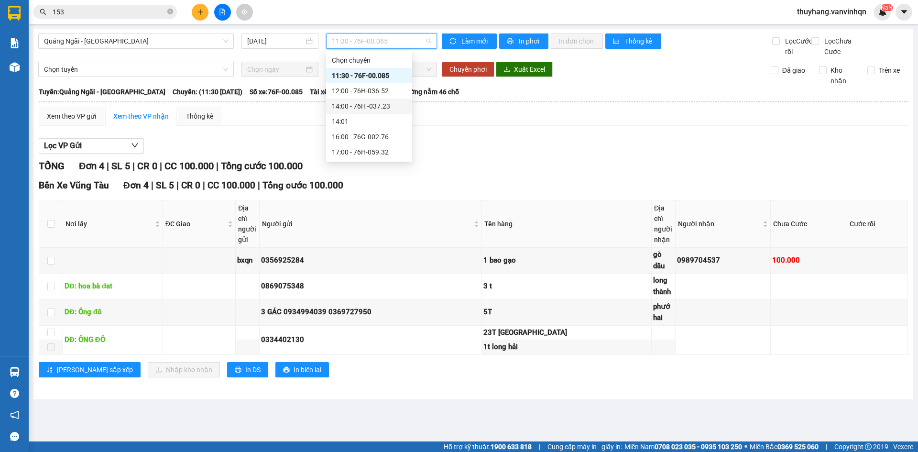
click at [387, 106] on div "14:00 - 76H -037.23" at bounding box center [369, 106] width 75 height 11
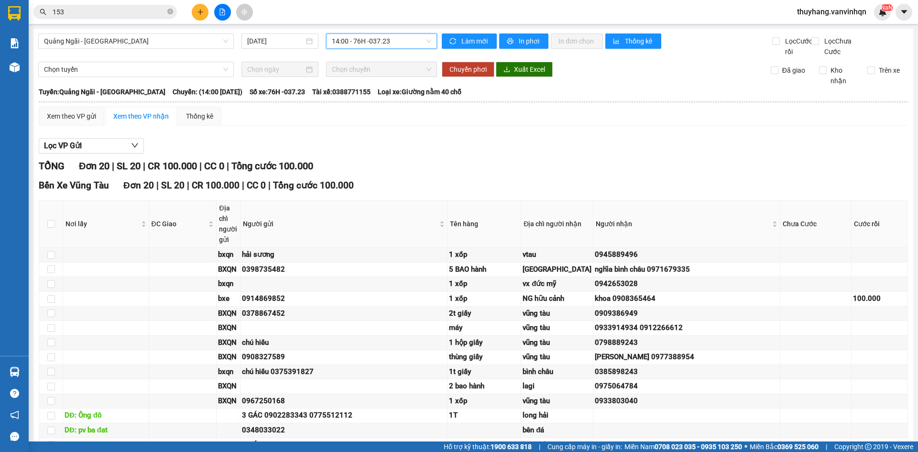
click at [395, 43] on span "14:00 - 76H -037.23" at bounding box center [381, 41] width 99 height 14
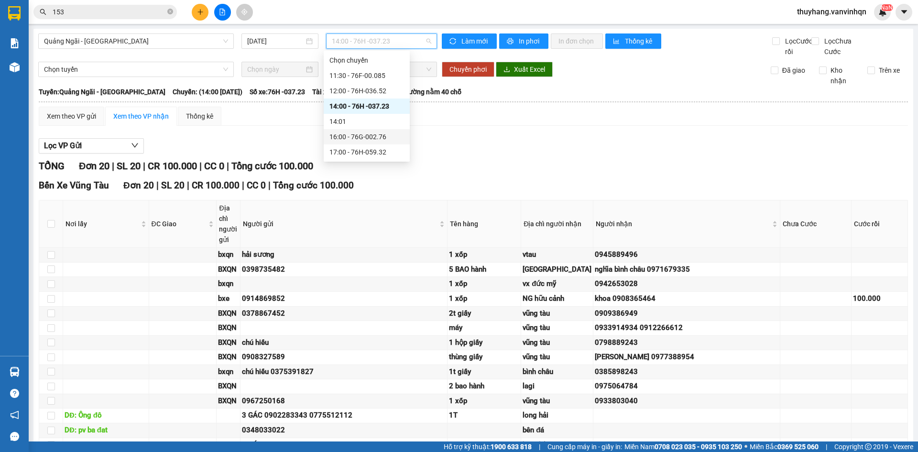
click at [388, 139] on div "16:00 - 76G-002.76" at bounding box center [367, 137] width 75 height 11
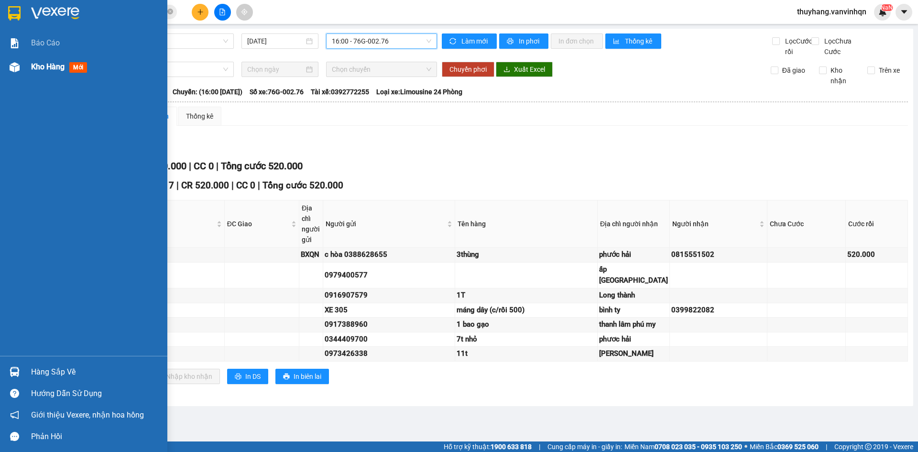
click at [16, 66] on img at bounding box center [15, 67] width 10 height 10
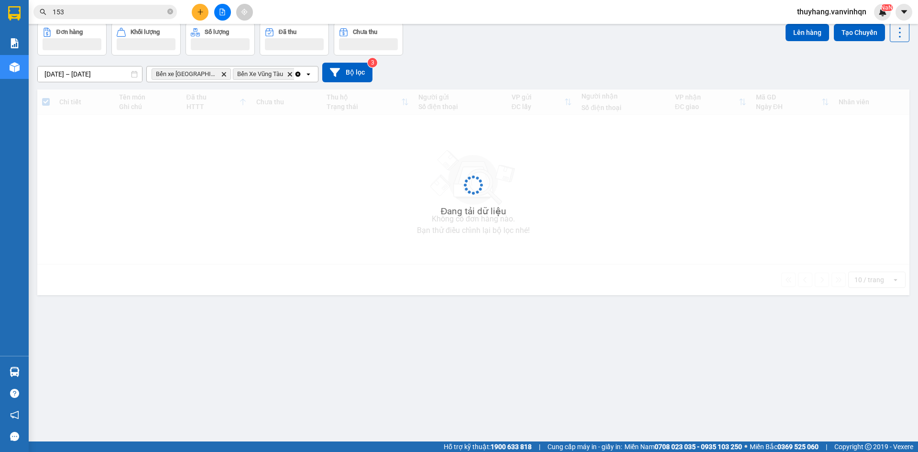
scroll to position [44, 0]
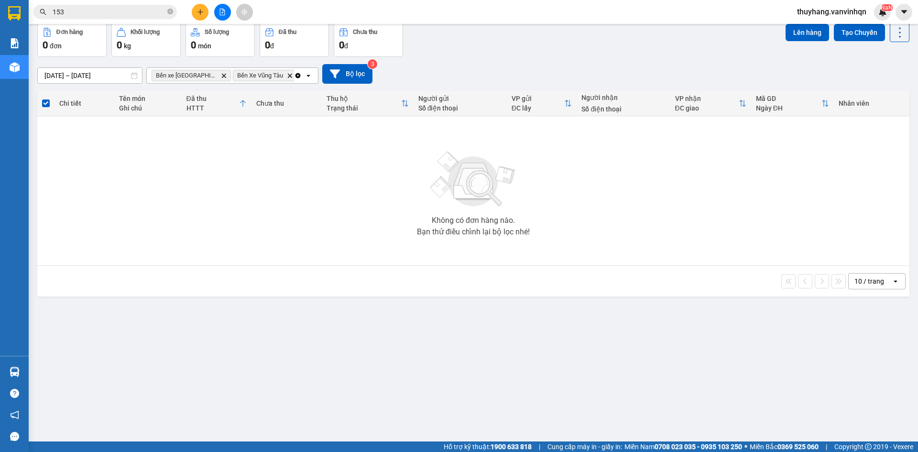
click at [139, 11] on input "153" at bounding box center [109, 12] width 113 height 11
type input "1"
type input "600"
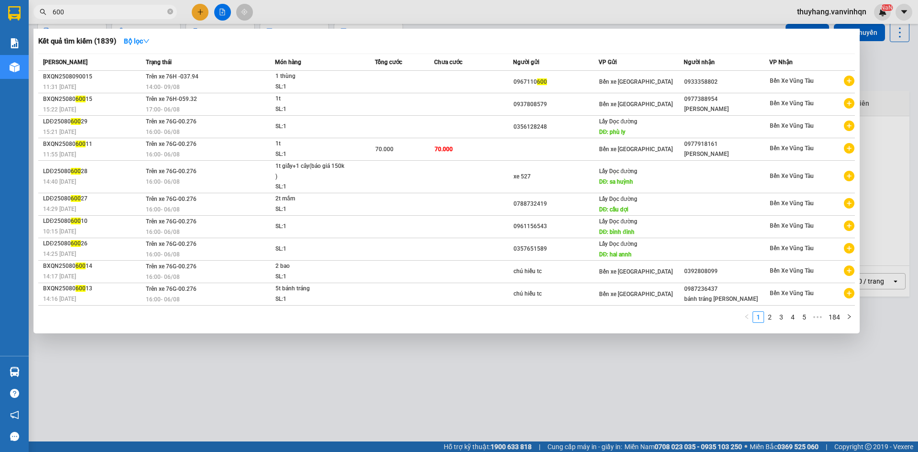
click at [81, 8] on input "600" at bounding box center [109, 12] width 113 height 11
drag, startPoint x: 84, startPoint y: 9, endPoint x: 0, endPoint y: 4, distance: 84.3
click at [0, 25] on section "Kết quả tìm kiếm ( 1839 ) Bộ lọc Mã ĐH Trạng thái Món hàng Tổng cước Chưa cước …" at bounding box center [459, 226] width 918 height 452
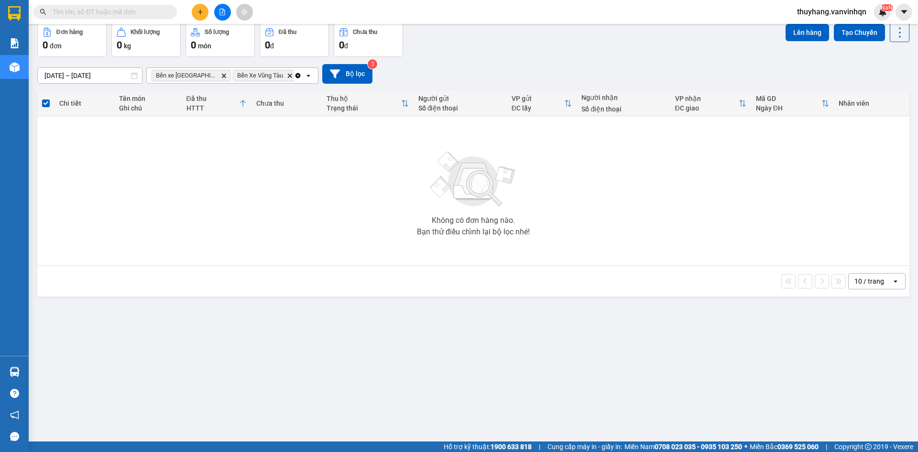
click at [153, 10] on input "text" at bounding box center [109, 12] width 113 height 11
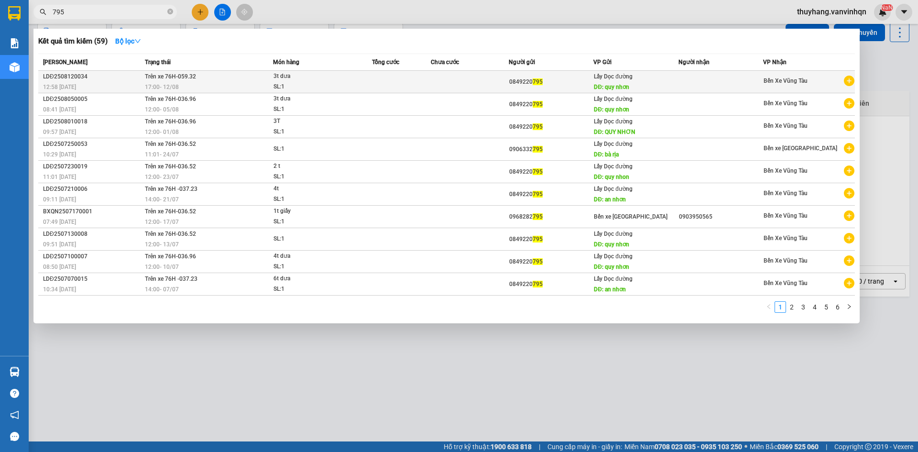
type input "795"
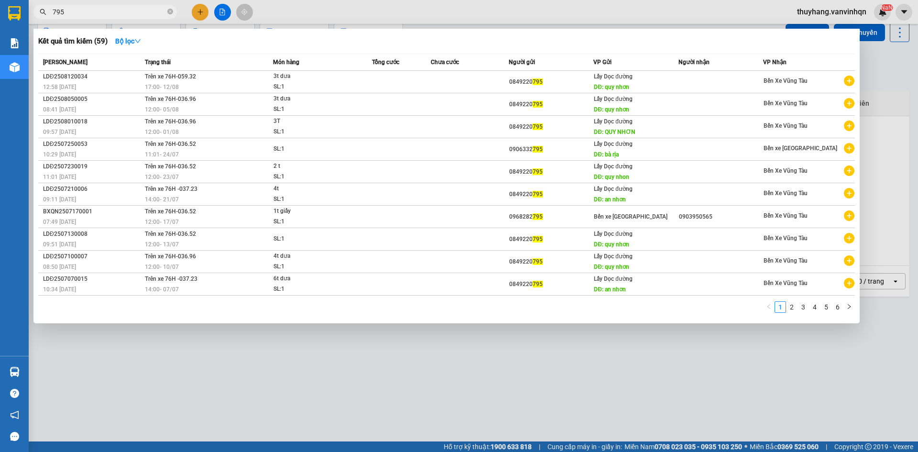
click at [214, 85] on div "17:00 [DATE]" at bounding box center [209, 87] width 128 height 11
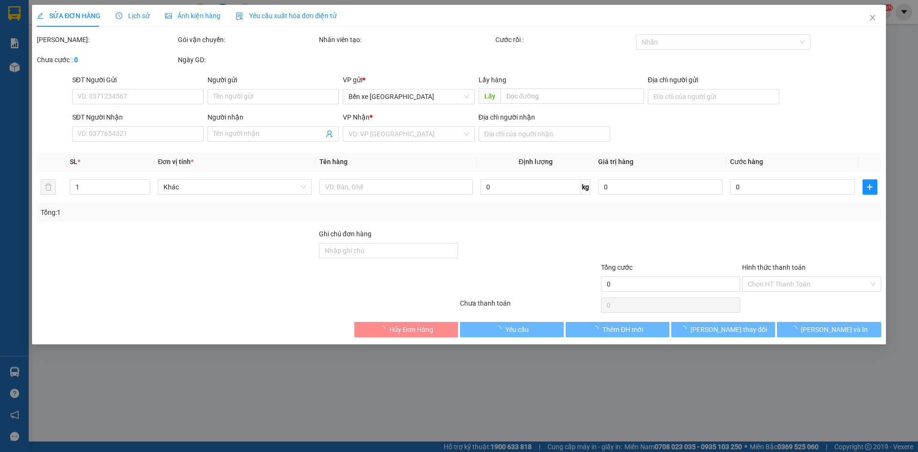
type input "0849220795"
type input "quy nhơn"
type input "vtau"
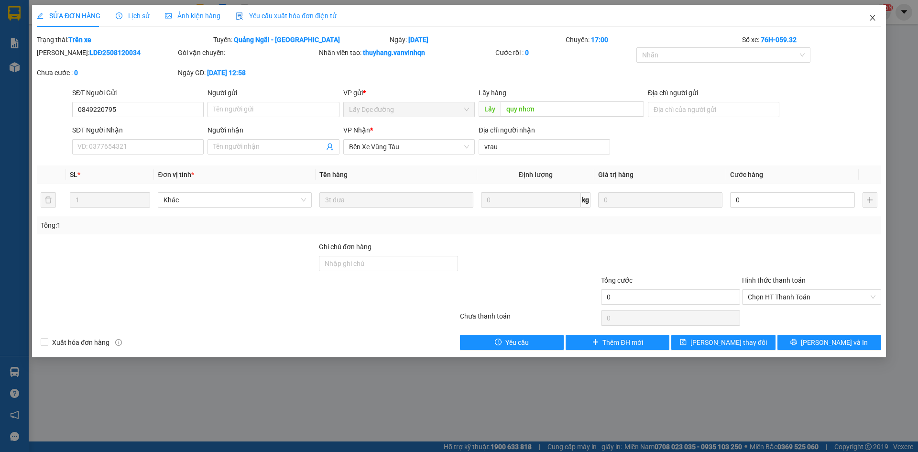
click at [871, 15] on icon "close" at bounding box center [873, 18] width 8 height 8
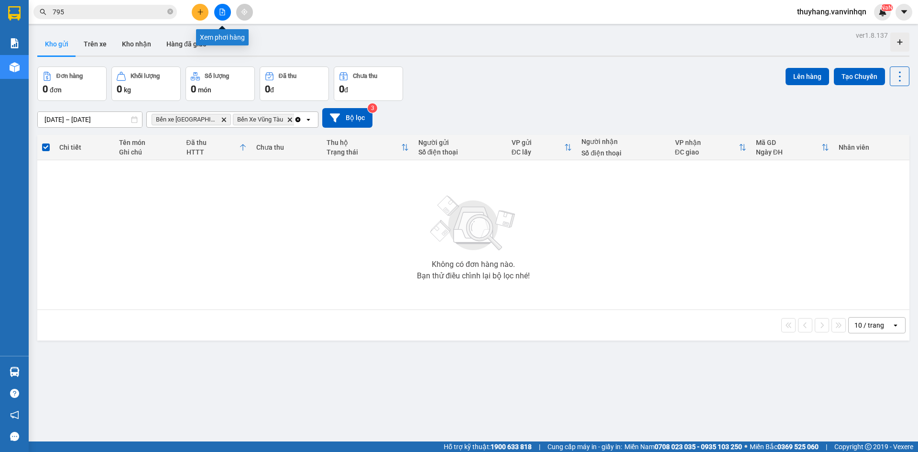
click at [221, 17] on button at bounding box center [222, 12] width 17 height 17
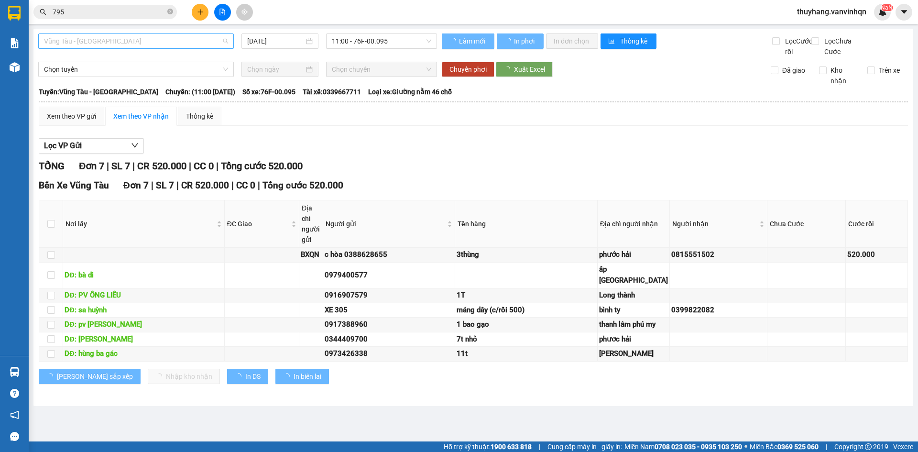
click at [169, 35] on span "Vũng Tàu - [GEOGRAPHIC_DATA]" at bounding box center [136, 41] width 184 height 14
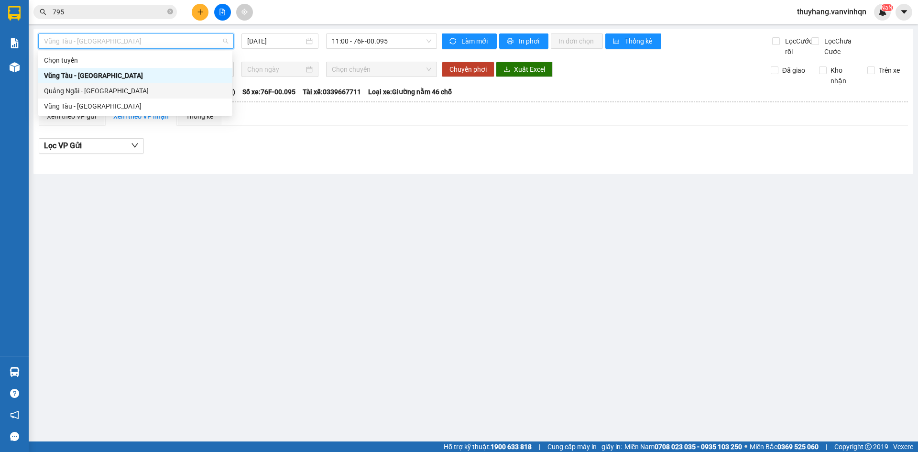
click at [145, 96] on div "Quảng Ngãi - [GEOGRAPHIC_DATA]" at bounding box center [135, 90] width 194 height 15
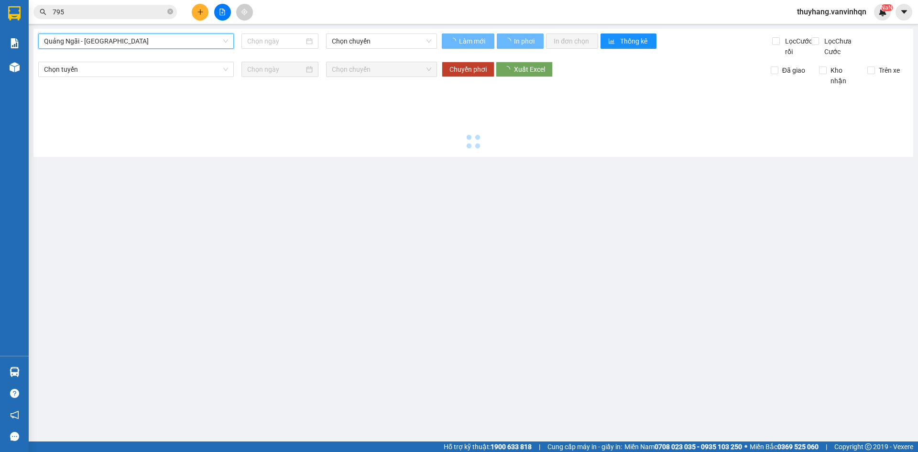
type input "[DATE]"
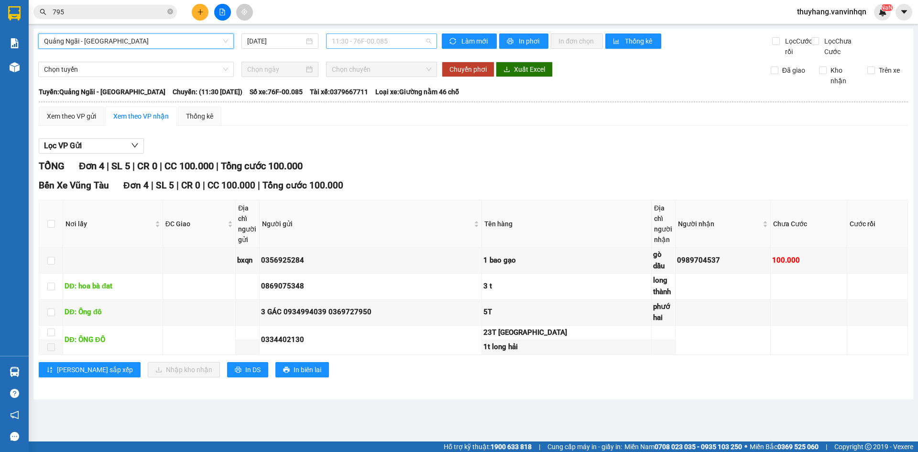
click at [379, 45] on span "11:30 - 76F-00.085" at bounding box center [381, 41] width 99 height 14
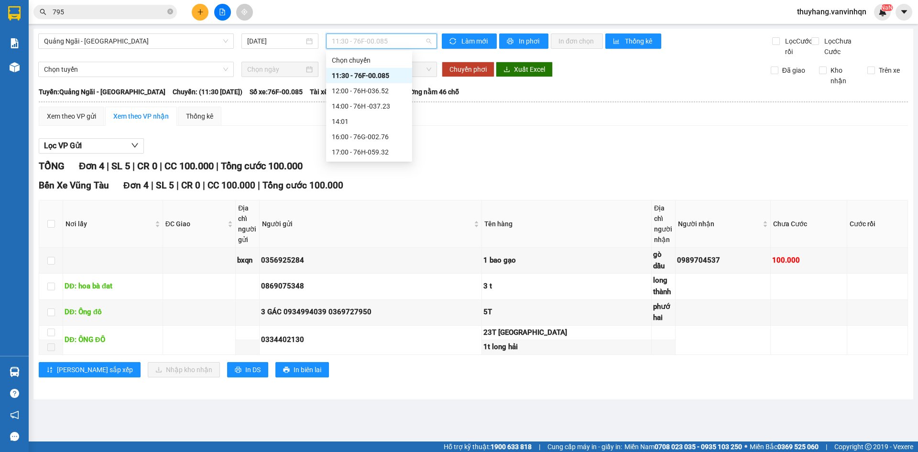
click at [383, 74] on div "11:30 - 76F-00.085" at bounding box center [369, 75] width 75 height 11
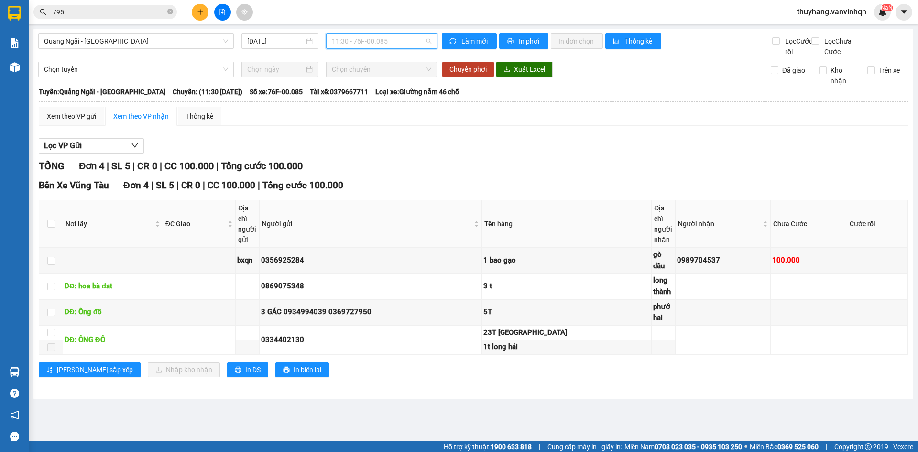
click at [383, 38] on span "11:30 - 76F-00.085" at bounding box center [381, 41] width 99 height 14
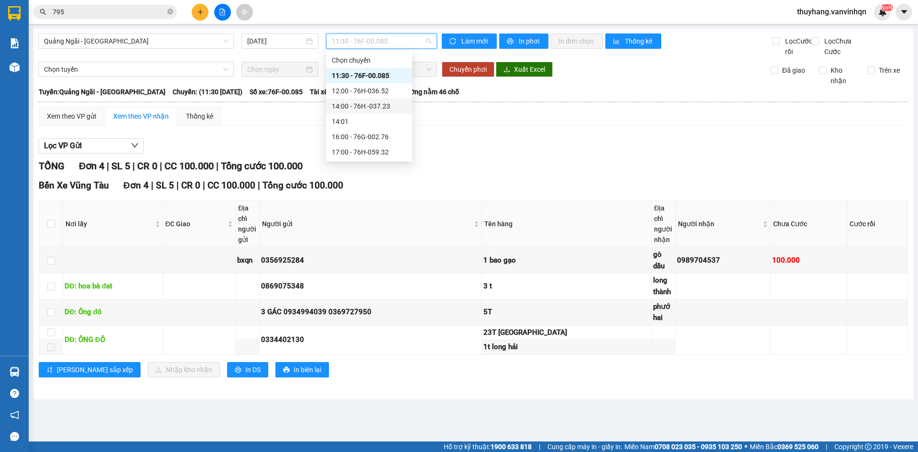
click at [397, 111] on div "14:00 - 76H -037.23" at bounding box center [369, 106] width 75 height 11
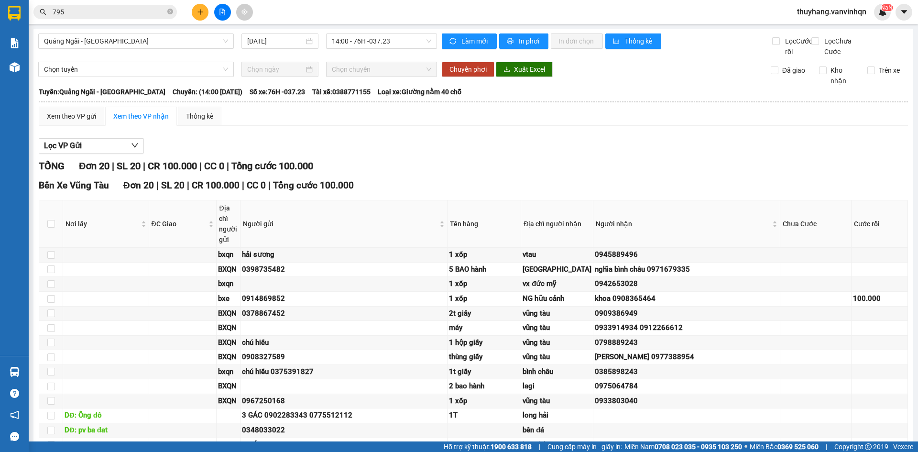
click at [433, 174] on div "TỔNG Đơn 20 | SL 20 | CR 100.000 | CC 0 | Tổng cước 100.000" at bounding box center [474, 166] width 870 height 15
click at [393, 39] on span "14:00 - 76H -037.23" at bounding box center [381, 41] width 99 height 14
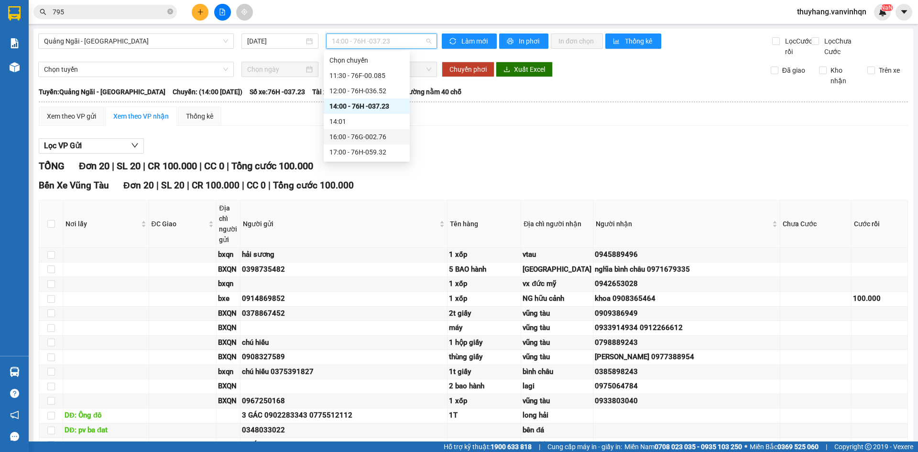
click at [393, 133] on div "16:00 - 76G-002.76" at bounding box center [367, 137] width 75 height 11
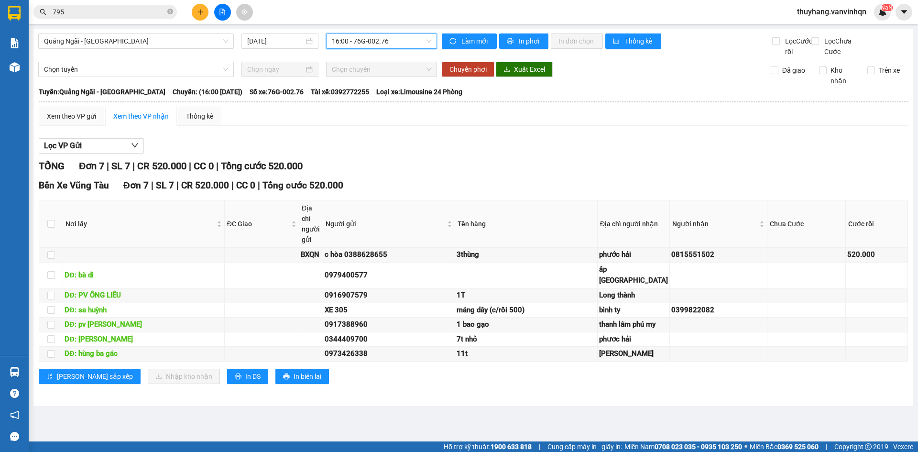
click at [536, 191] on div "Bến Xe Vũng Tàu Đơn 7 | SL 7 | CR 520.000 | CC 0 | Tổng cước 520.000" at bounding box center [474, 185] width 870 height 14
click at [535, 191] on div "Bến Xe Vũng Tàu Đơn 7 | SL 7 | CR 520.000 | CC 0 | Tổng cước 520.000" at bounding box center [474, 185] width 870 height 14
